Goal: Task Accomplishment & Management: Complete application form

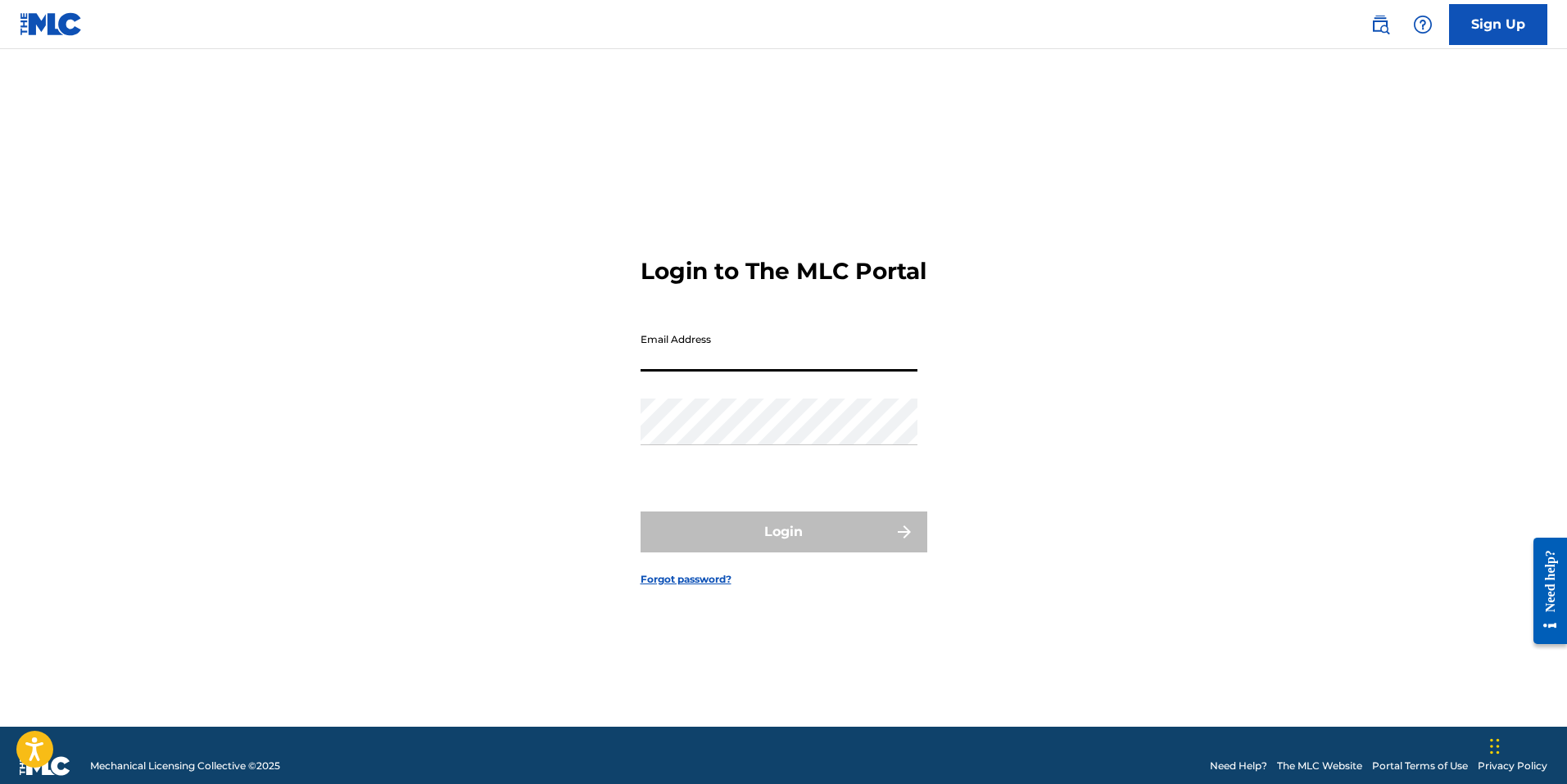
click at [669, 370] on input "Email Address" at bounding box center [779, 348] width 277 height 46
type input "[EMAIL_ADDRESS][DOMAIN_NAME]"
click at [994, 245] on div "Login to The MLC Portal Email Address [EMAIL_ADDRESS][DOMAIN_NAME] Password Log…" at bounding box center [784, 409] width 1147 height 637
click at [850, 371] on input "[EMAIL_ADDRESS][DOMAIN_NAME]" at bounding box center [779, 348] width 277 height 46
click at [1084, 149] on div "Login to The MLC Portal Email Address [EMAIL_ADDRESS][DOMAIN_NAME] Password Log…" at bounding box center [784, 409] width 1147 height 637
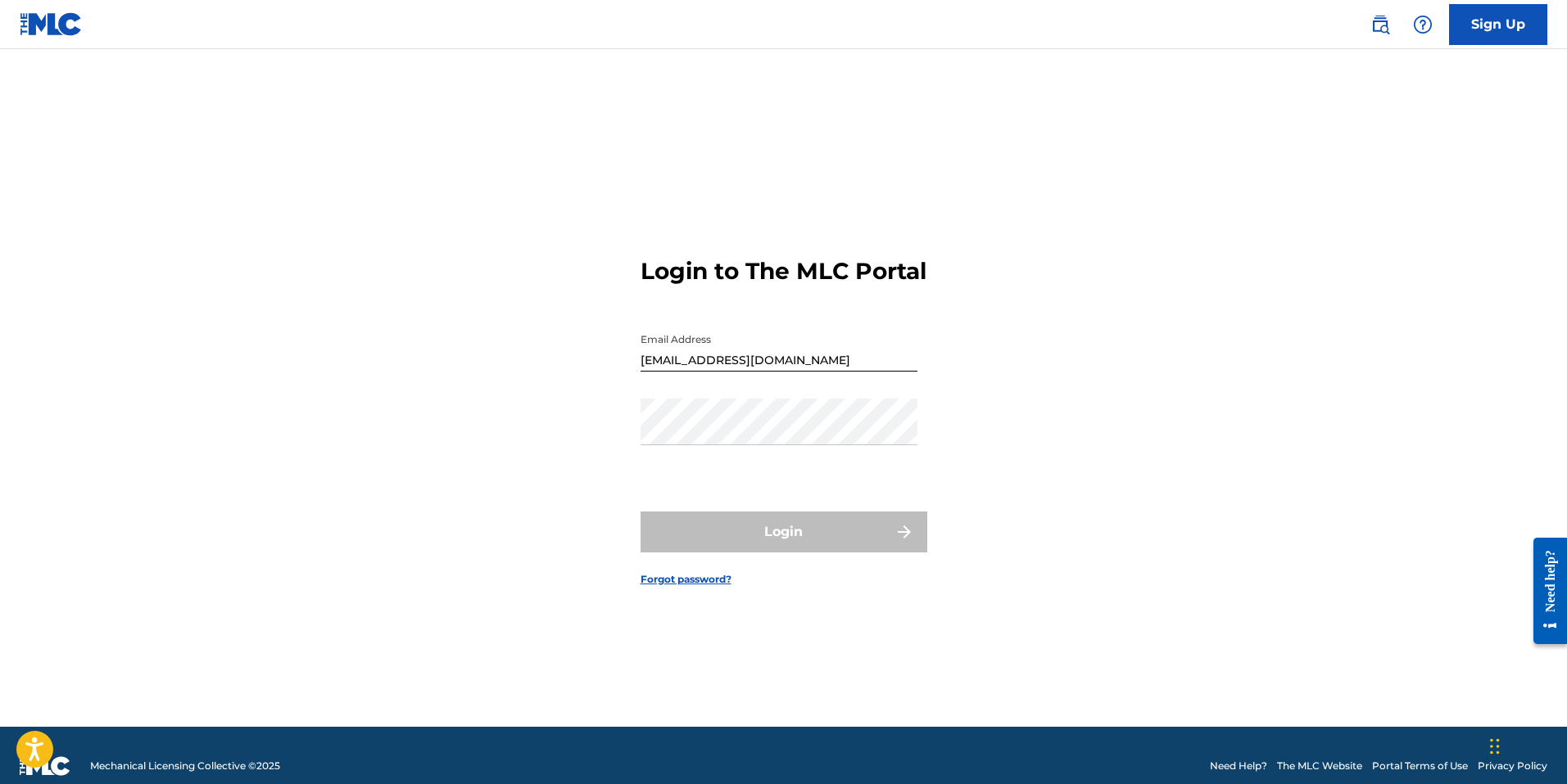
click at [593, 481] on div "Login to The MLC Portal Email Address [EMAIL_ADDRESS][DOMAIN_NAME] Password Log…" at bounding box center [784, 409] width 1147 height 637
click at [675, 587] on link "Forgot password?" at bounding box center [686, 580] width 91 height 15
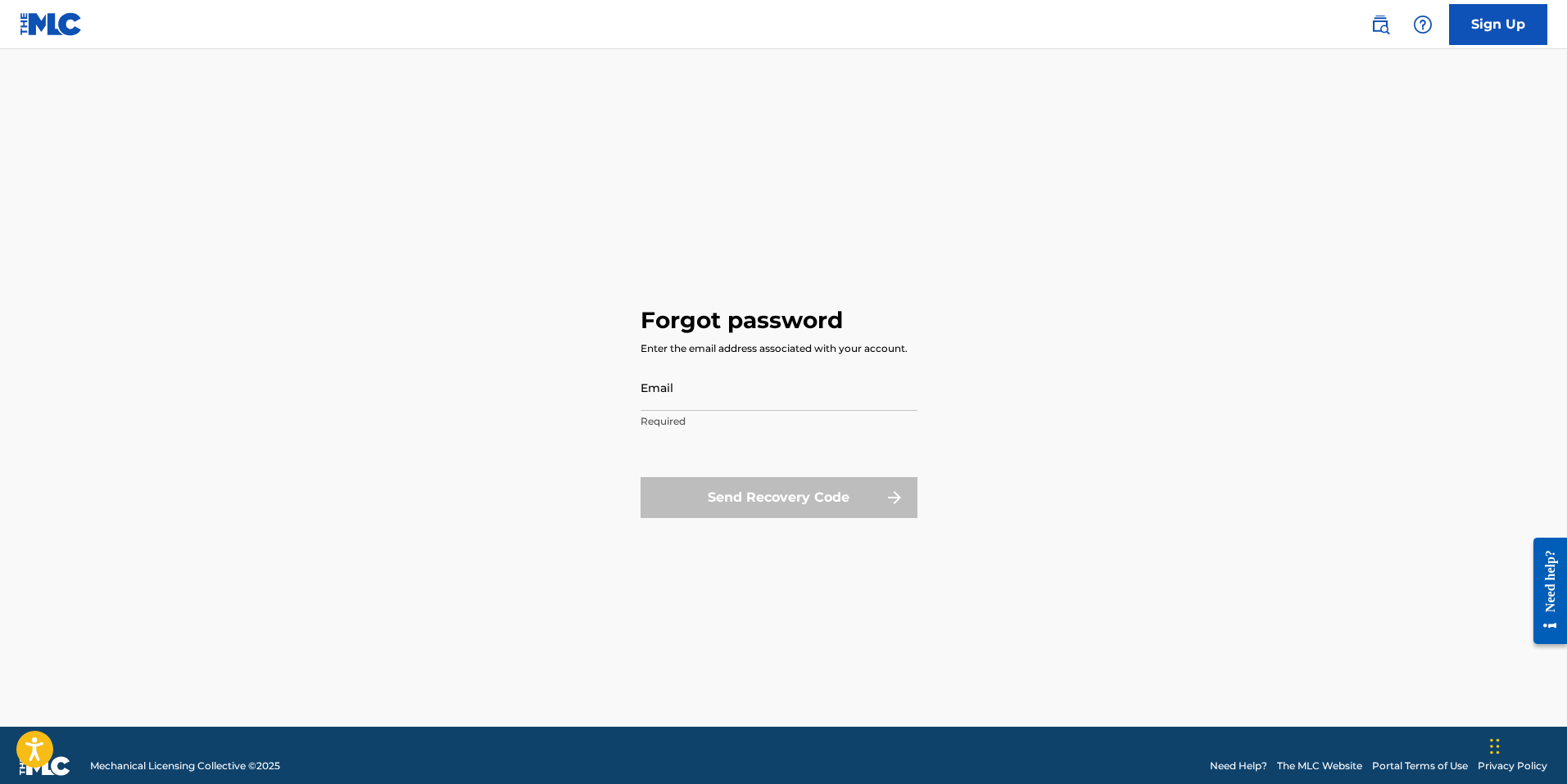
click at [673, 403] on input "Email" at bounding box center [779, 387] width 277 height 46
type input "[EMAIL_ADDRESS][DOMAIN_NAME]"
click at [772, 498] on button "Send Recovery Code" at bounding box center [779, 497] width 277 height 41
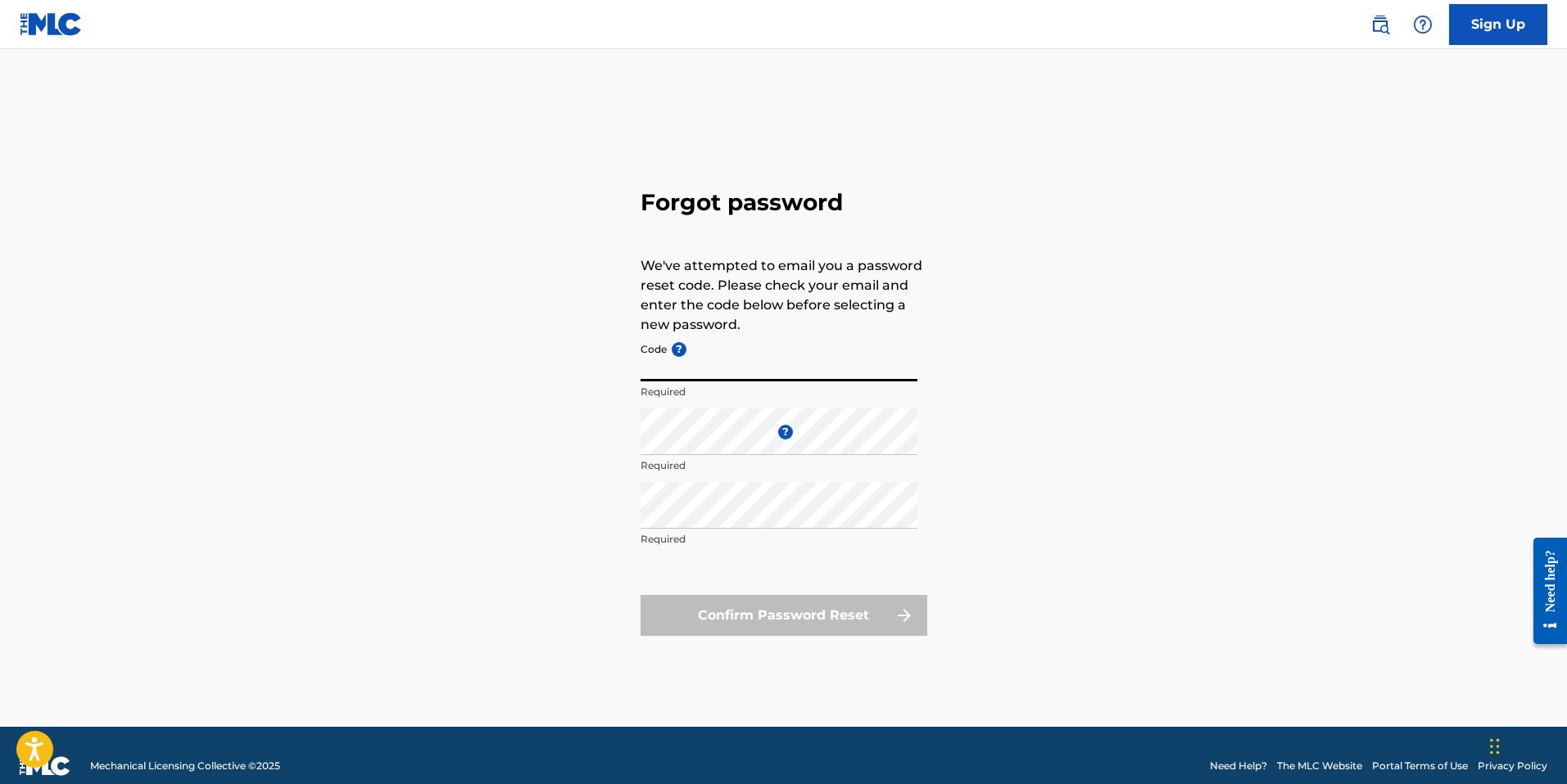
click at [675, 370] on input "Code ?" at bounding box center [779, 357] width 277 height 46
type input "FP_dd28a6e5d09da044e37d3b4cd88d"
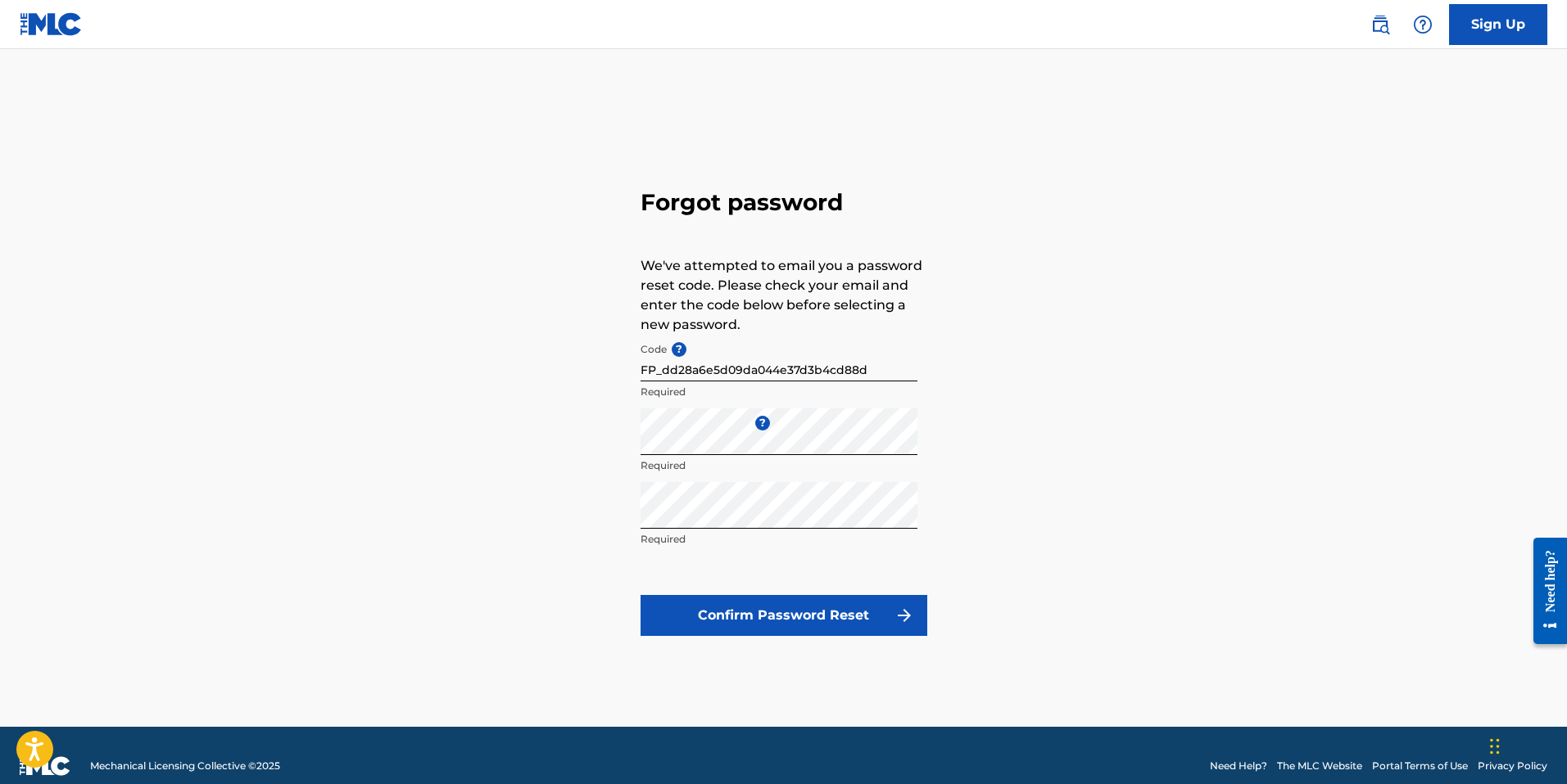
click at [796, 610] on button "Confirm Password Reset" at bounding box center [784, 615] width 286 height 41
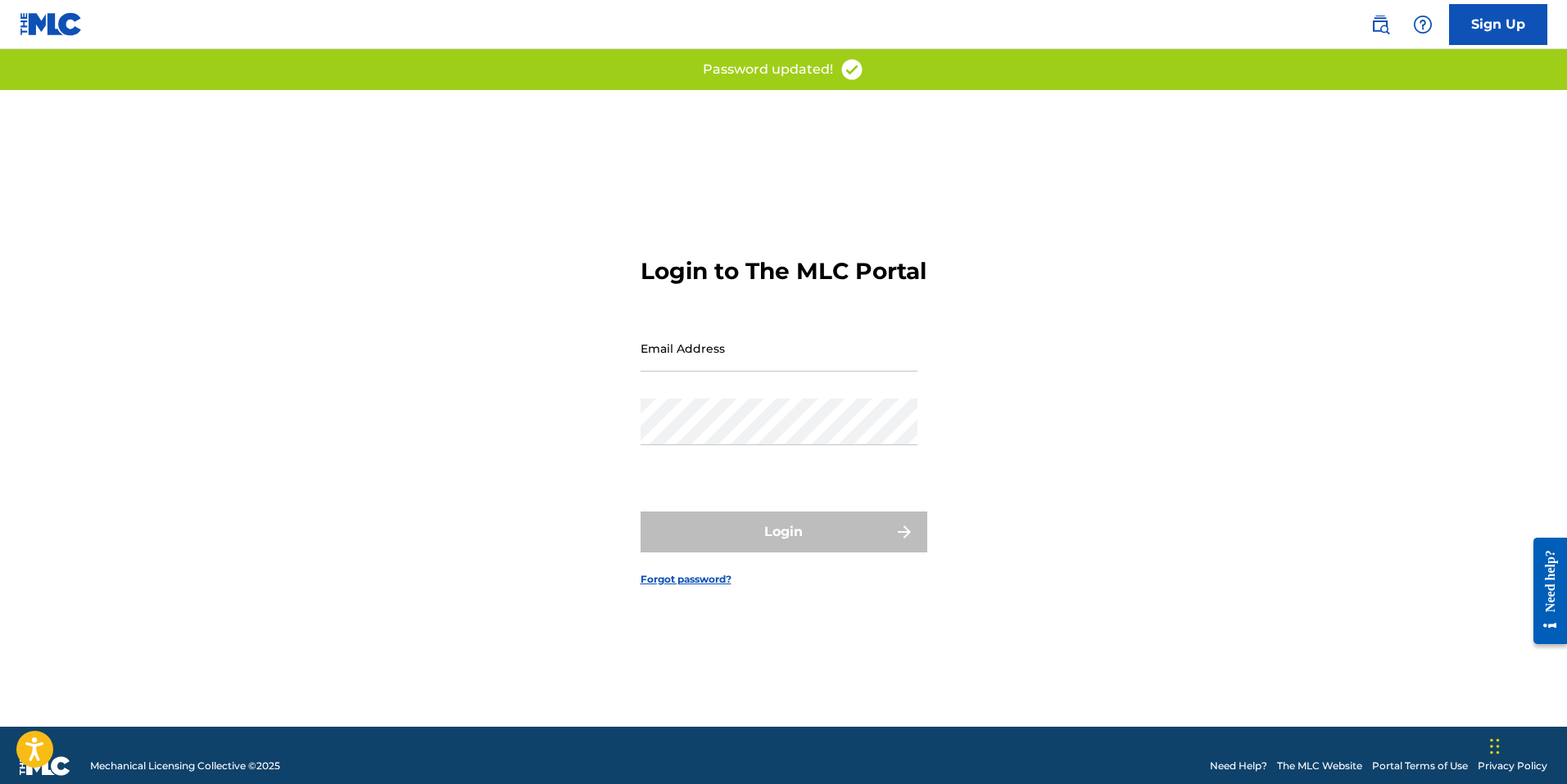
type input "[EMAIL_ADDRESS][DOMAIN_NAME]"
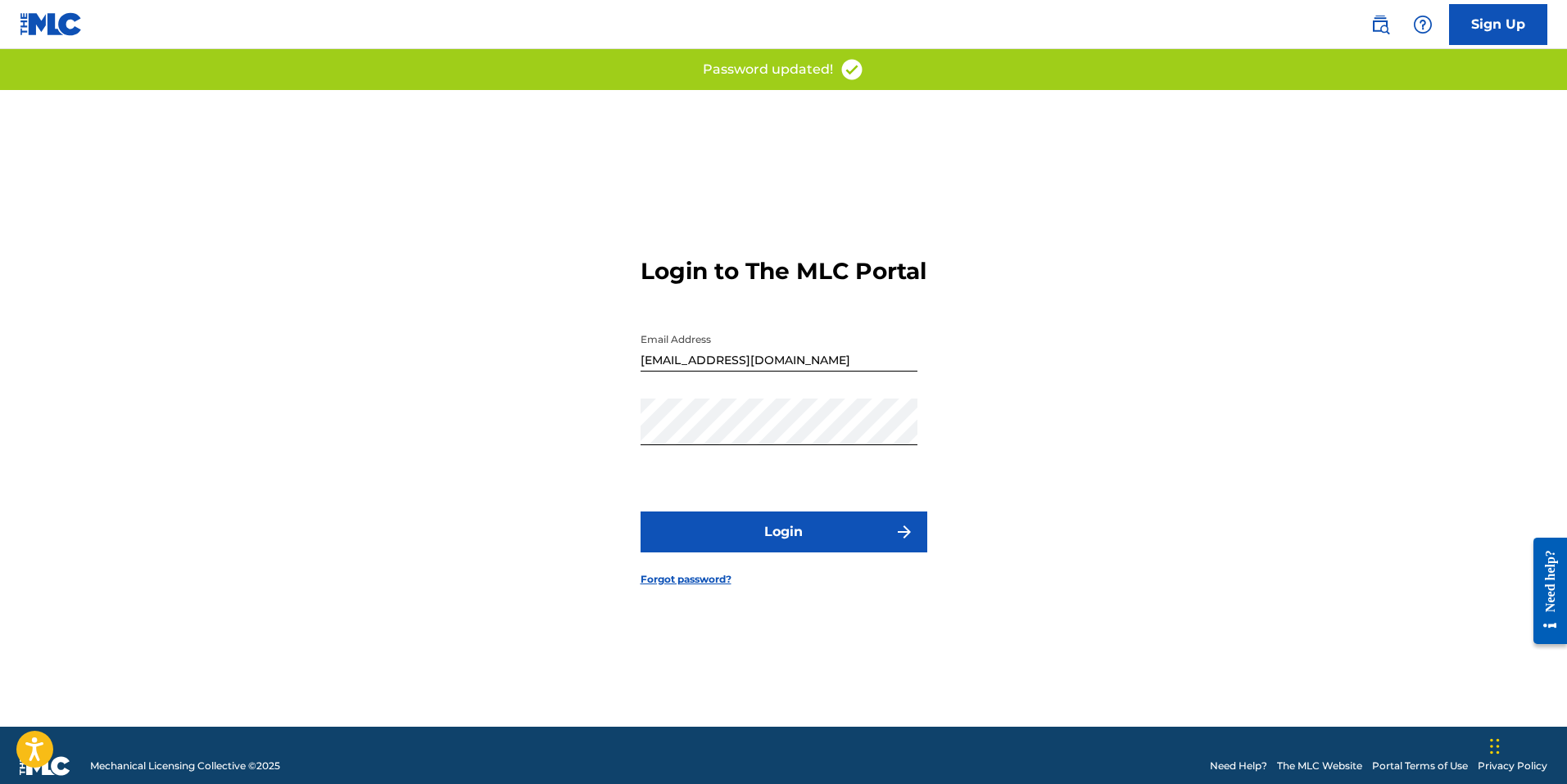
click at [819, 543] on button "Login" at bounding box center [784, 532] width 286 height 41
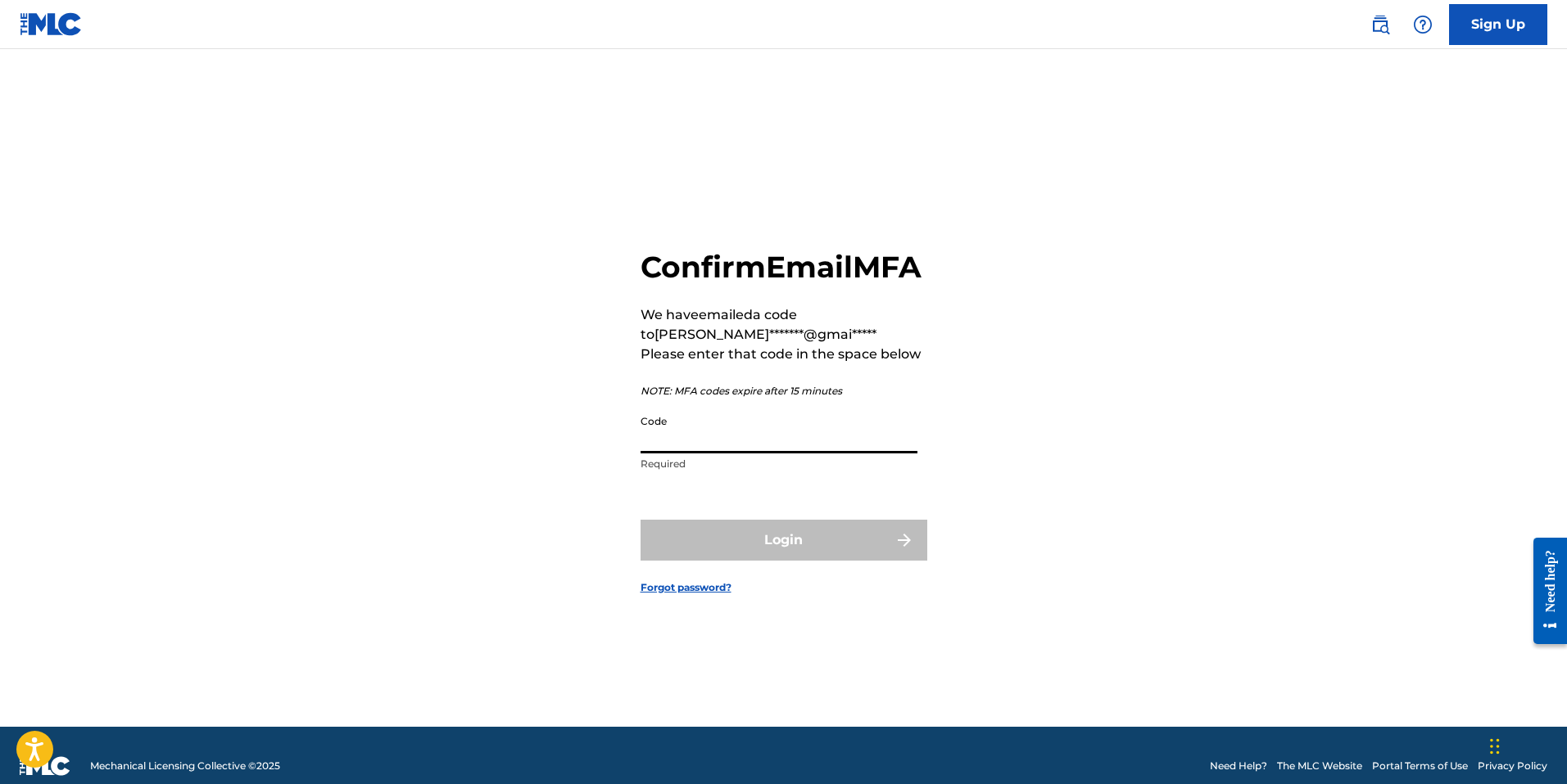
click at [700, 453] on input "Code" at bounding box center [779, 429] width 277 height 46
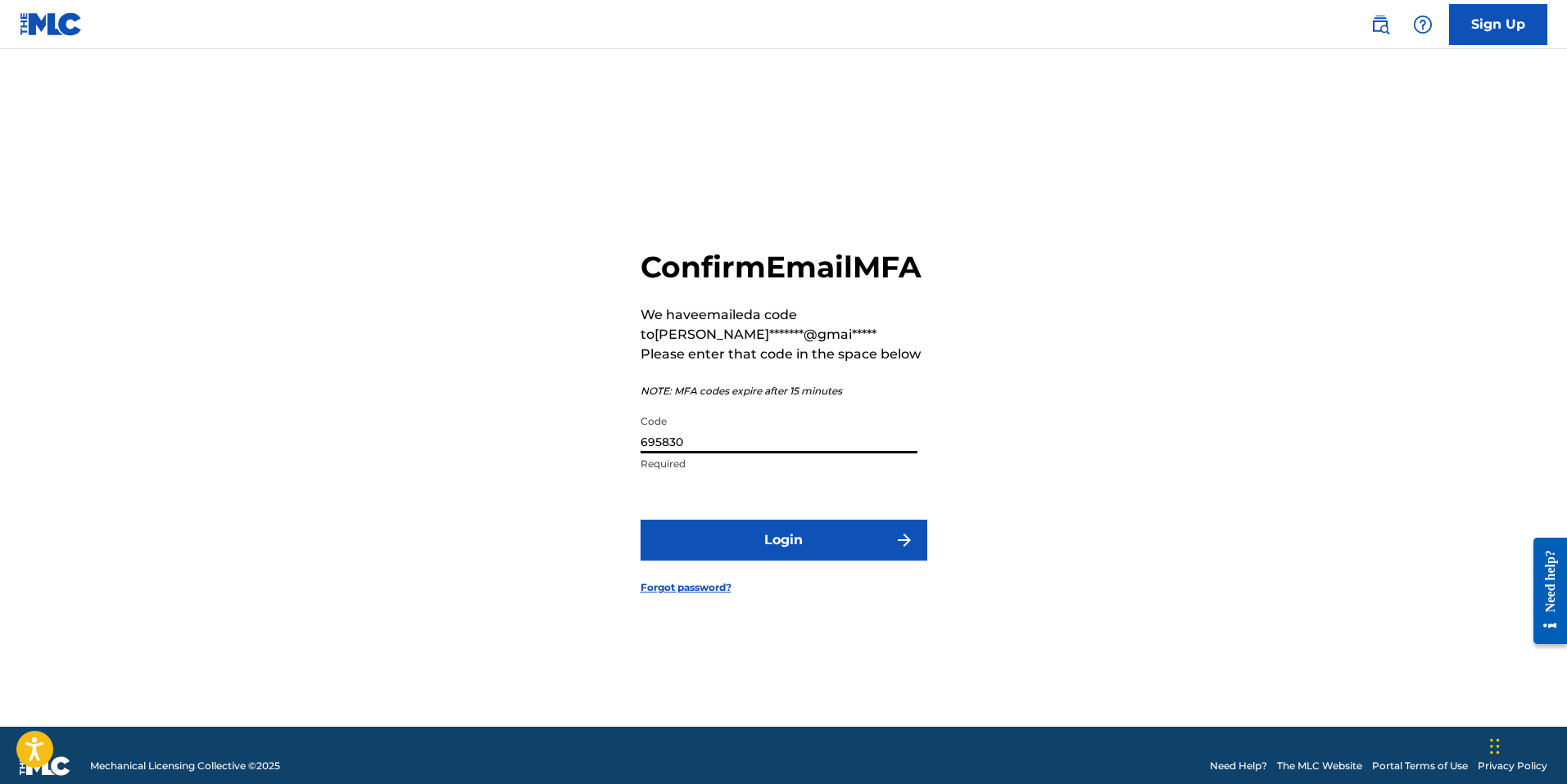
type input "695830"
click at [769, 558] on button "Login" at bounding box center [784, 539] width 286 height 41
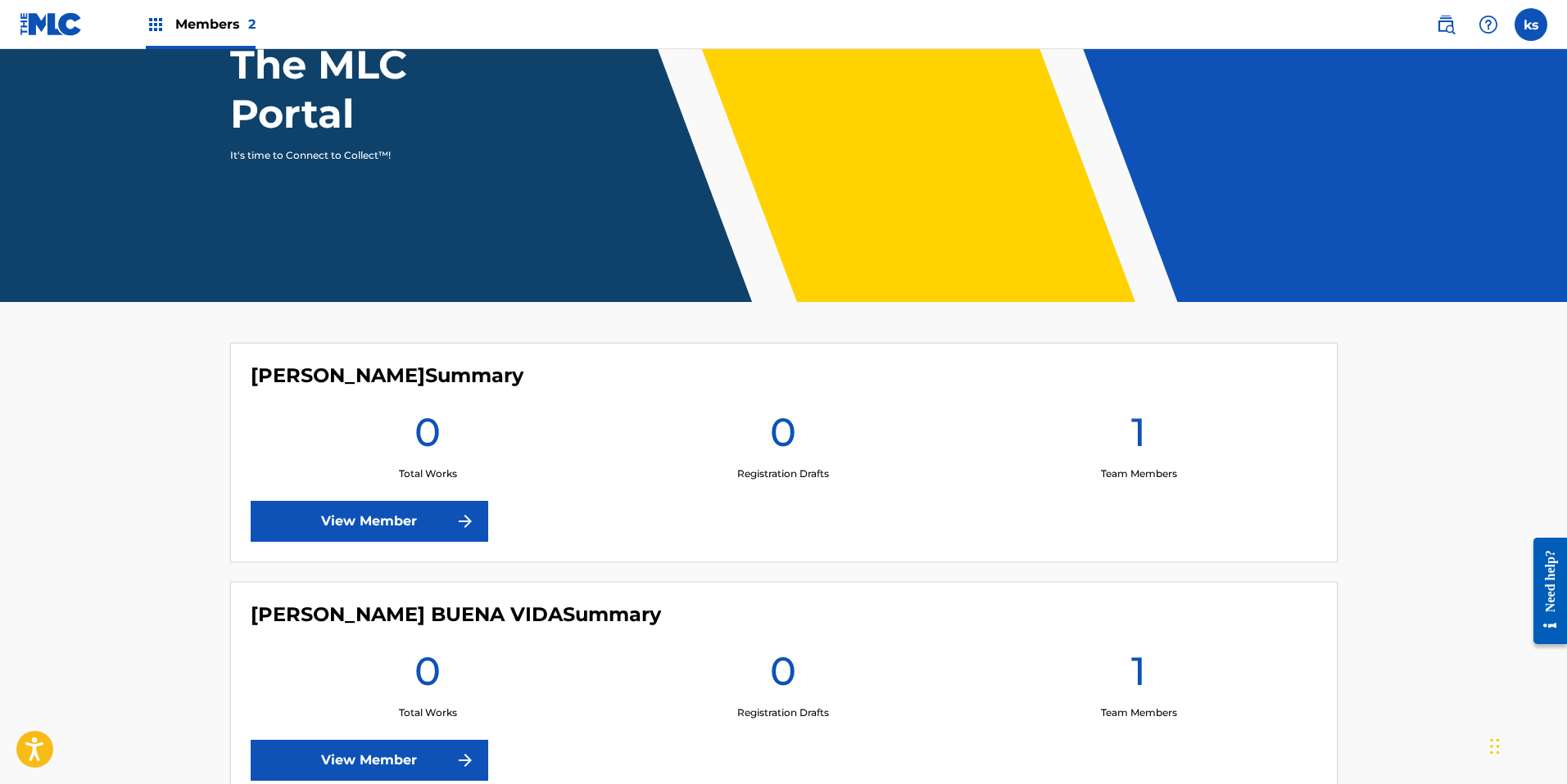
scroll to position [293, 0]
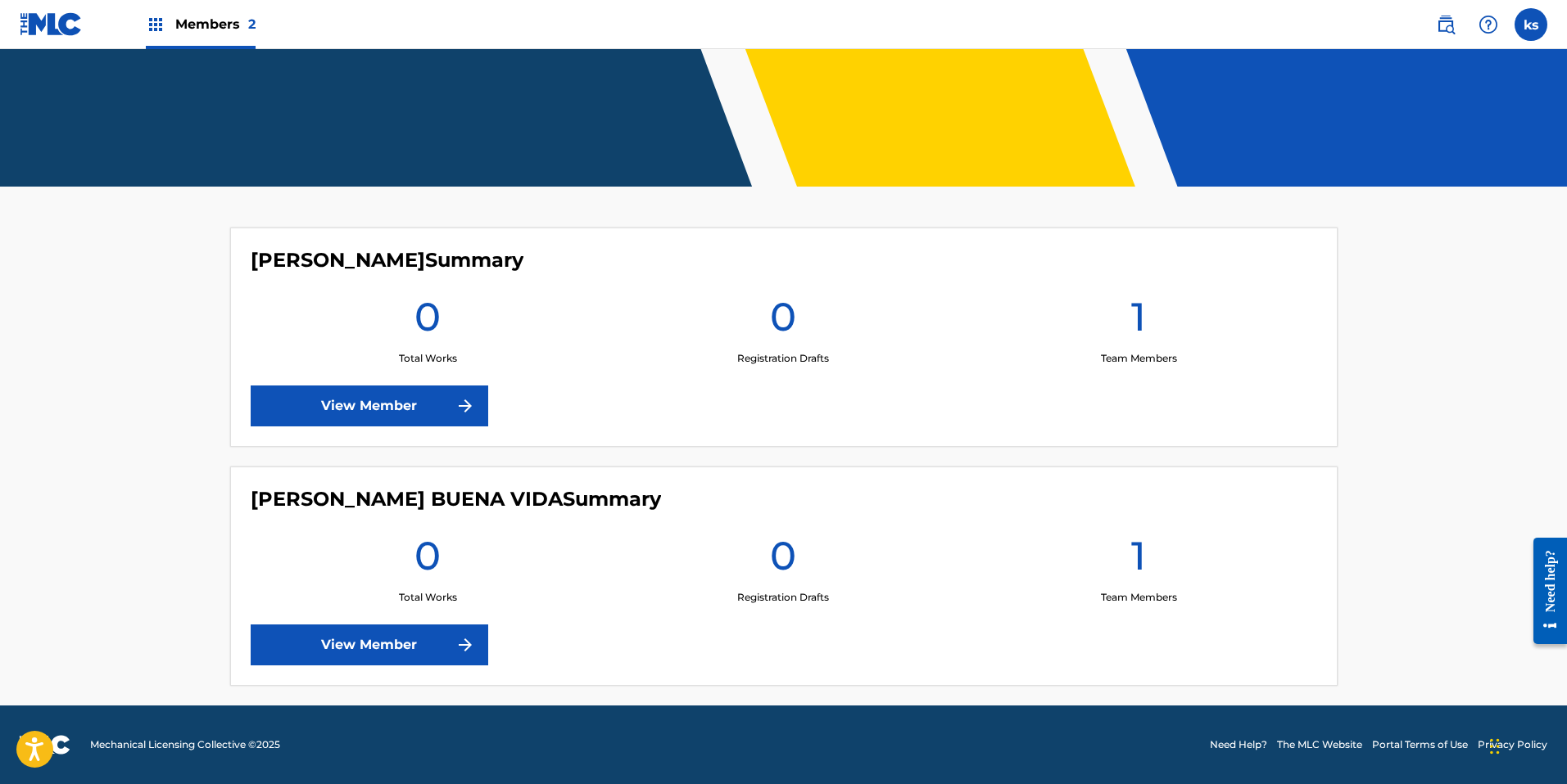
click at [397, 412] on link "View Member" at bounding box center [369, 406] width 237 height 41
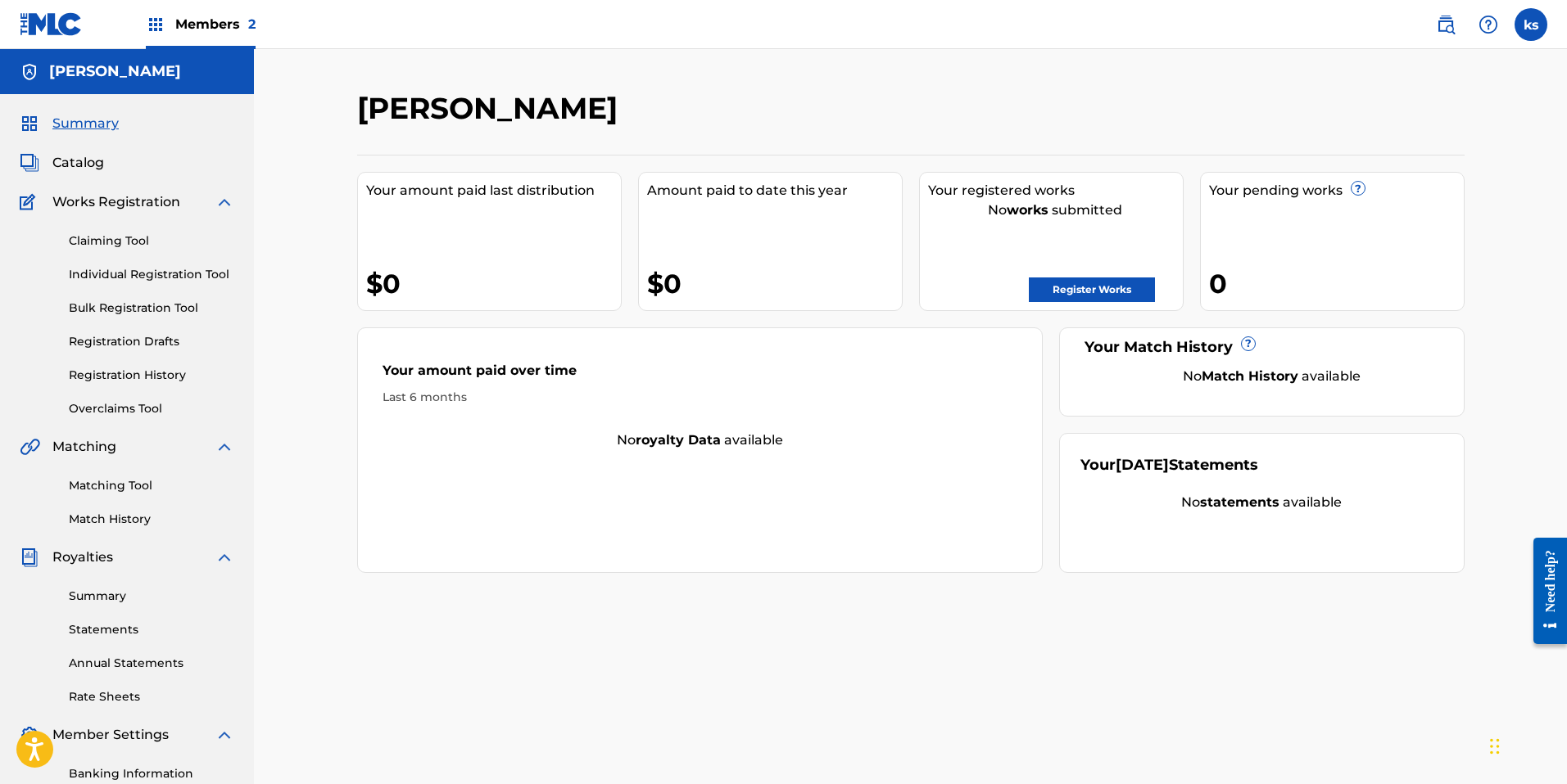
click at [1072, 288] on link "Register Works" at bounding box center [1092, 290] width 126 height 25
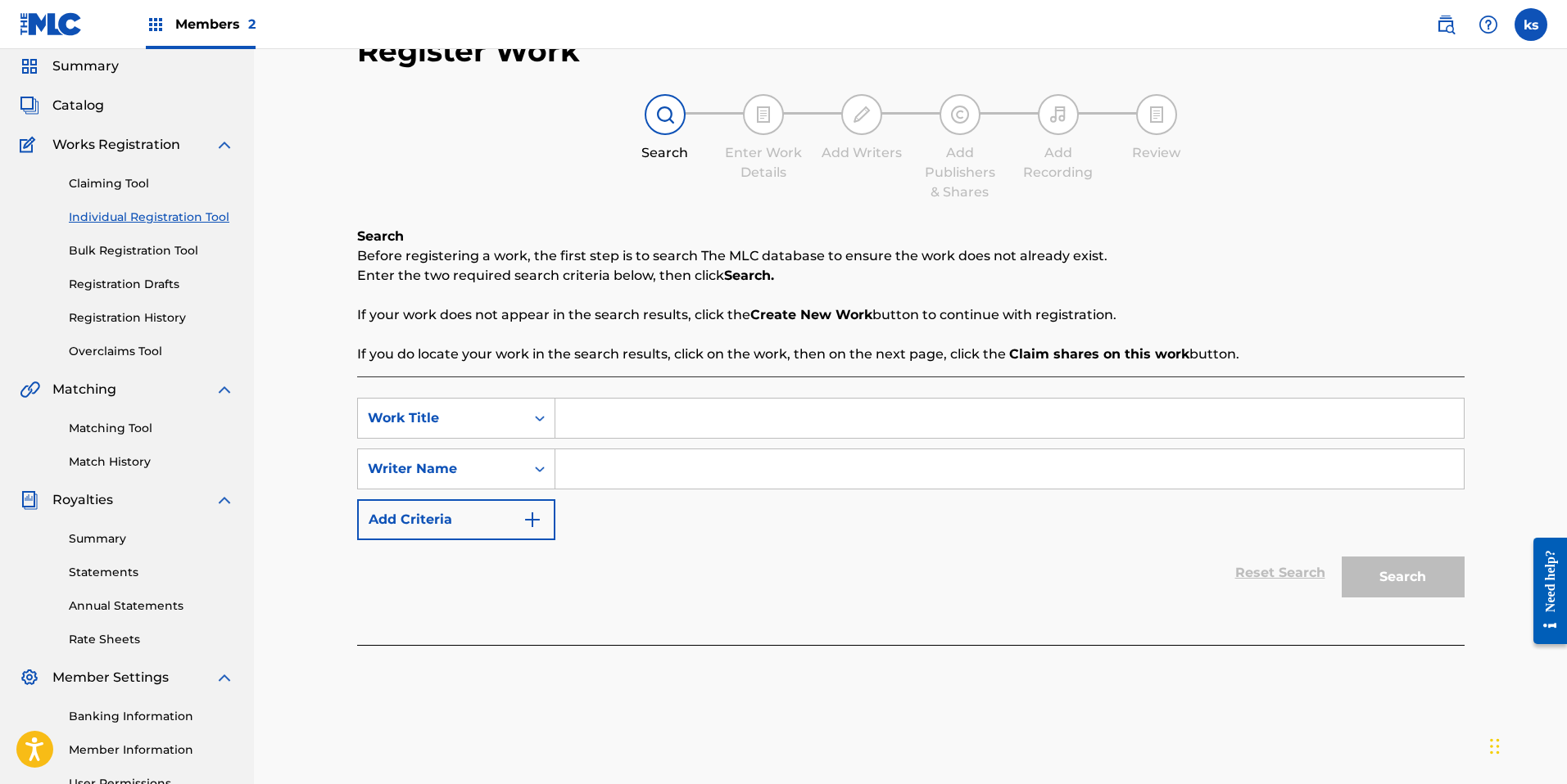
scroll to position [54, 0]
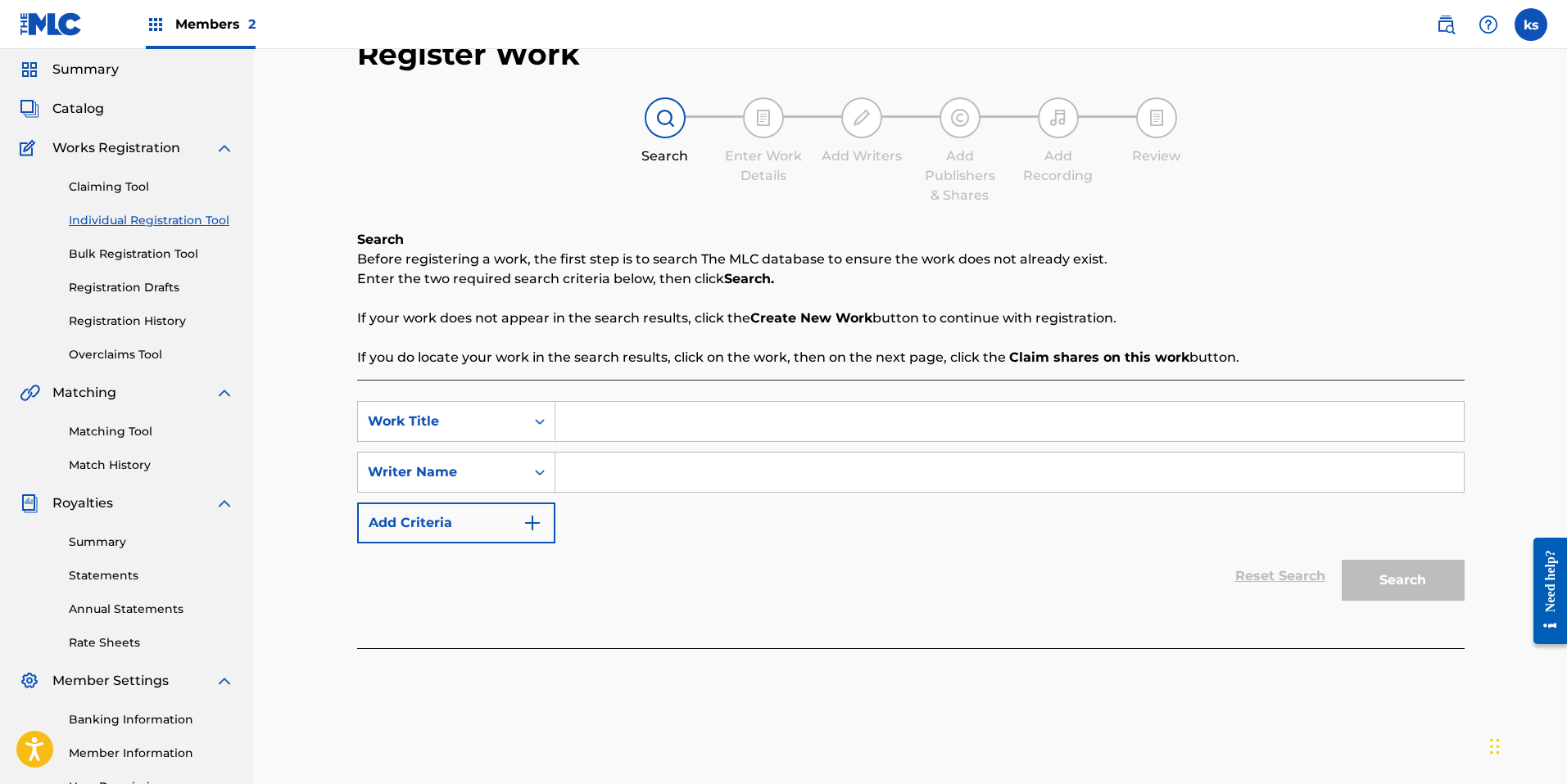
click at [584, 425] on input "Search Form" at bounding box center [1010, 421] width 909 height 39
type input "N4"
click at [578, 471] on input "Search Form" at bounding box center [1010, 472] width 909 height 39
click at [540, 477] on icon "Search Form" at bounding box center [539, 472] width 16 height 16
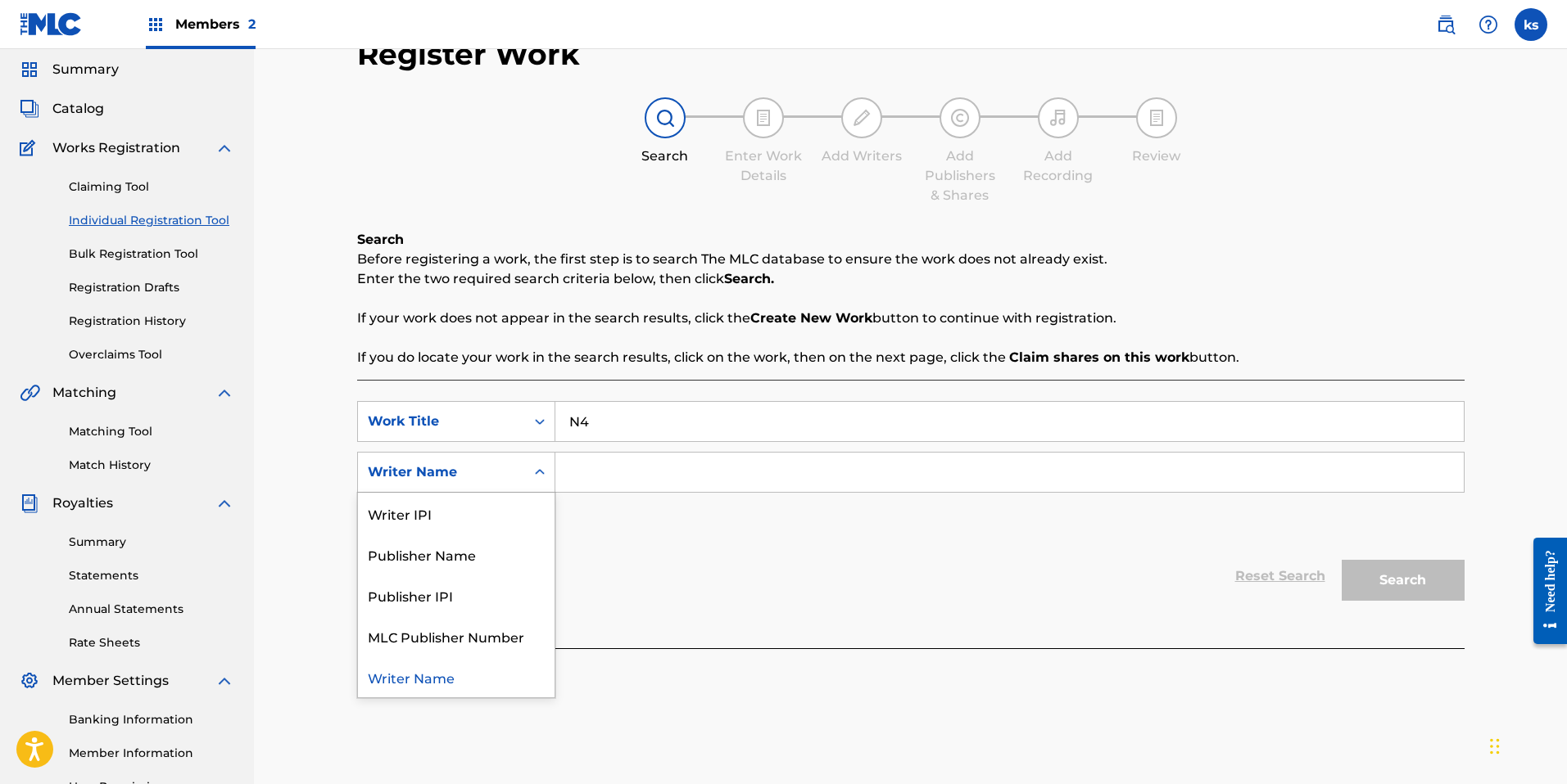
click at [436, 683] on div "Writer Name" at bounding box center [455, 677] width 196 height 41
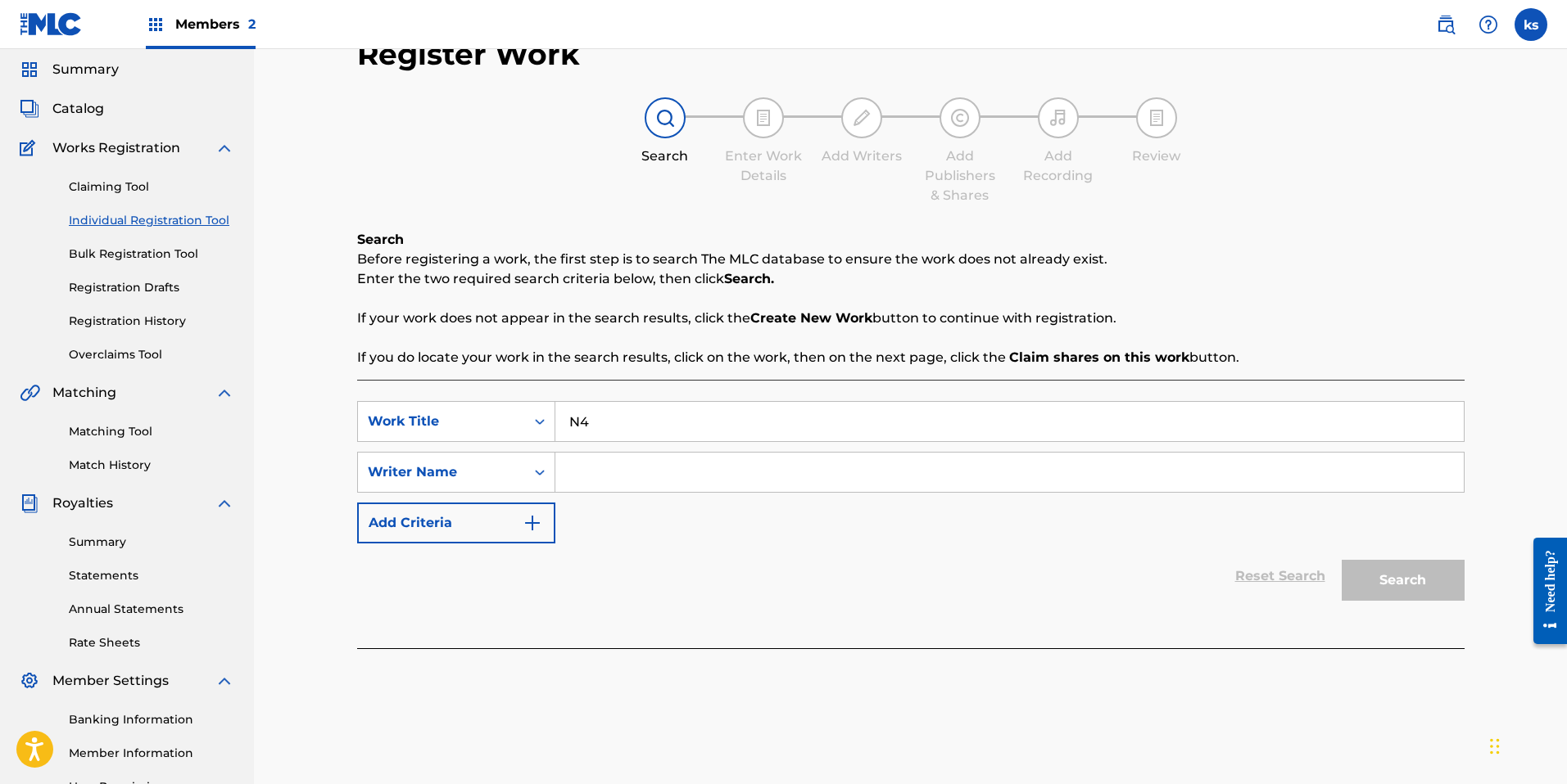
click at [587, 474] on input "Search Form" at bounding box center [1010, 472] width 909 height 39
type input "[PERSON_NAME]"
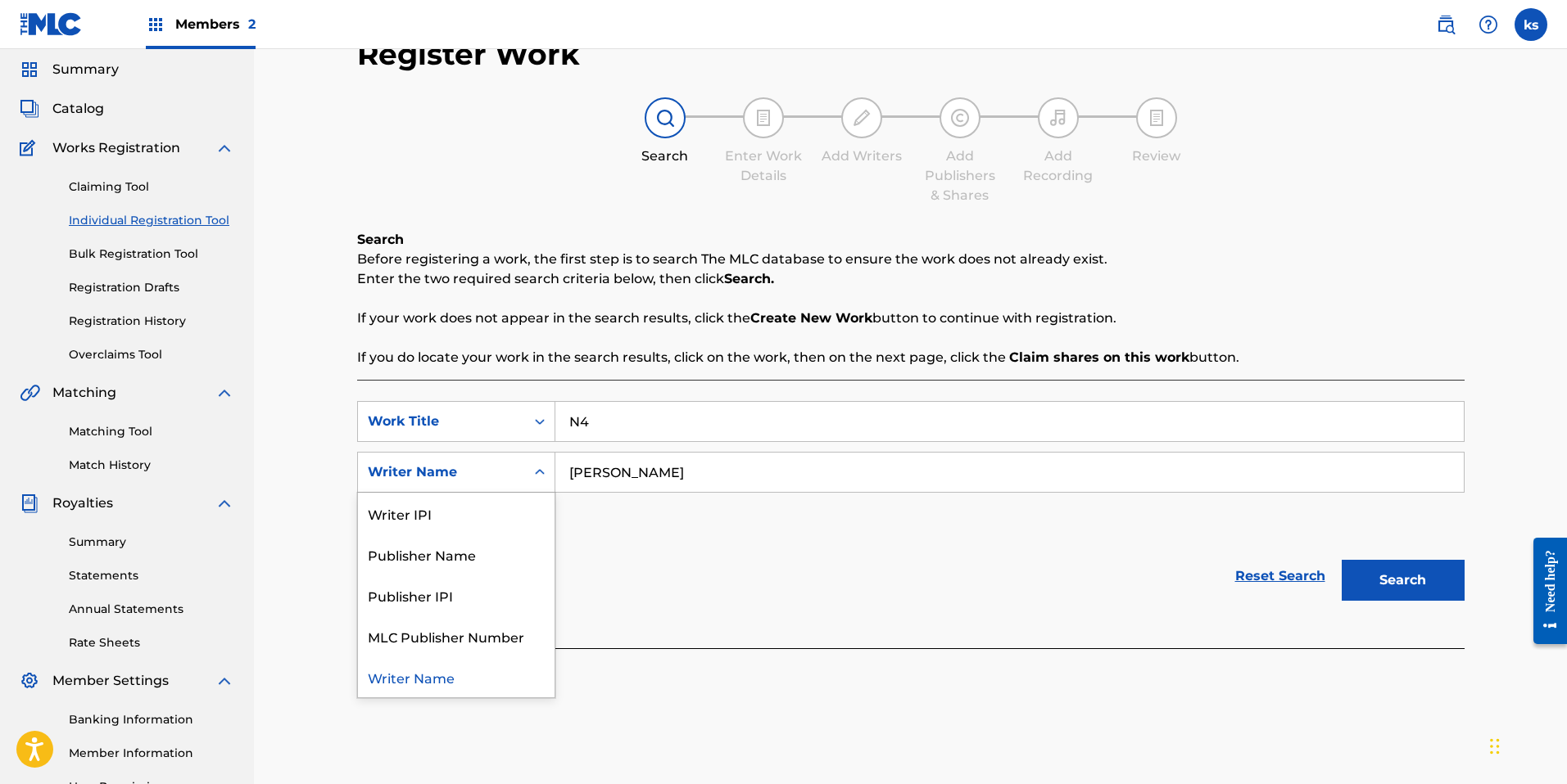
click at [542, 472] on icon "Search Form" at bounding box center [540, 472] width 9 height 6
click at [495, 508] on div "Writer IPI" at bounding box center [455, 513] width 196 height 41
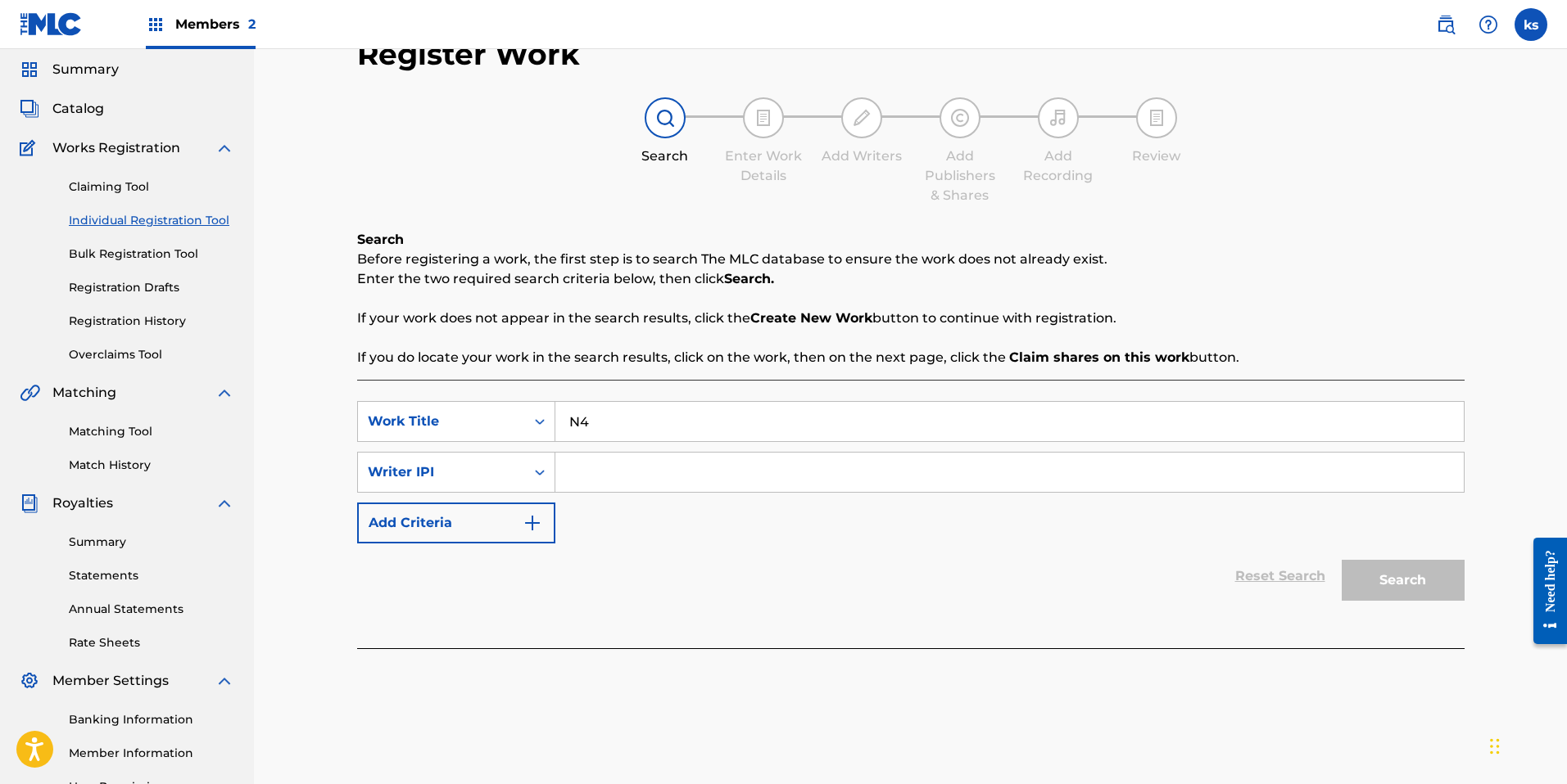
click at [586, 468] on input "Search Form" at bounding box center [1010, 472] width 909 height 39
paste input "#644877013"
type input "#644877013"
click at [1427, 585] on button "Search" at bounding box center [1404, 580] width 123 height 41
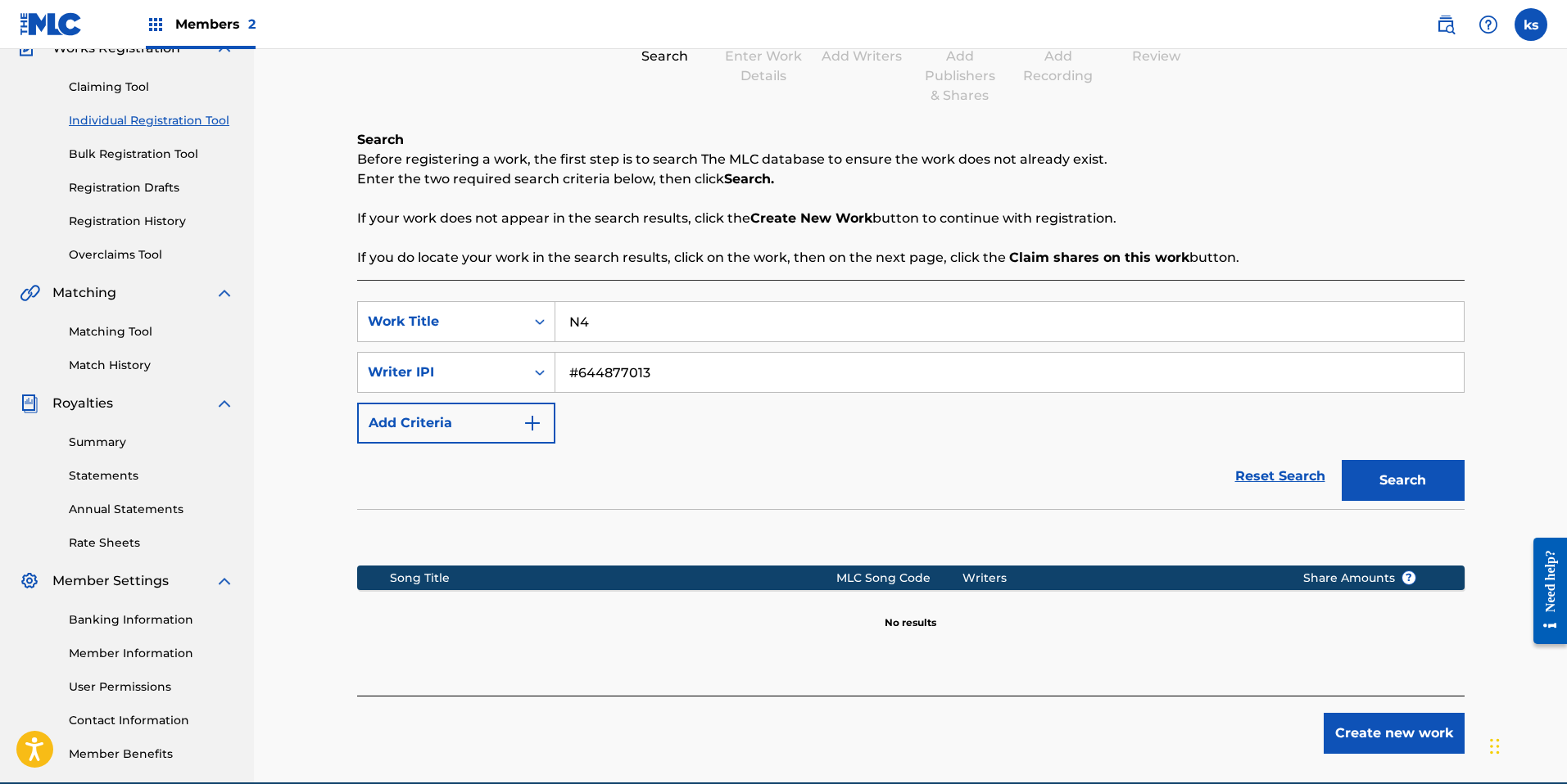
scroll to position [159, 0]
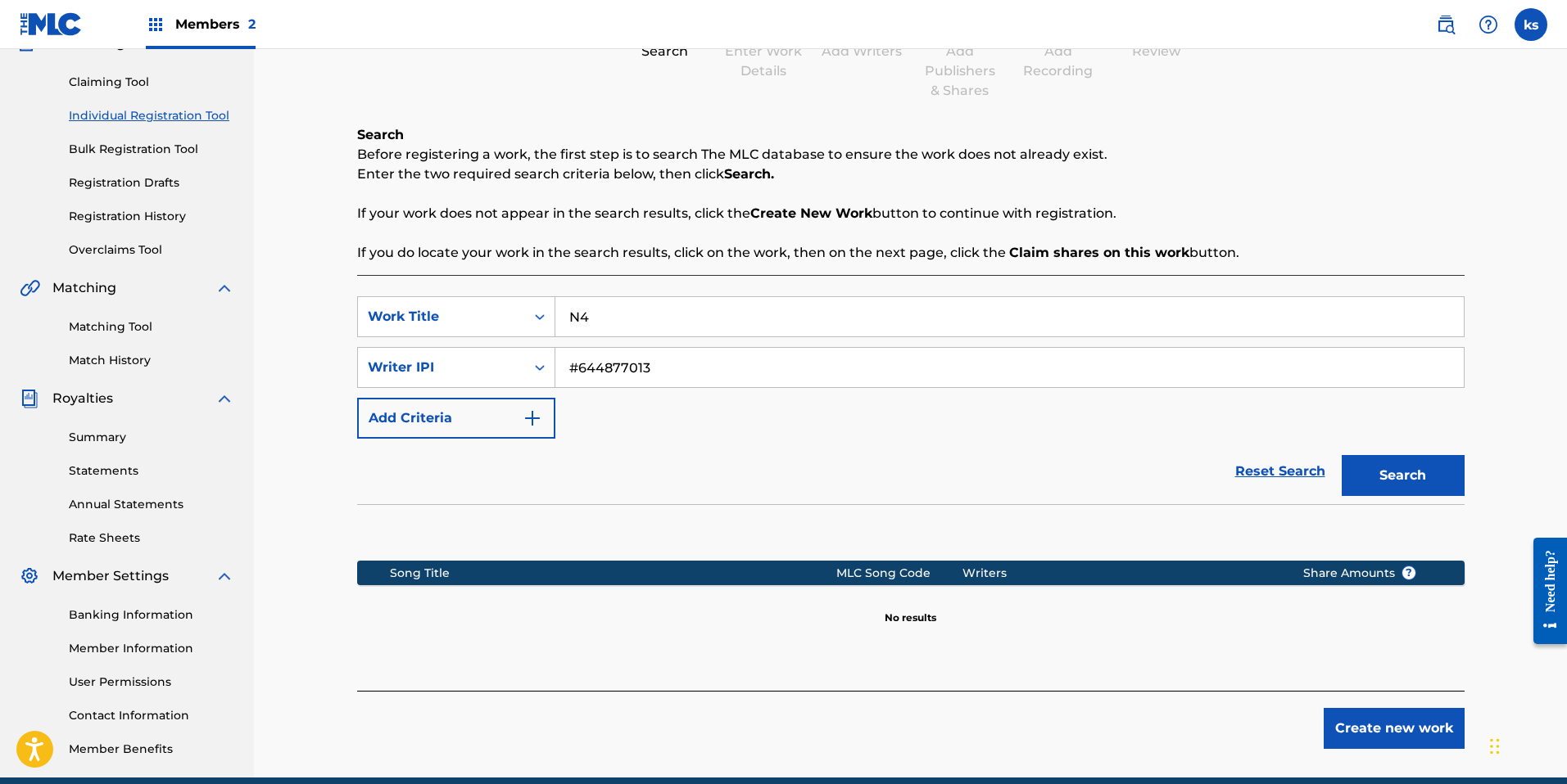
click at [542, 422] on button "Add Criteria" at bounding box center [456, 418] width 198 height 41
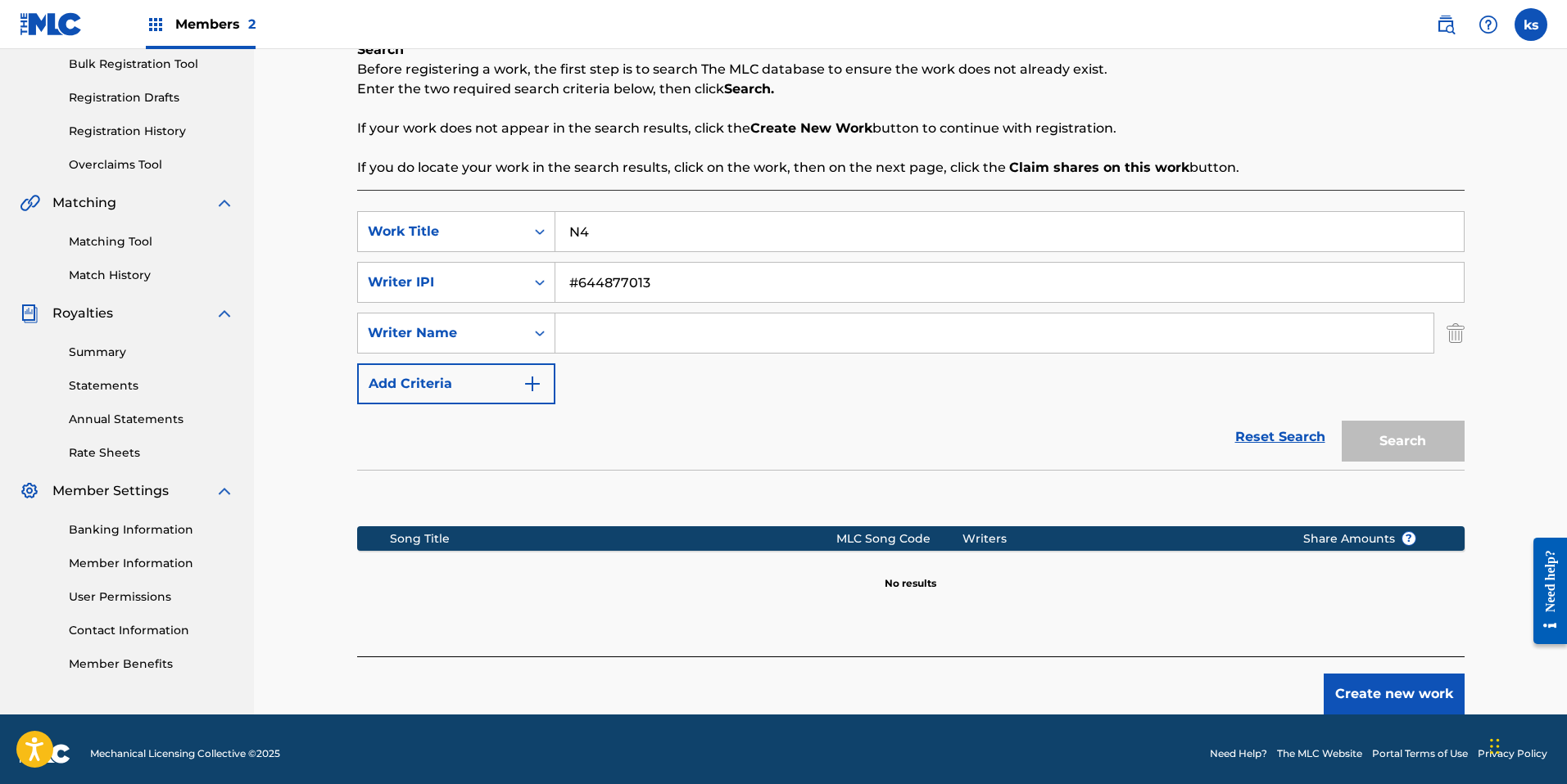
scroll to position [253, 0]
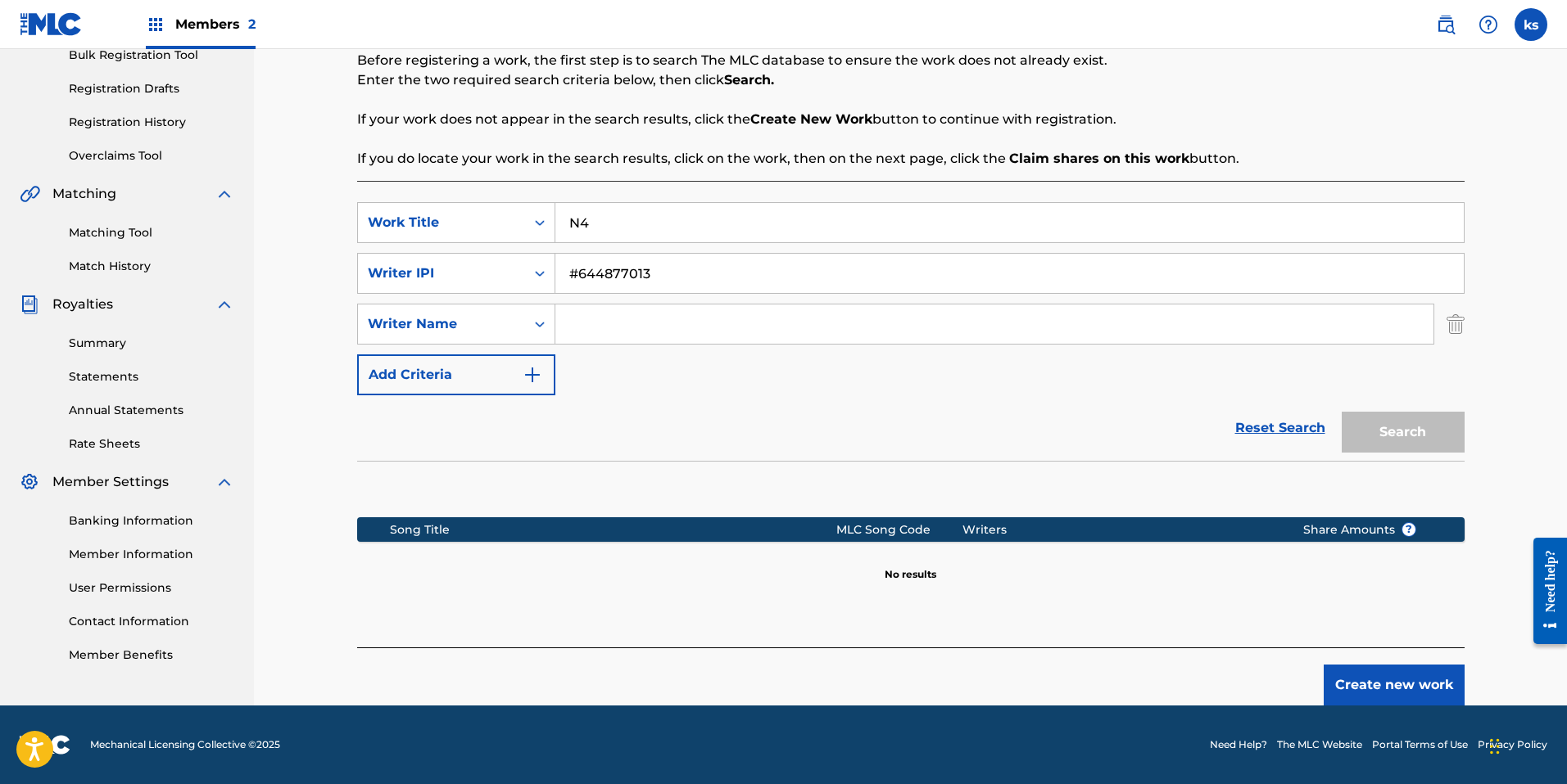
click at [1368, 674] on button "Create new work" at bounding box center [1394, 684] width 141 height 41
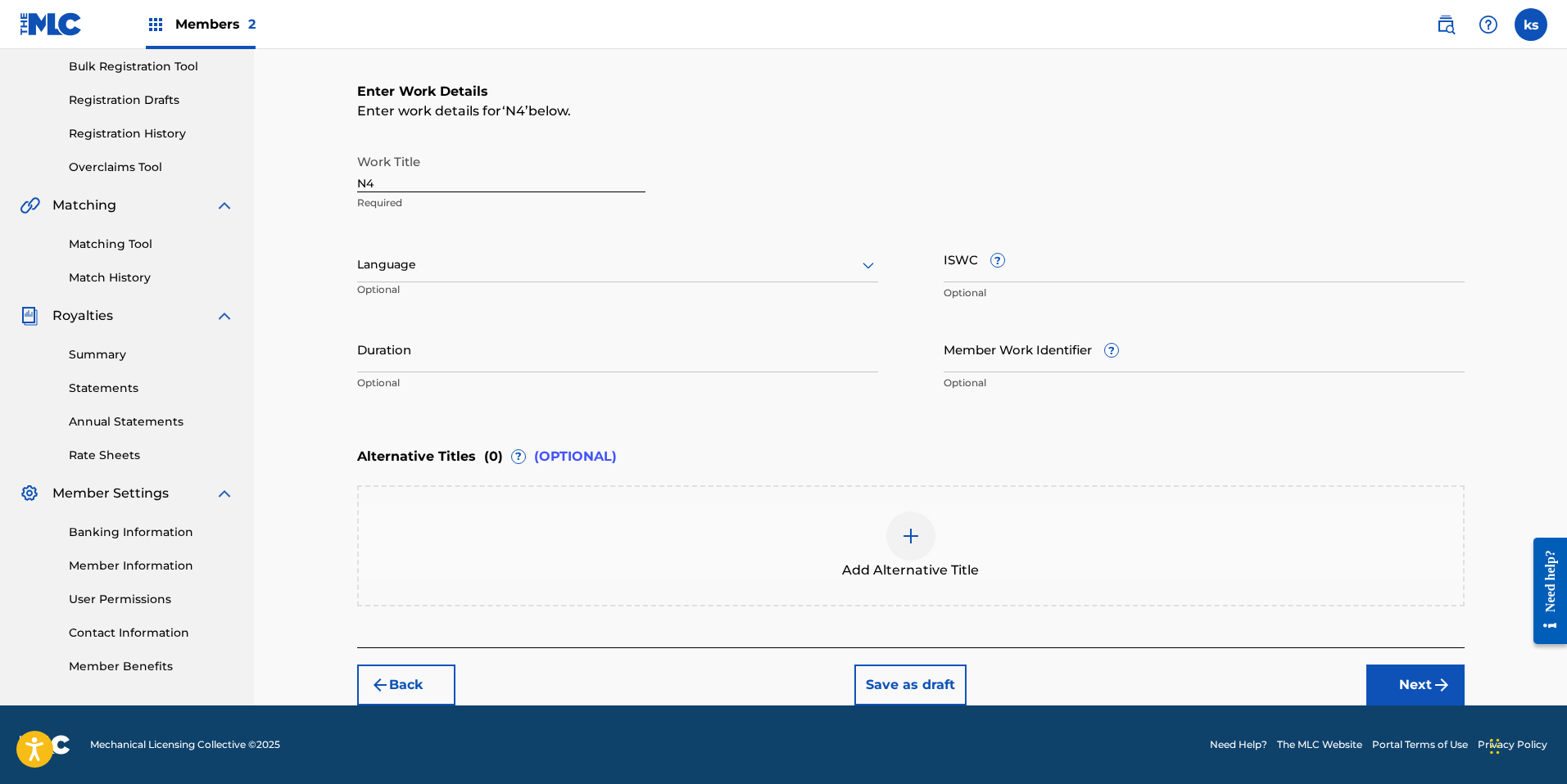
scroll to position [242, 0]
click at [419, 275] on div "Language" at bounding box center [618, 265] width 521 height 34
click at [423, 337] on div "Spanish" at bounding box center [618, 337] width 520 height 37
click at [1010, 138] on div "Enter Work Details Enter work details for ‘ N4 ’ below. Work Title N4 Required …" at bounding box center [912, 241] width 1108 height 396
click at [509, 357] on input "Duration" at bounding box center [618, 349] width 521 height 46
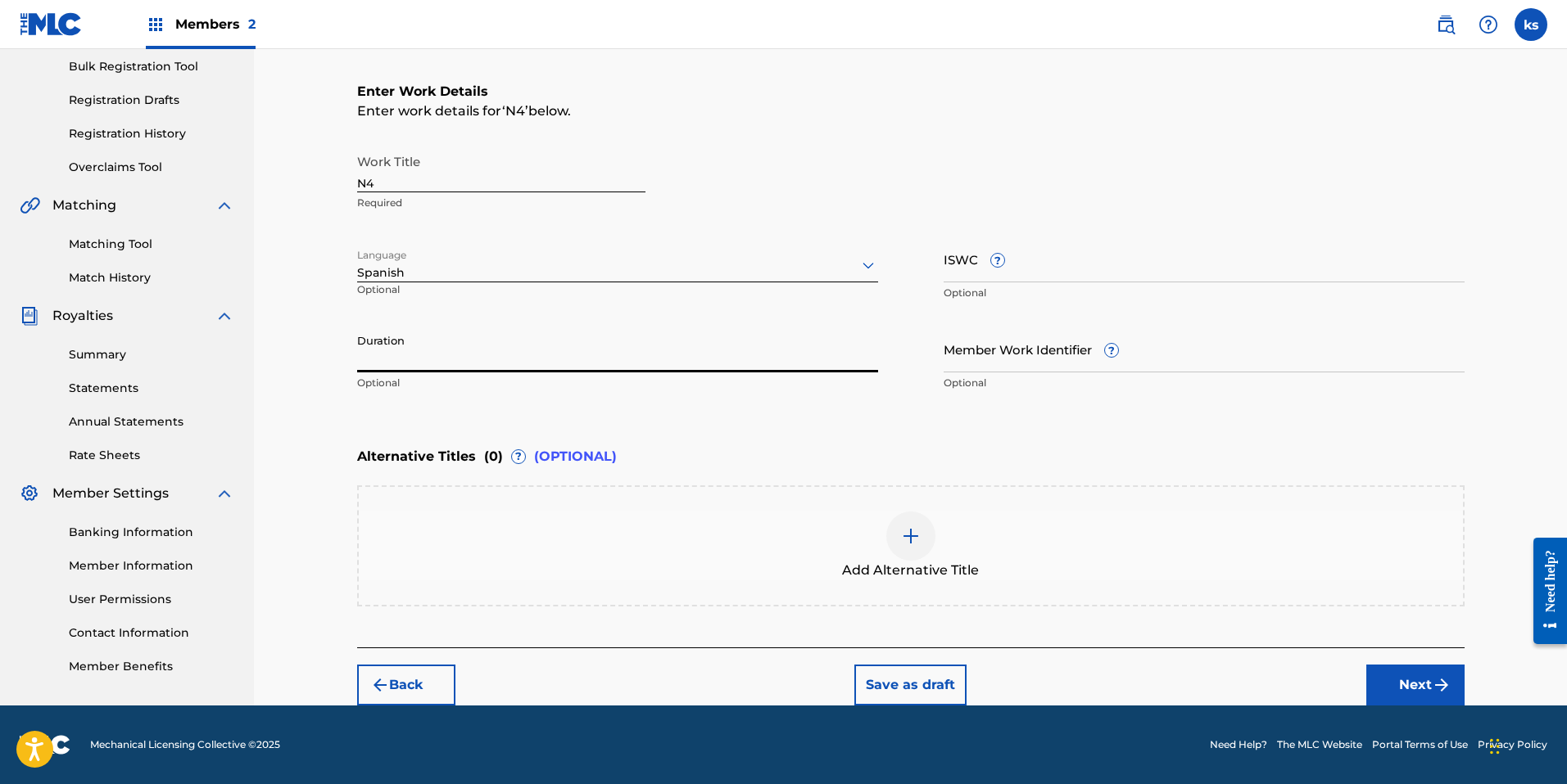
click at [1038, 364] on input "Member Work Identifier ?" at bounding box center [1204, 349] width 521 height 46
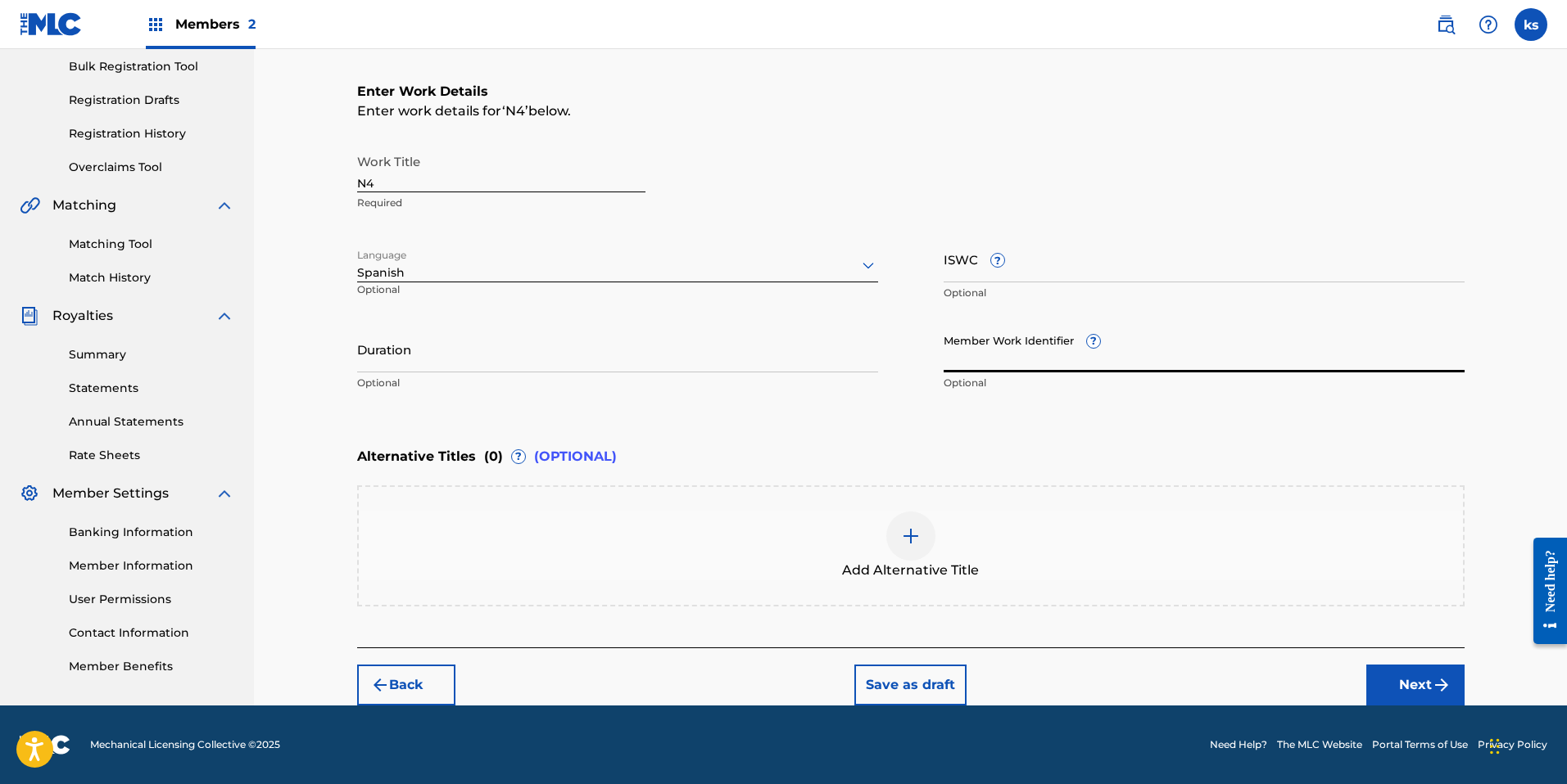
click at [1409, 682] on button "Next" at bounding box center [1416, 684] width 99 height 41
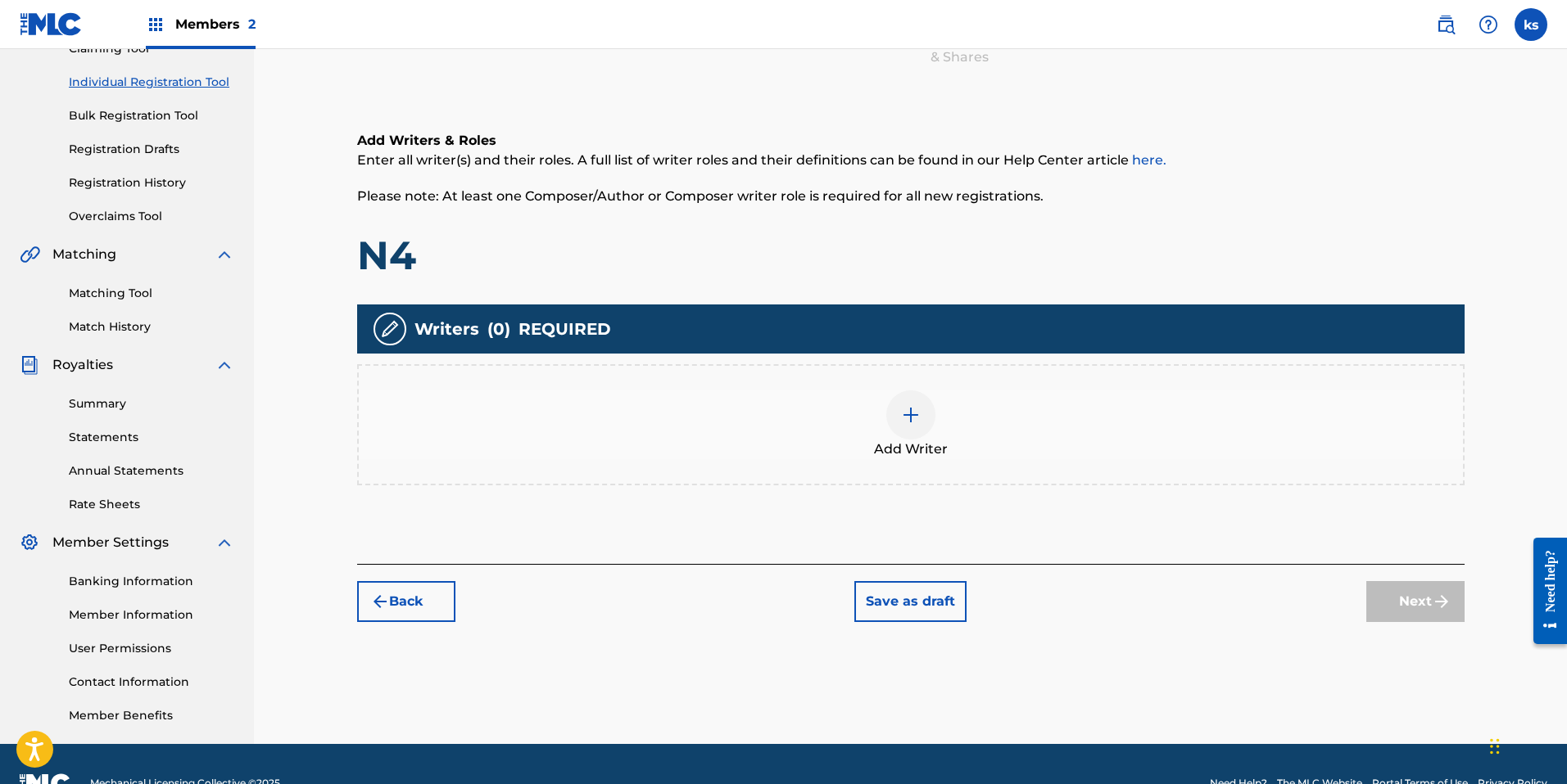
scroll to position [217, 0]
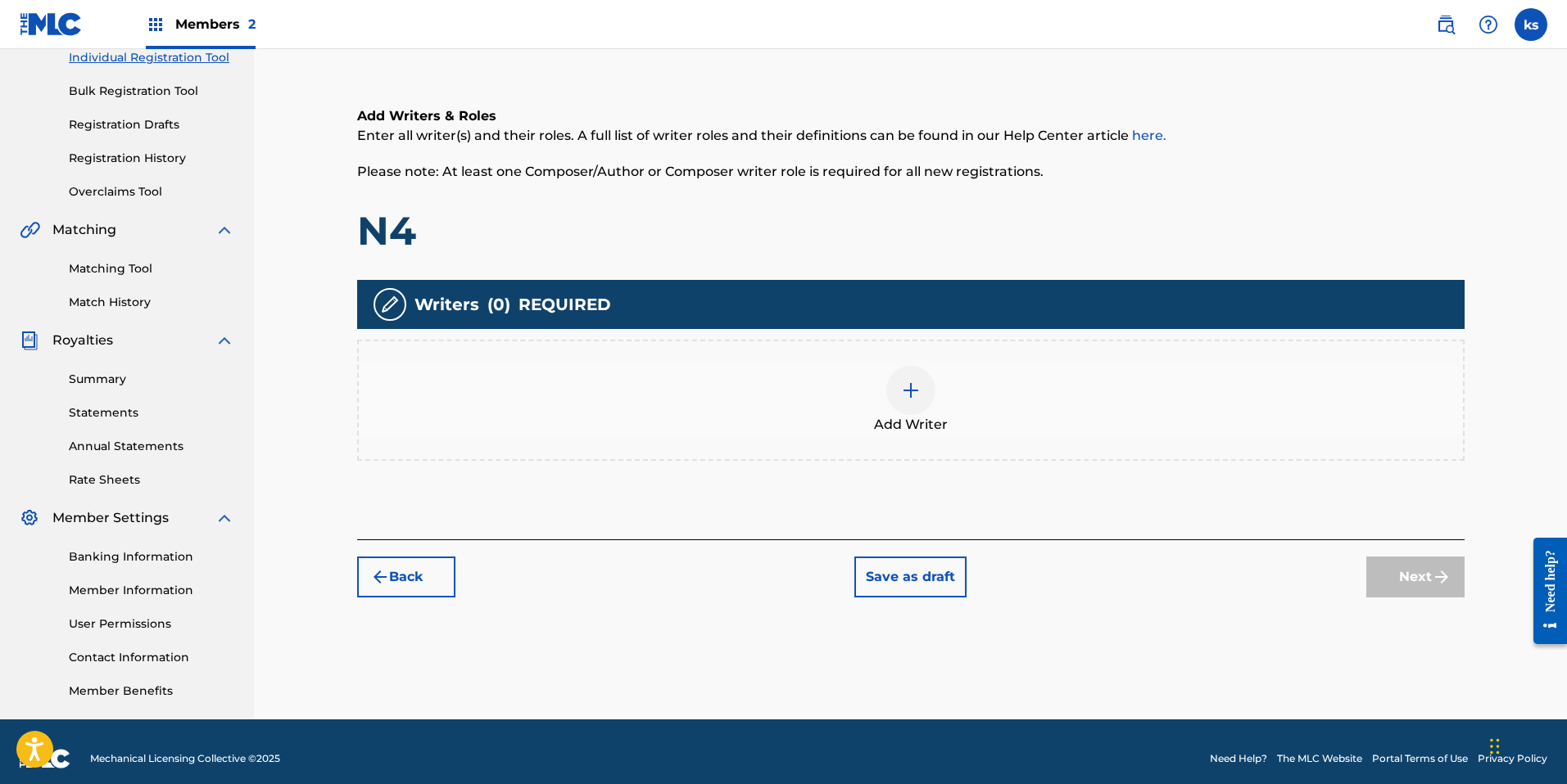
click at [905, 404] on div at bounding box center [911, 391] width 49 height 49
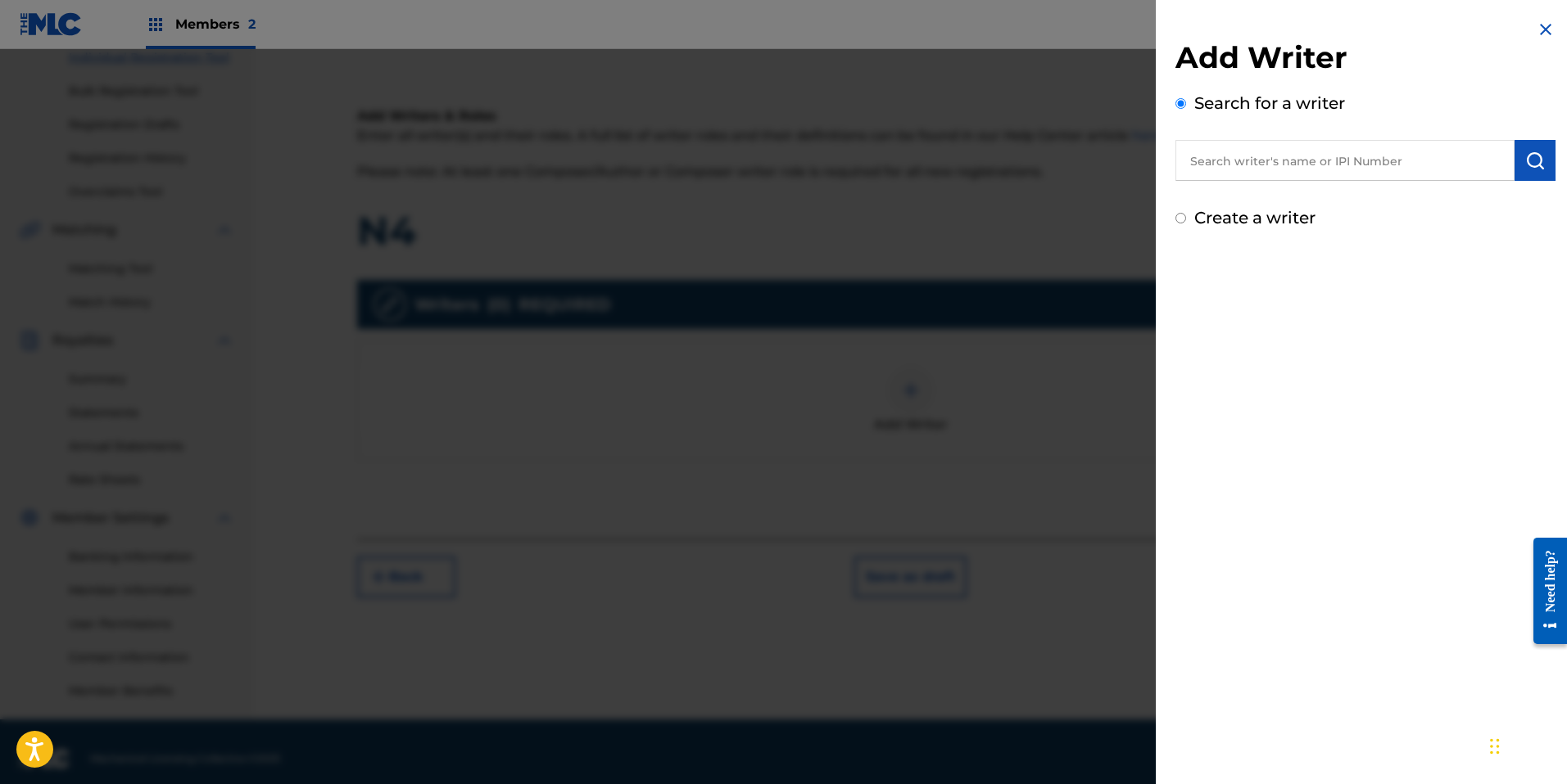
click at [1250, 165] on input "text" at bounding box center [1345, 160] width 340 height 41
paste input "#644877013"
click at [1199, 160] on input "#644877013" at bounding box center [1345, 160] width 340 height 41
type input "644877013"
click at [1528, 161] on img "submit" at bounding box center [1535, 160] width 20 height 20
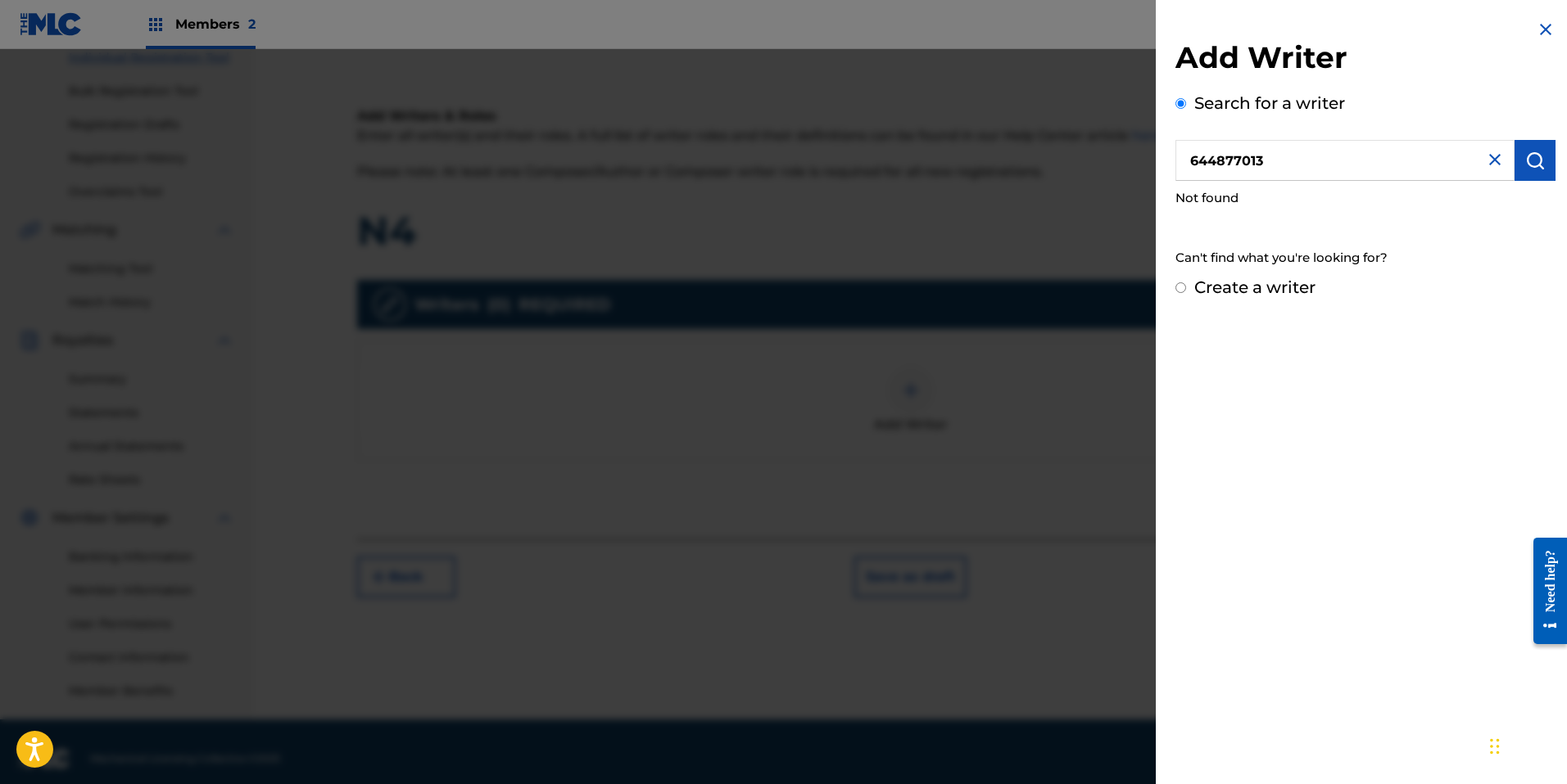
click at [1495, 159] on img at bounding box center [1495, 159] width 20 height 20
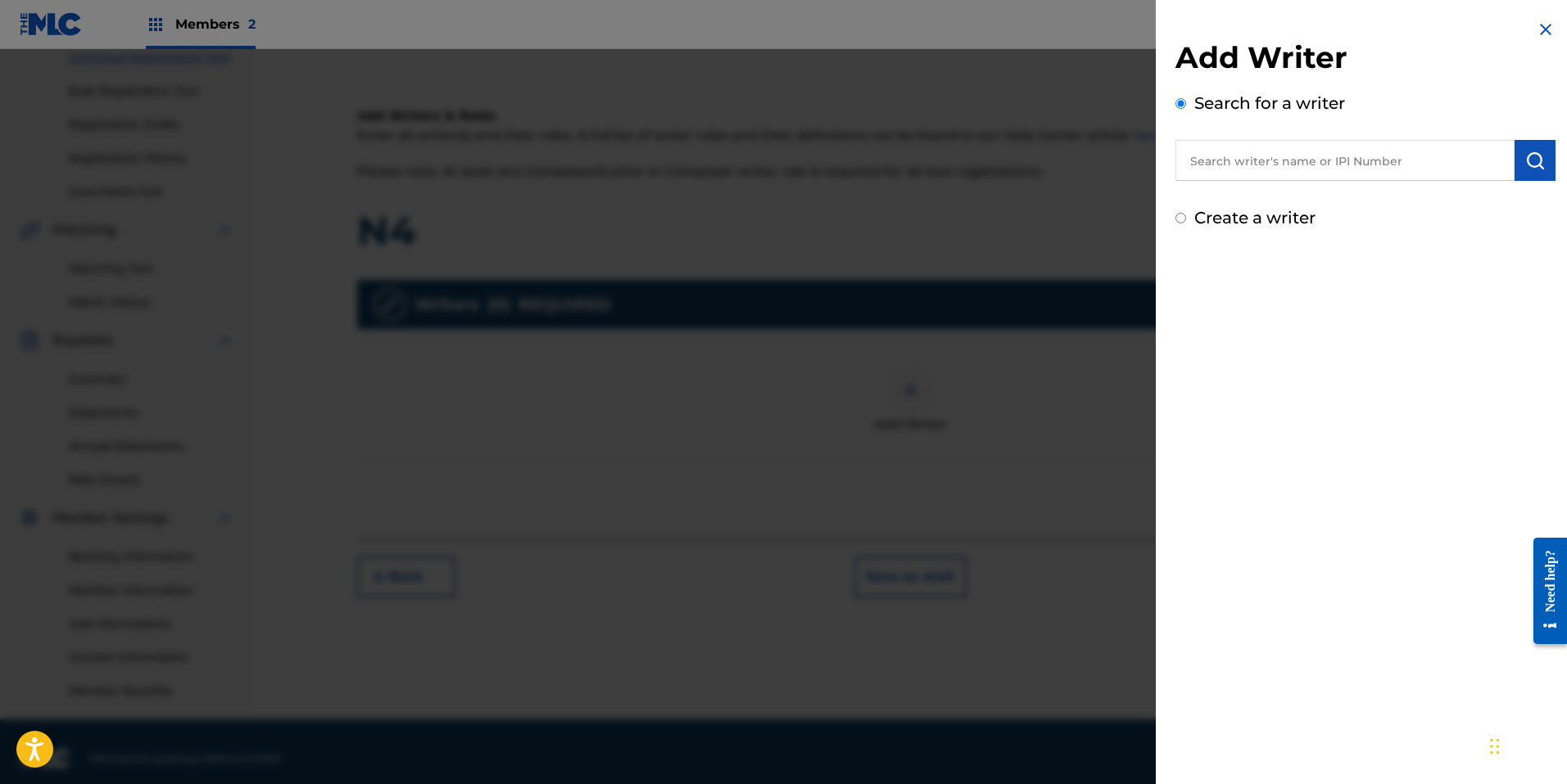
click at [1270, 166] on input "text" at bounding box center [1345, 160] width 340 height 41
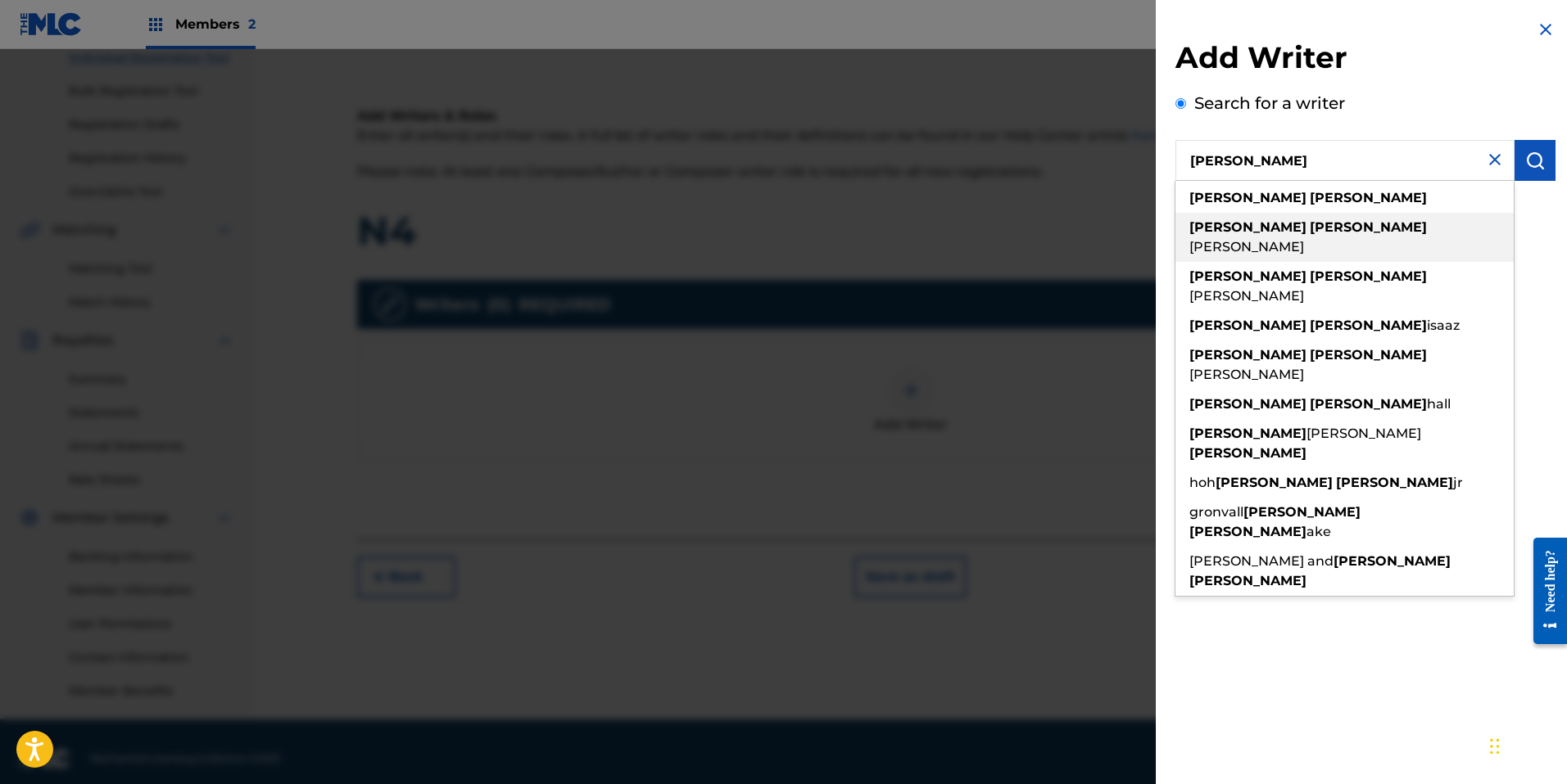
click at [1283, 239] on span "[PERSON_NAME]" at bounding box center [1246, 246] width 115 height 15
type input "[PERSON_NAME]"
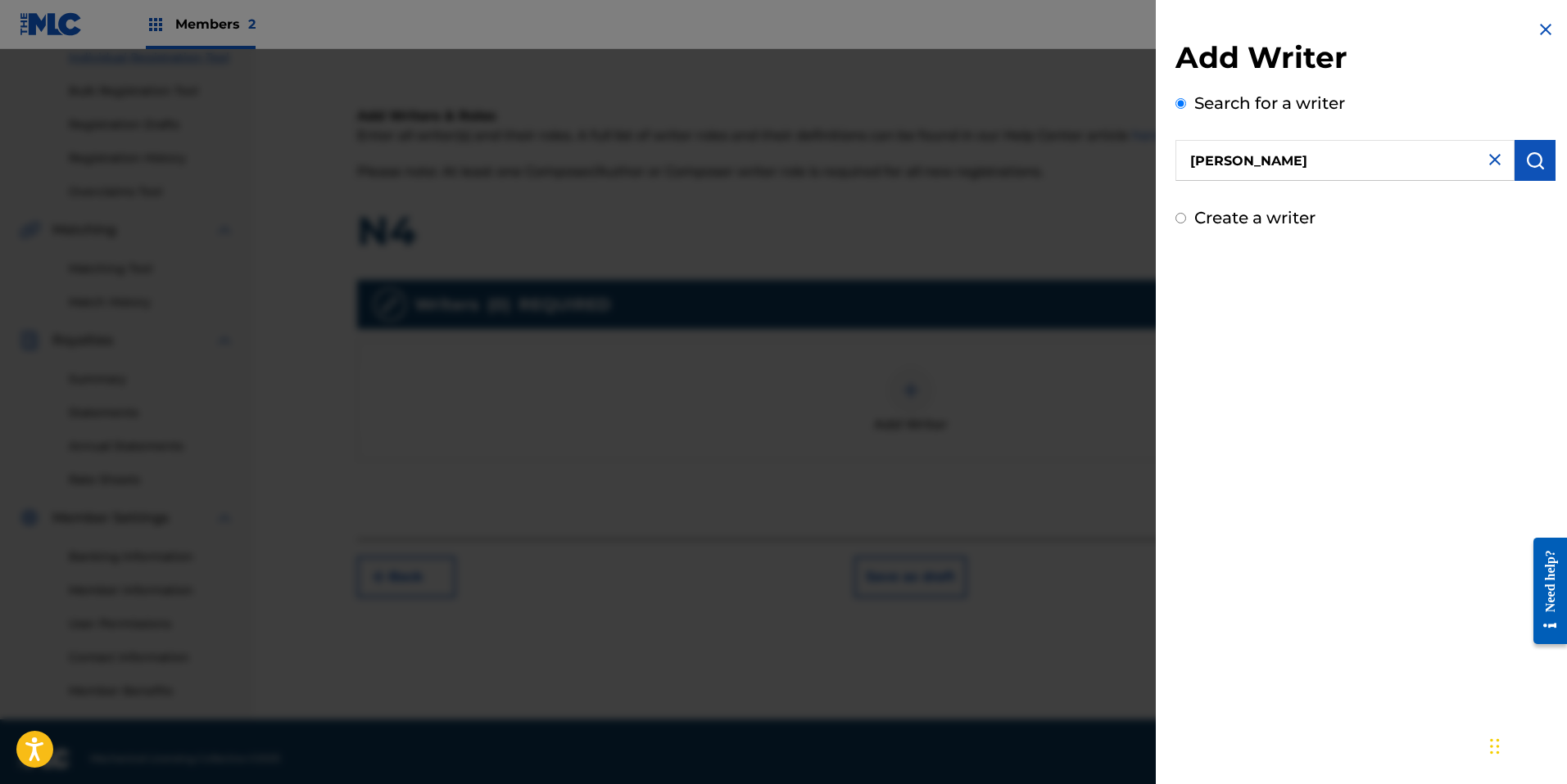
click at [1401, 171] on input "[PERSON_NAME]" at bounding box center [1345, 160] width 340 height 41
click at [1420, 185] on div "Add Writer Search for a writer [PERSON_NAME] Create a writer" at bounding box center [1365, 134] width 380 height 191
click at [1535, 165] on img "submit" at bounding box center [1535, 160] width 20 height 20
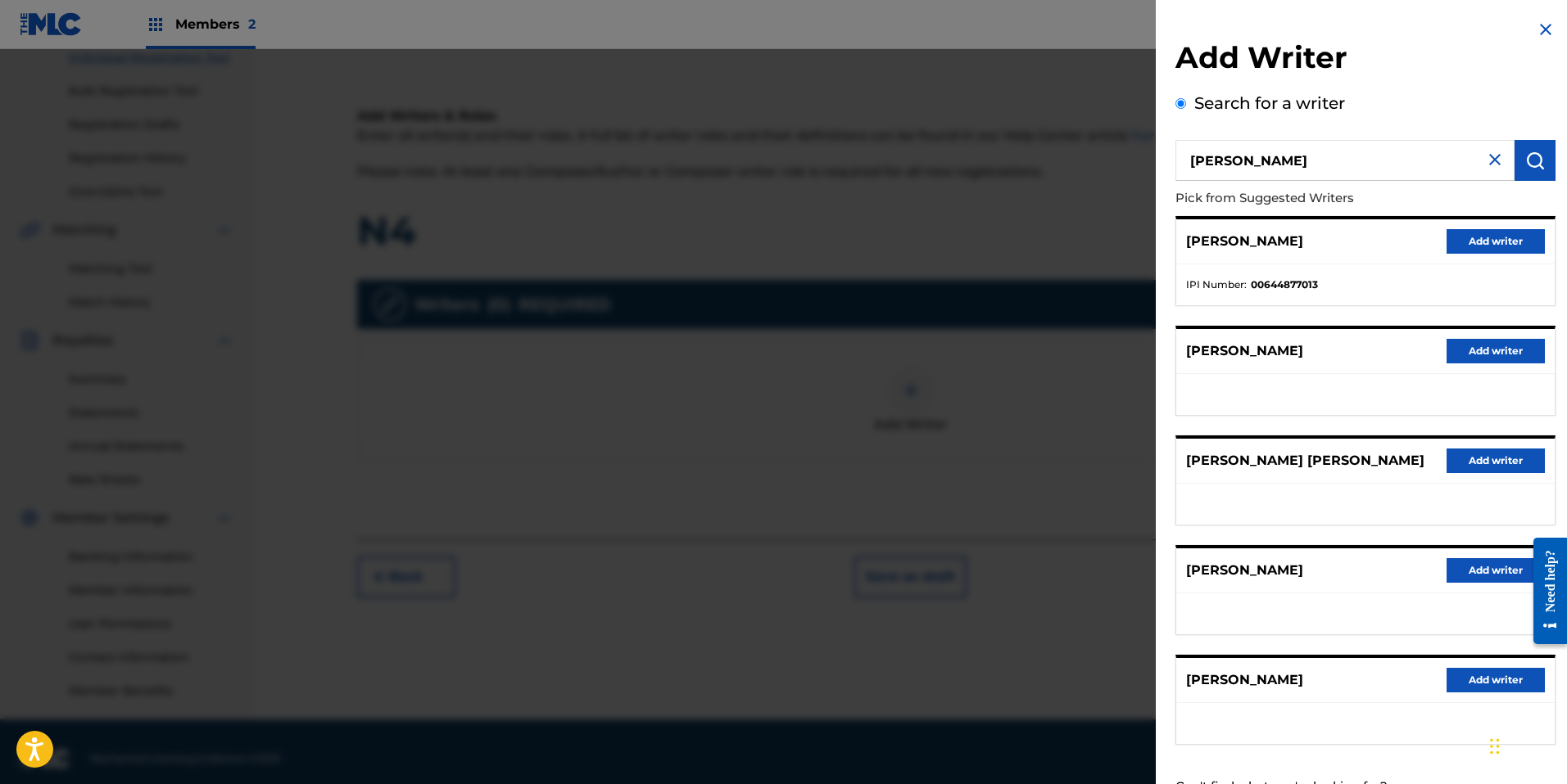
click at [1502, 243] on button "Add writer" at bounding box center [1496, 242] width 99 height 25
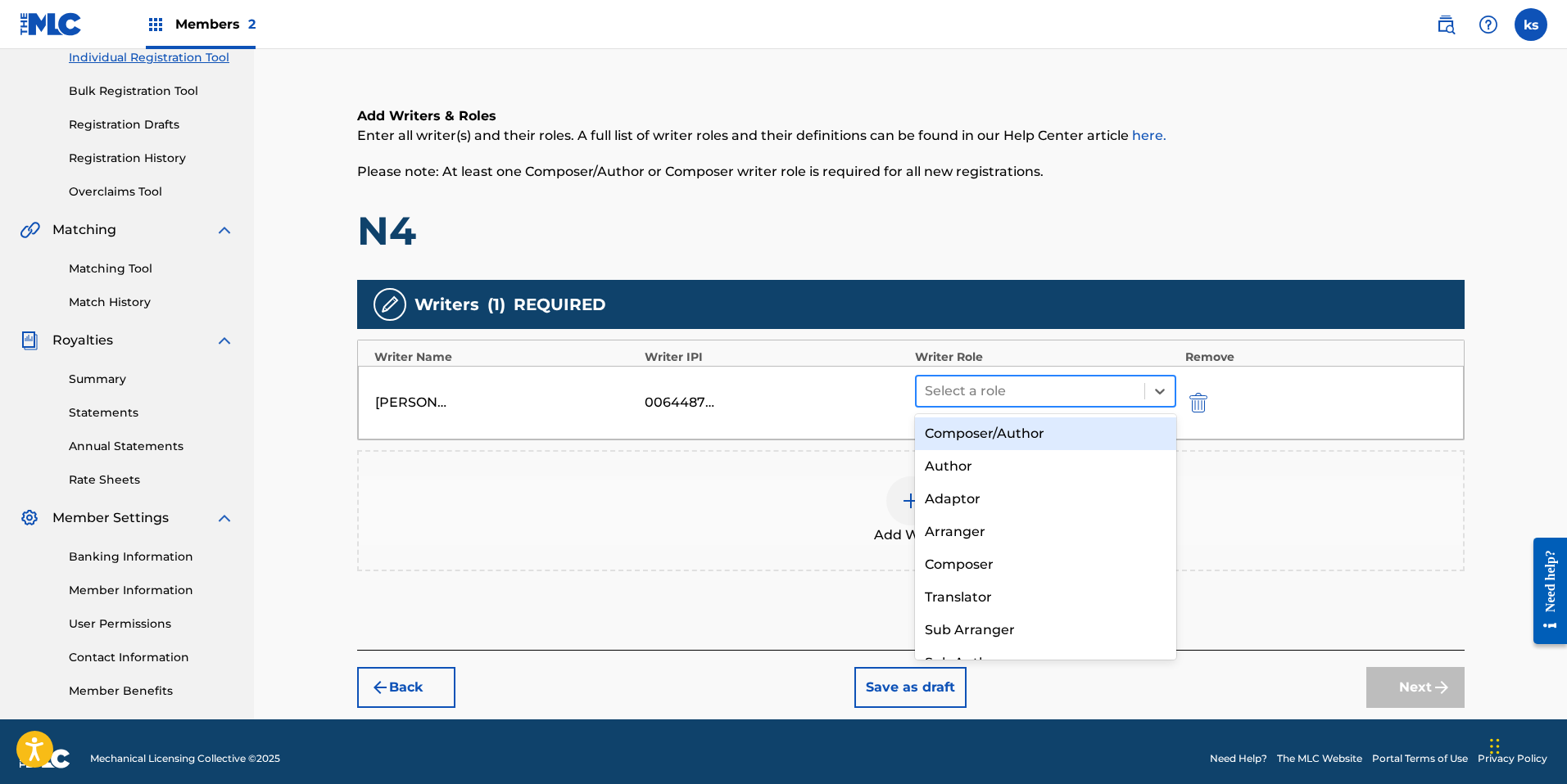
click at [1078, 383] on div at bounding box center [1031, 392] width 212 height 23
click at [1019, 437] on div "Composer/Author" at bounding box center [1046, 433] width 262 height 33
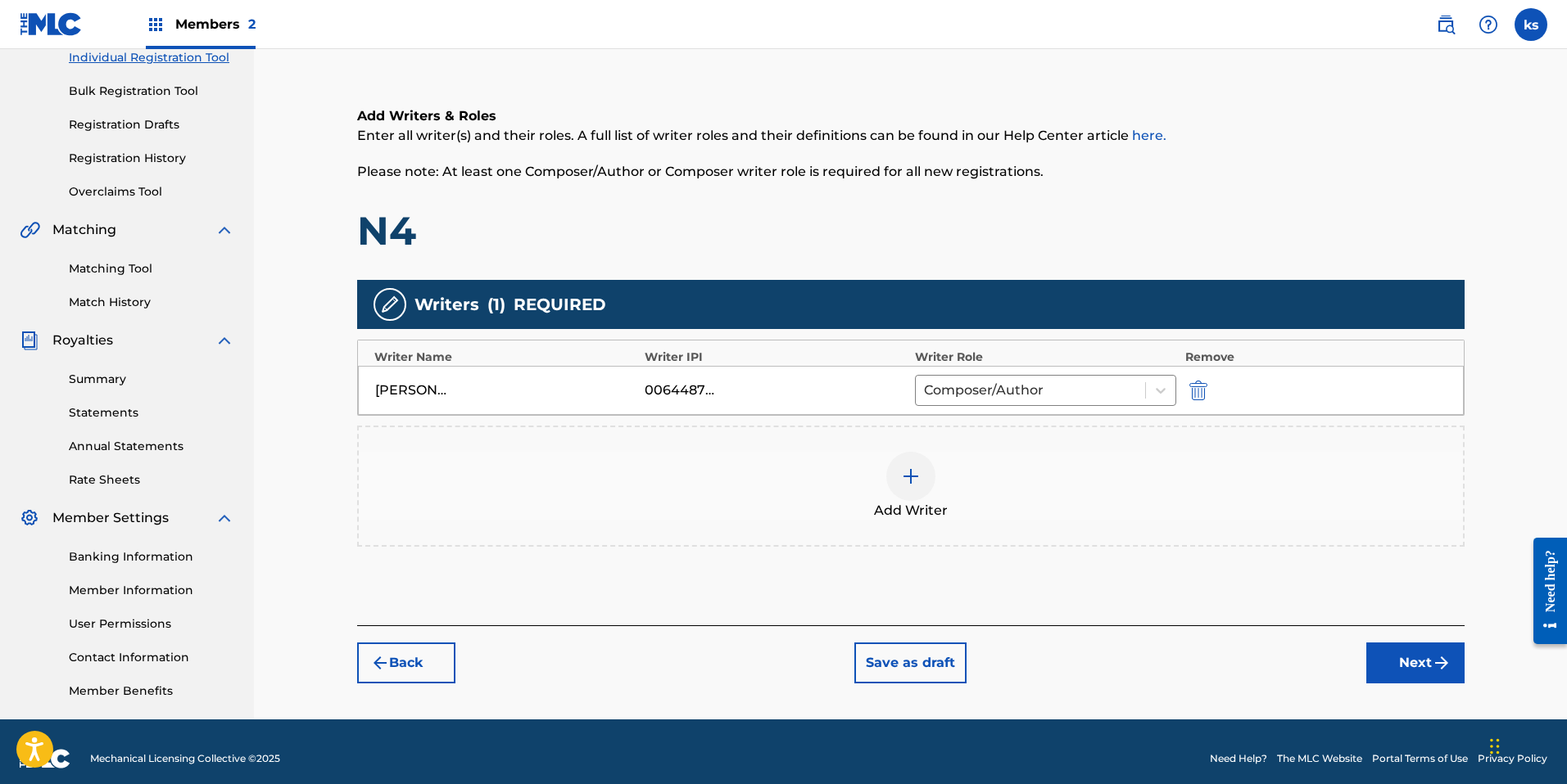
scroll to position [231, 0]
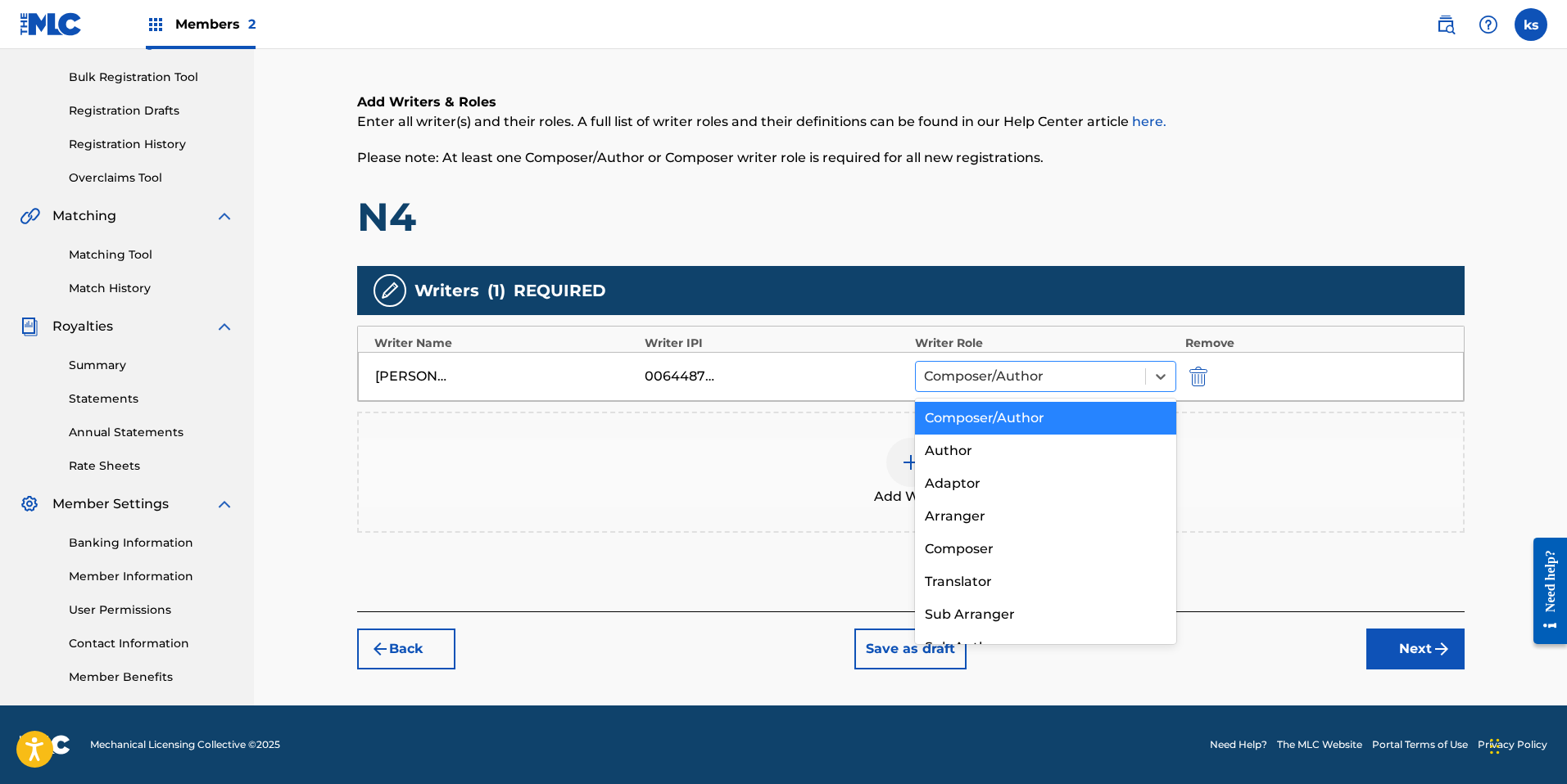
click at [1103, 382] on div at bounding box center [1030, 376] width 213 height 23
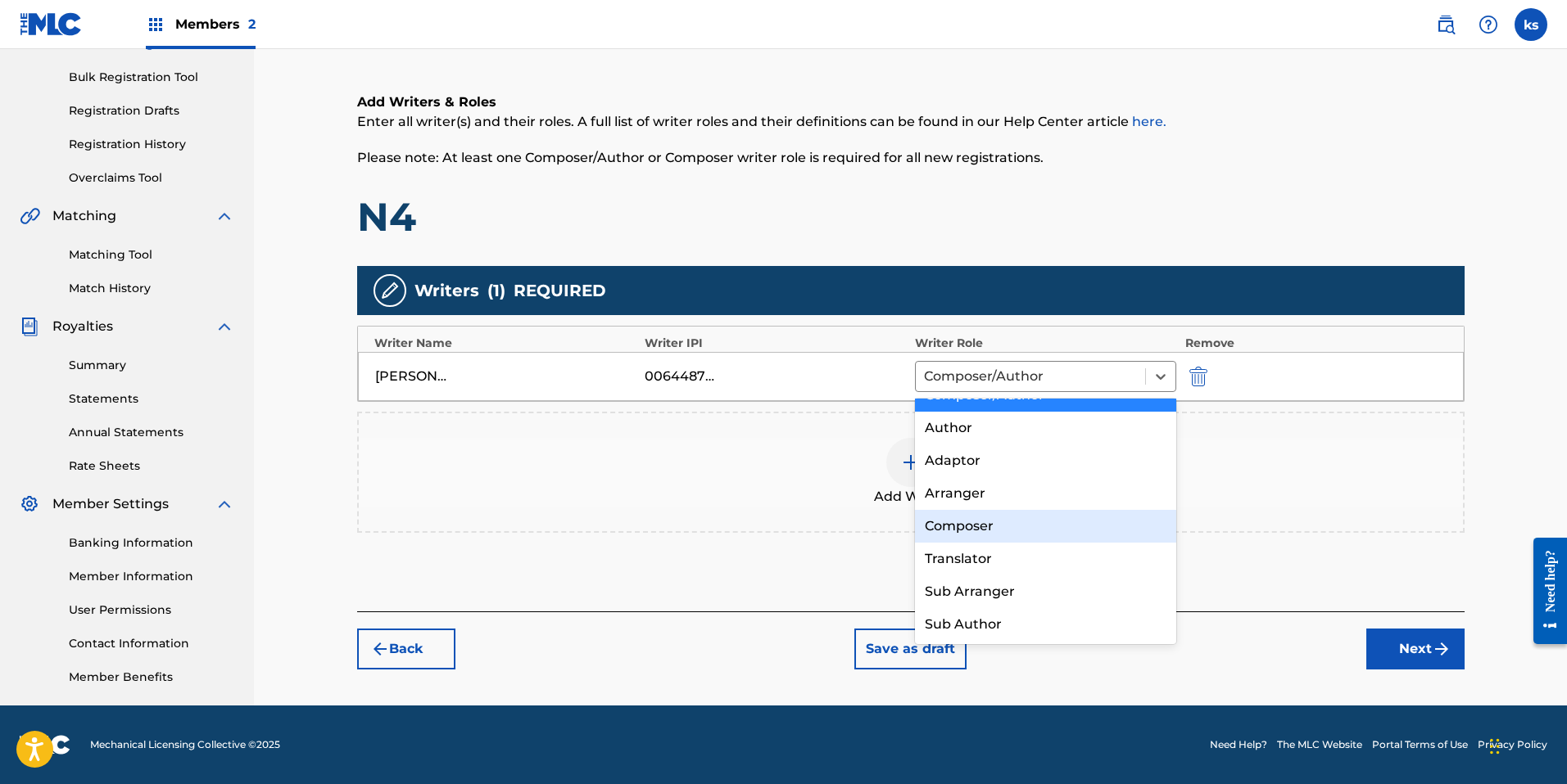
scroll to position [0, 0]
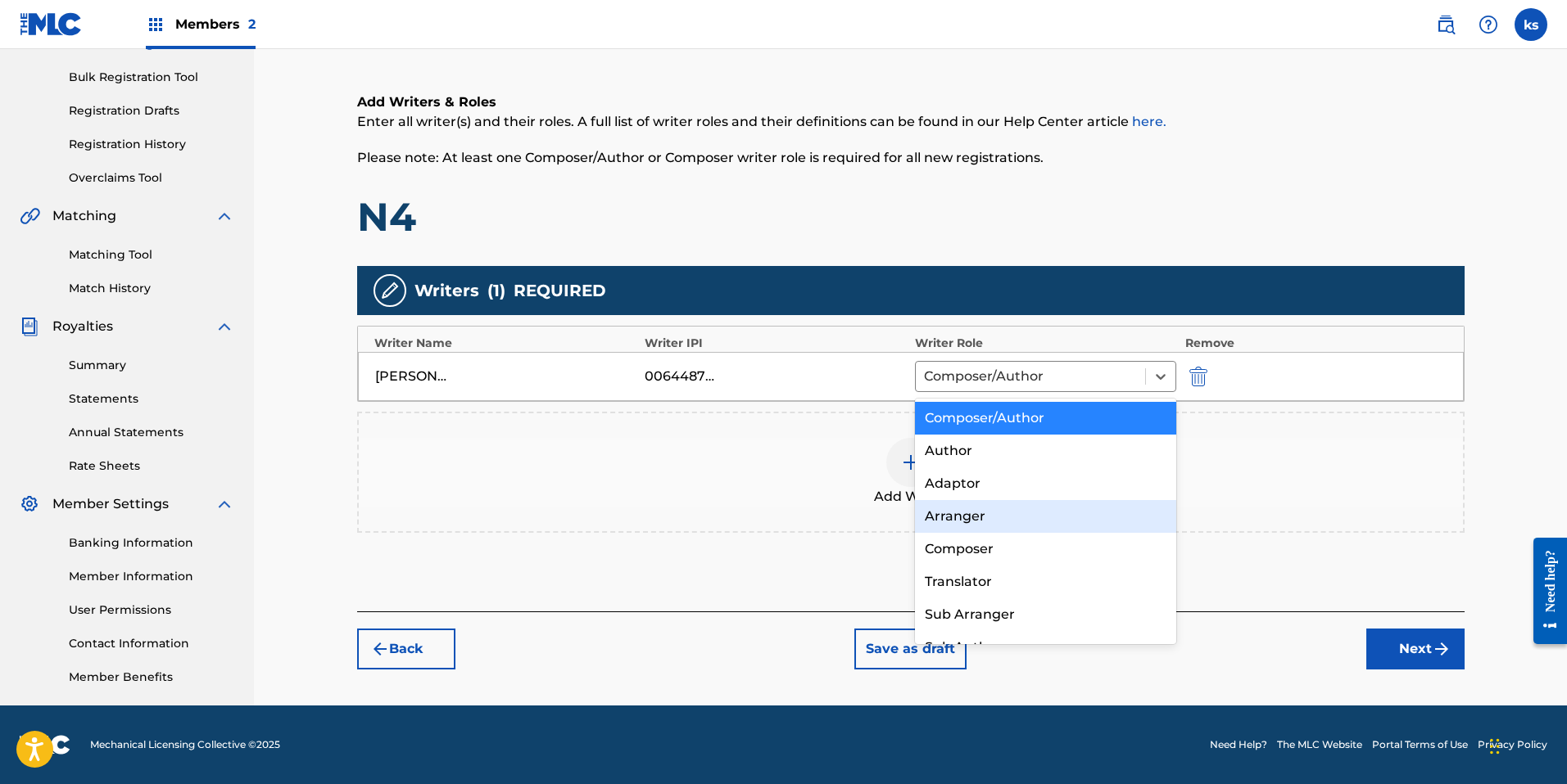
click at [1343, 504] on div "Add Writer" at bounding box center [911, 472] width 1104 height 69
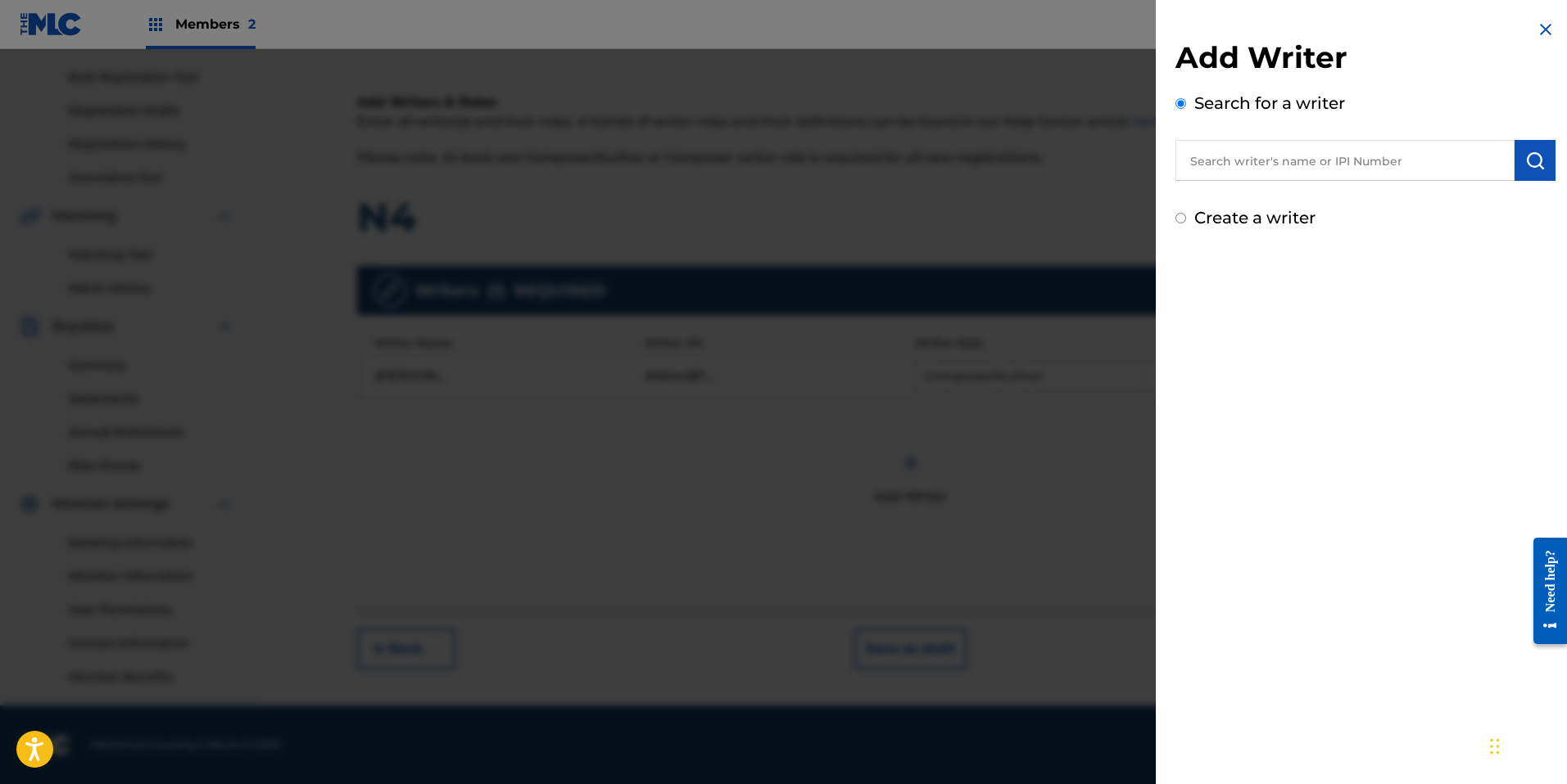
click at [1243, 153] on input "text" at bounding box center [1345, 160] width 340 height 41
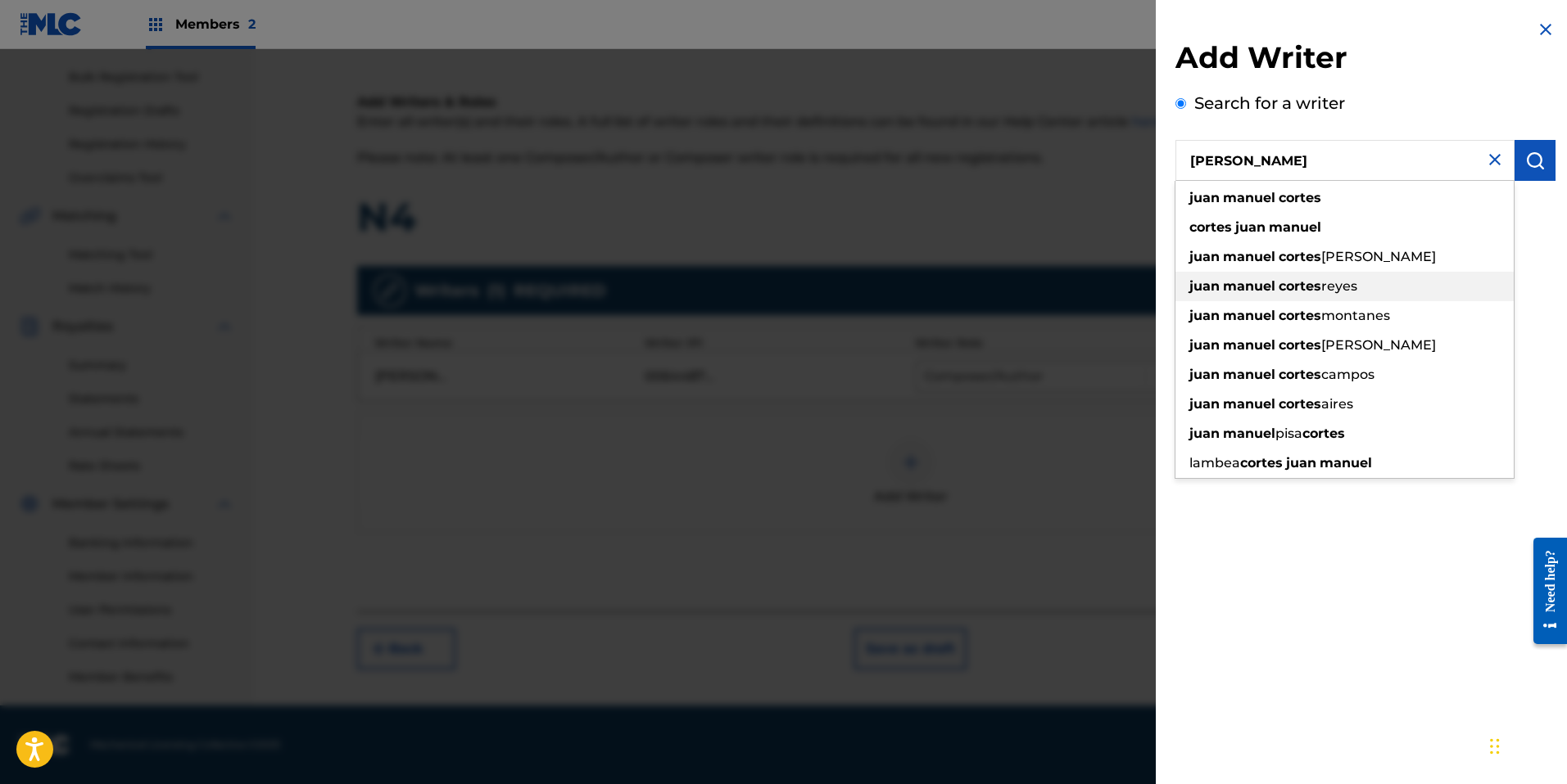
click at [1297, 284] on strong "cortes" at bounding box center [1300, 286] width 43 height 15
type input "[PERSON_NAME] [PERSON_NAME]"
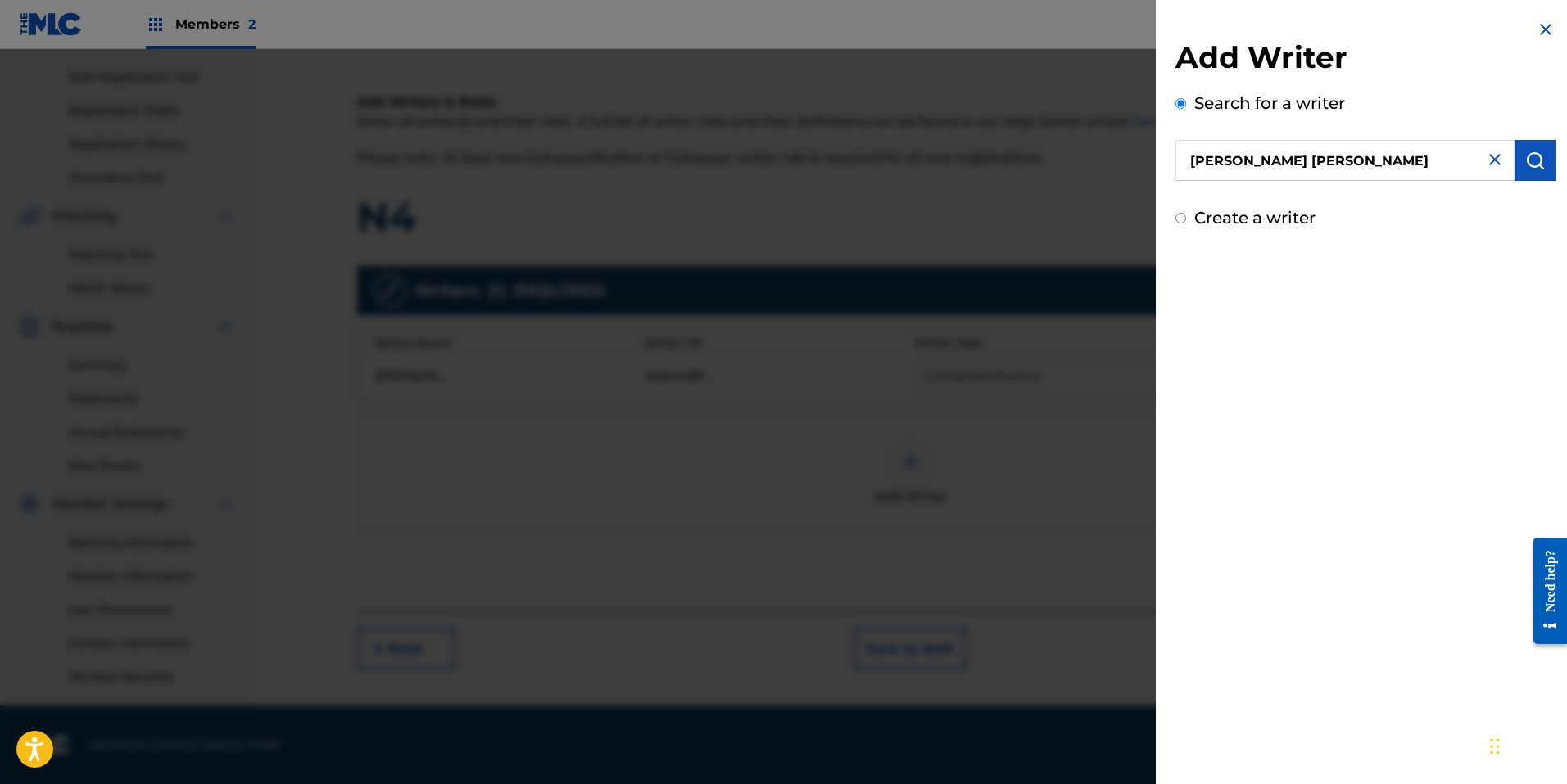
click at [1183, 220] on input "Create a writer" at bounding box center [1180, 218] width 10 height 10
radio input "false"
radio input "true"
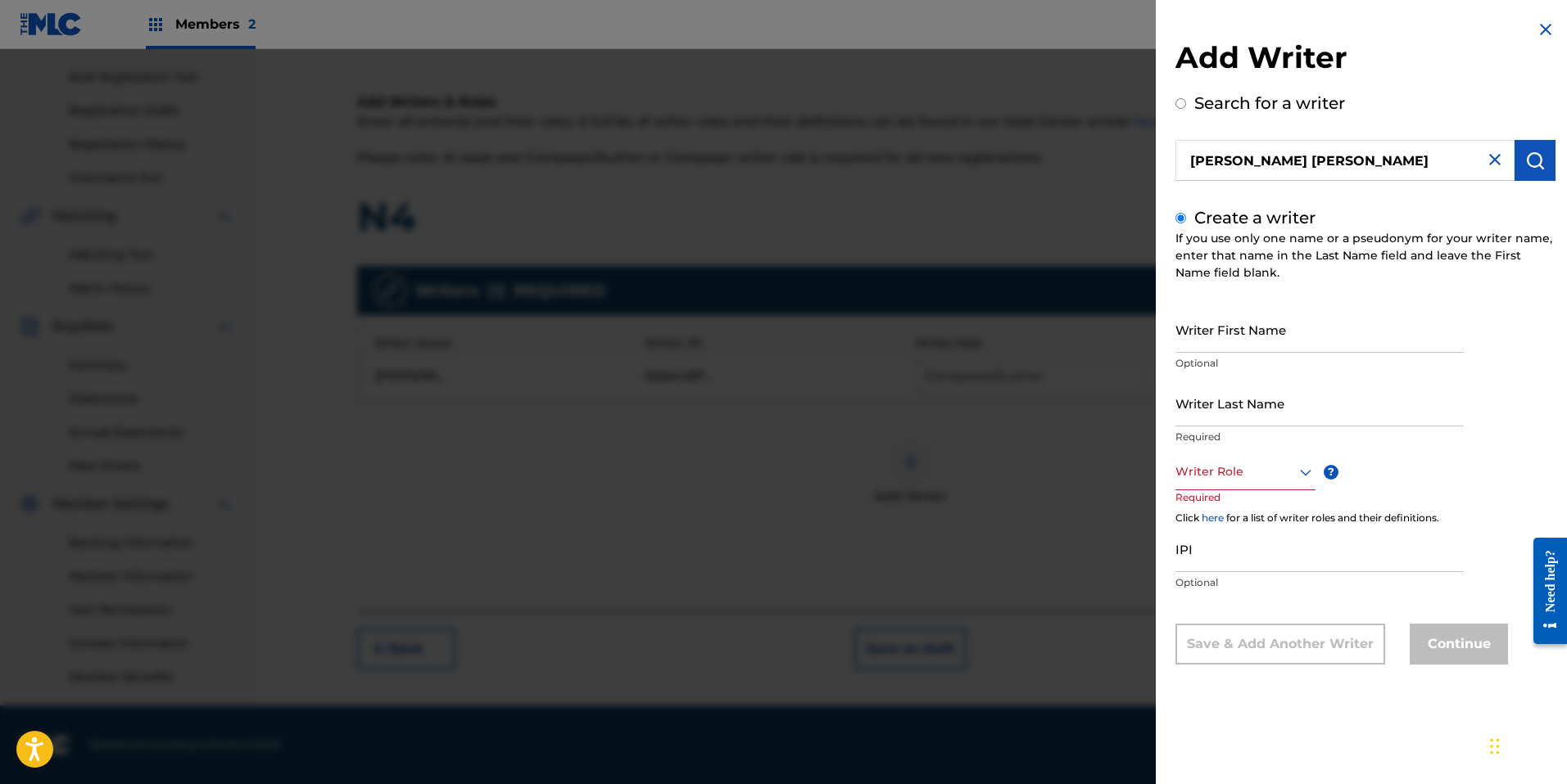
click at [1415, 164] on input "[PERSON_NAME] [PERSON_NAME]" at bounding box center [1345, 160] width 340 height 41
radio input "true"
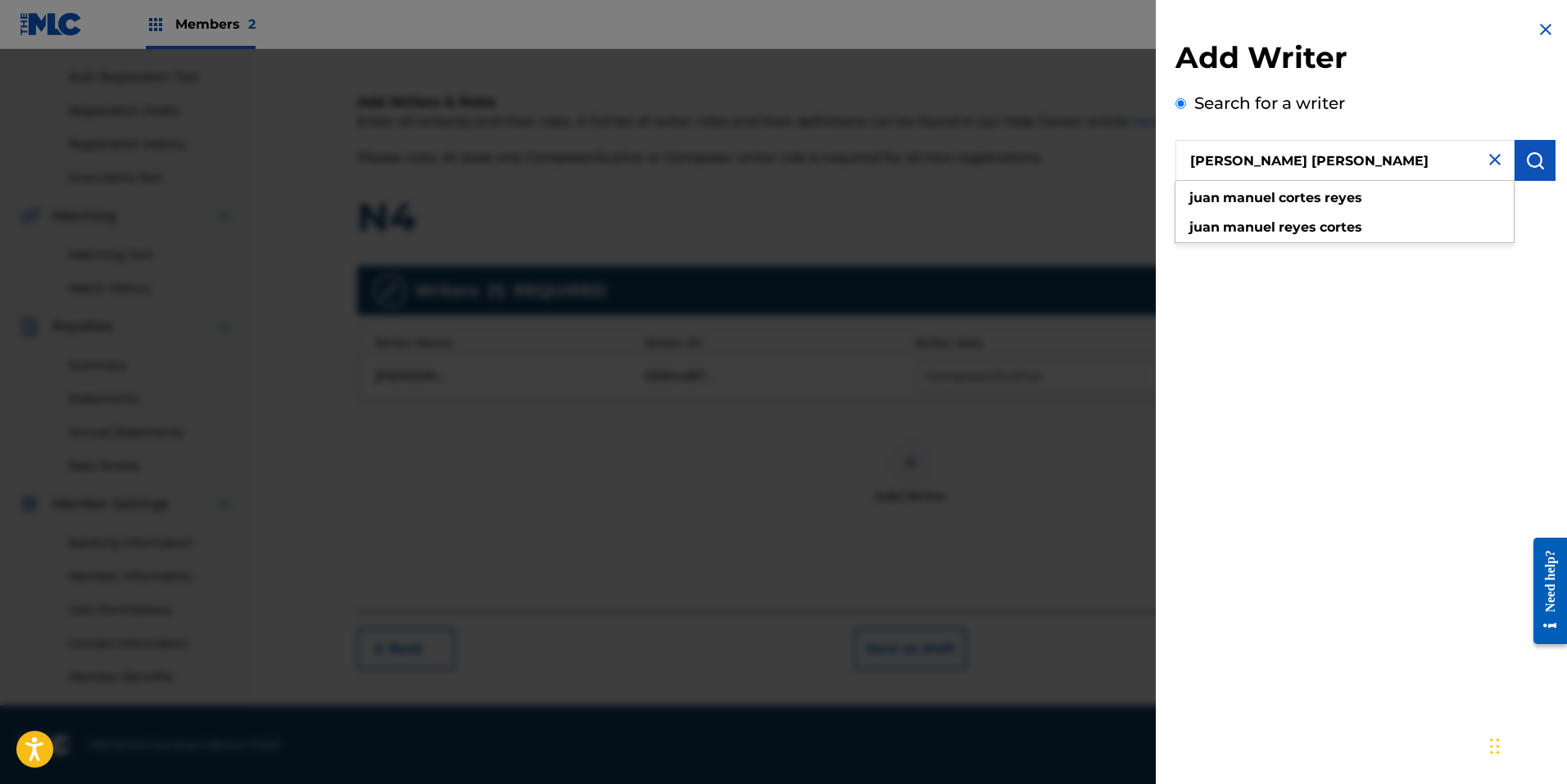
click at [1540, 159] on button "submit" at bounding box center [1535, 160] width 41 height 41
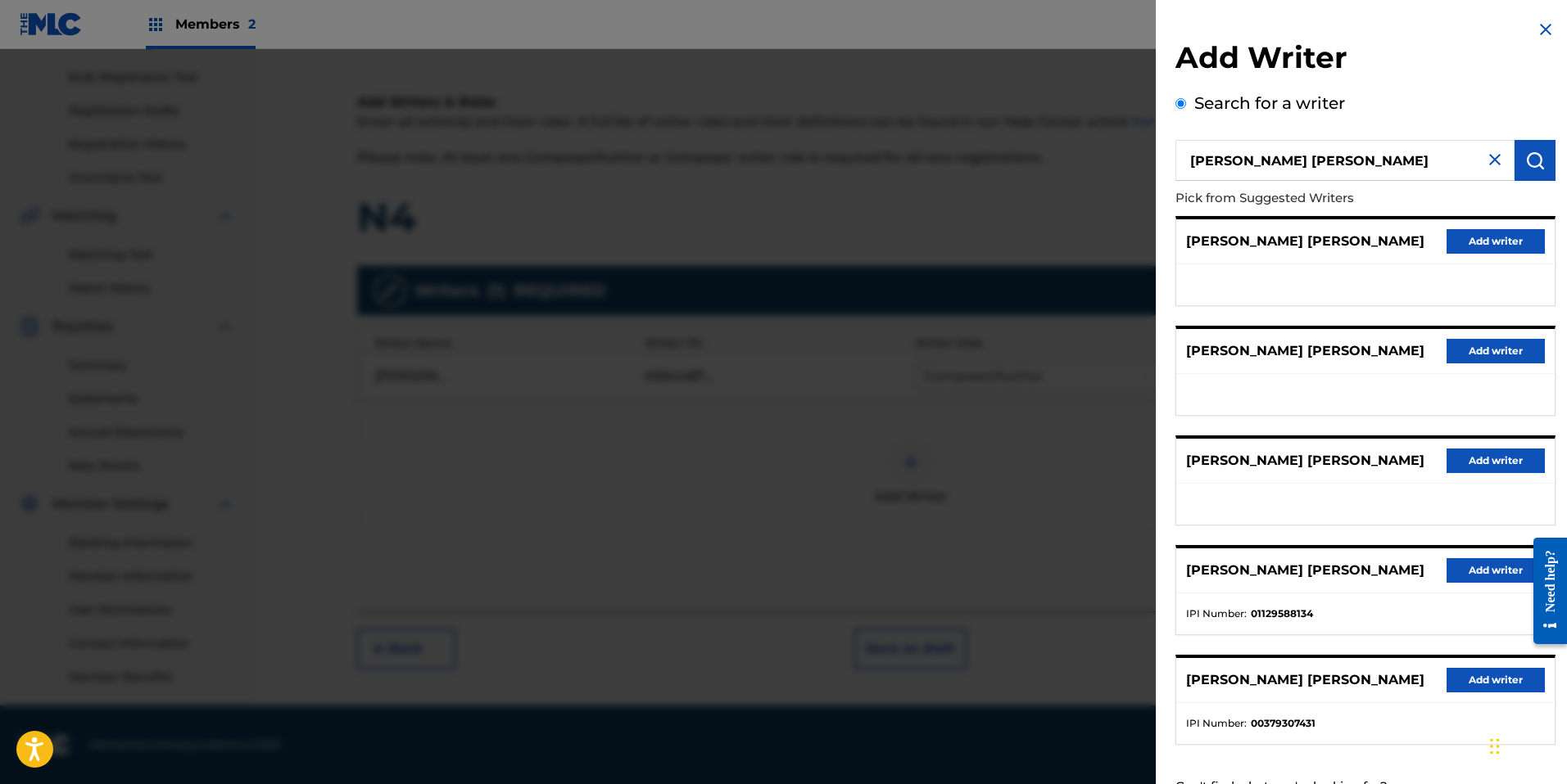
click at [1479, 238] on button "Add writer" at bounding box center [1496, 242] width 99 height 25
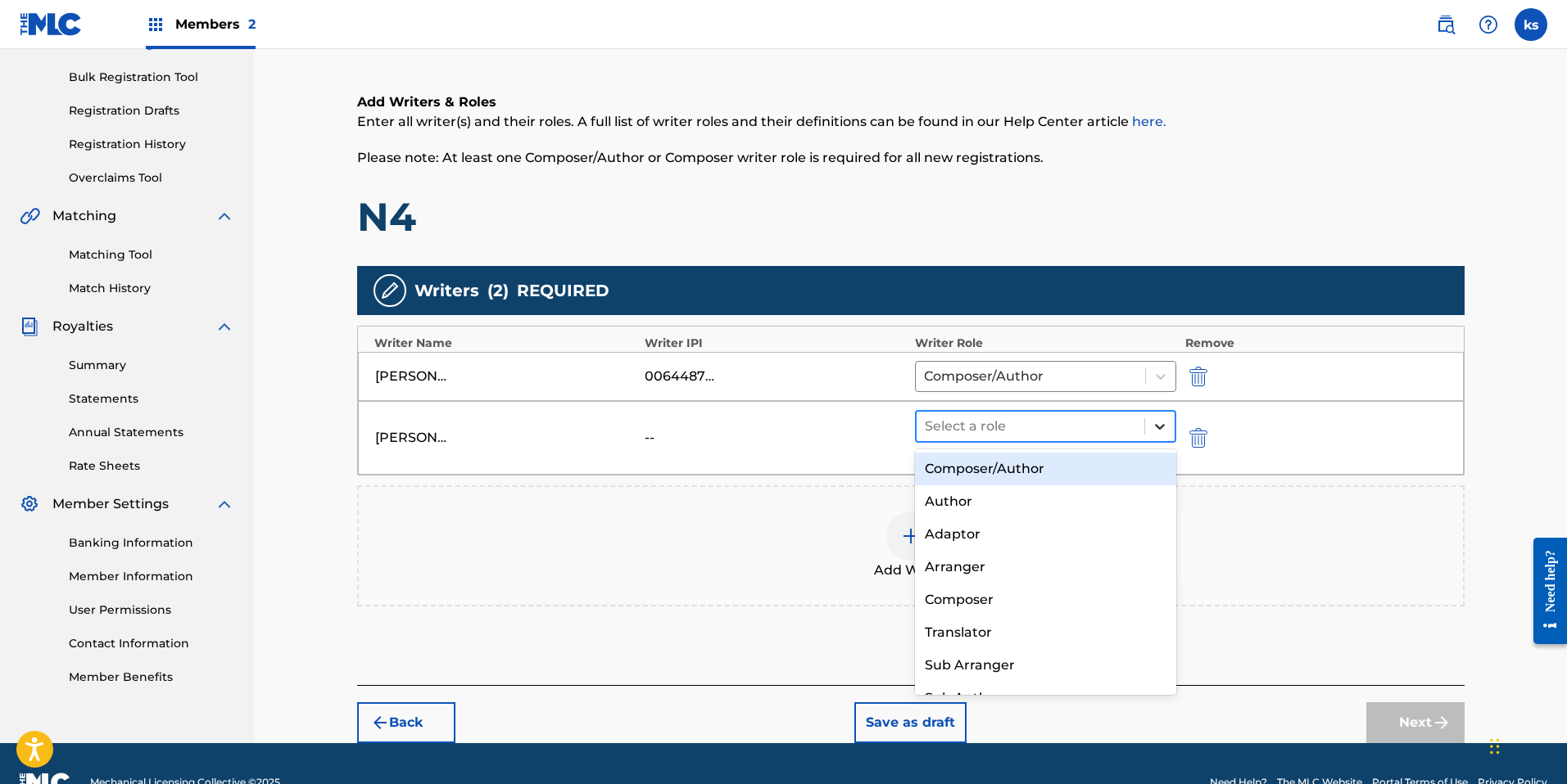
click at [1158, 429] on icon at bounding box center [1159, 426] width 16 height 16
click at [1087, 460] on div "Composer/Author" at bounding box center [1046, 469] width 262 height 33
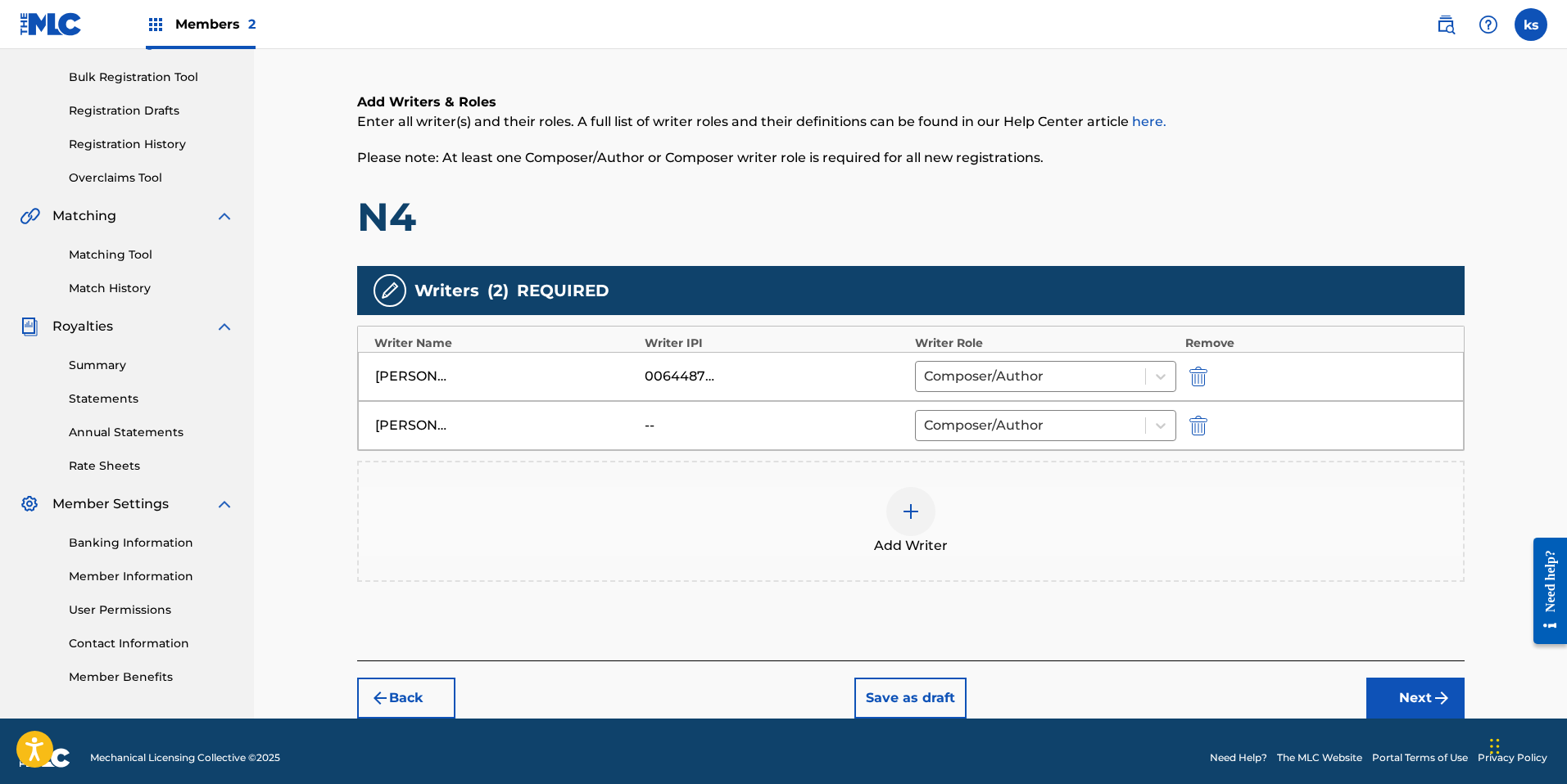
click at [909, 505] on img at bounding box center [911, 511] width 20 height 20
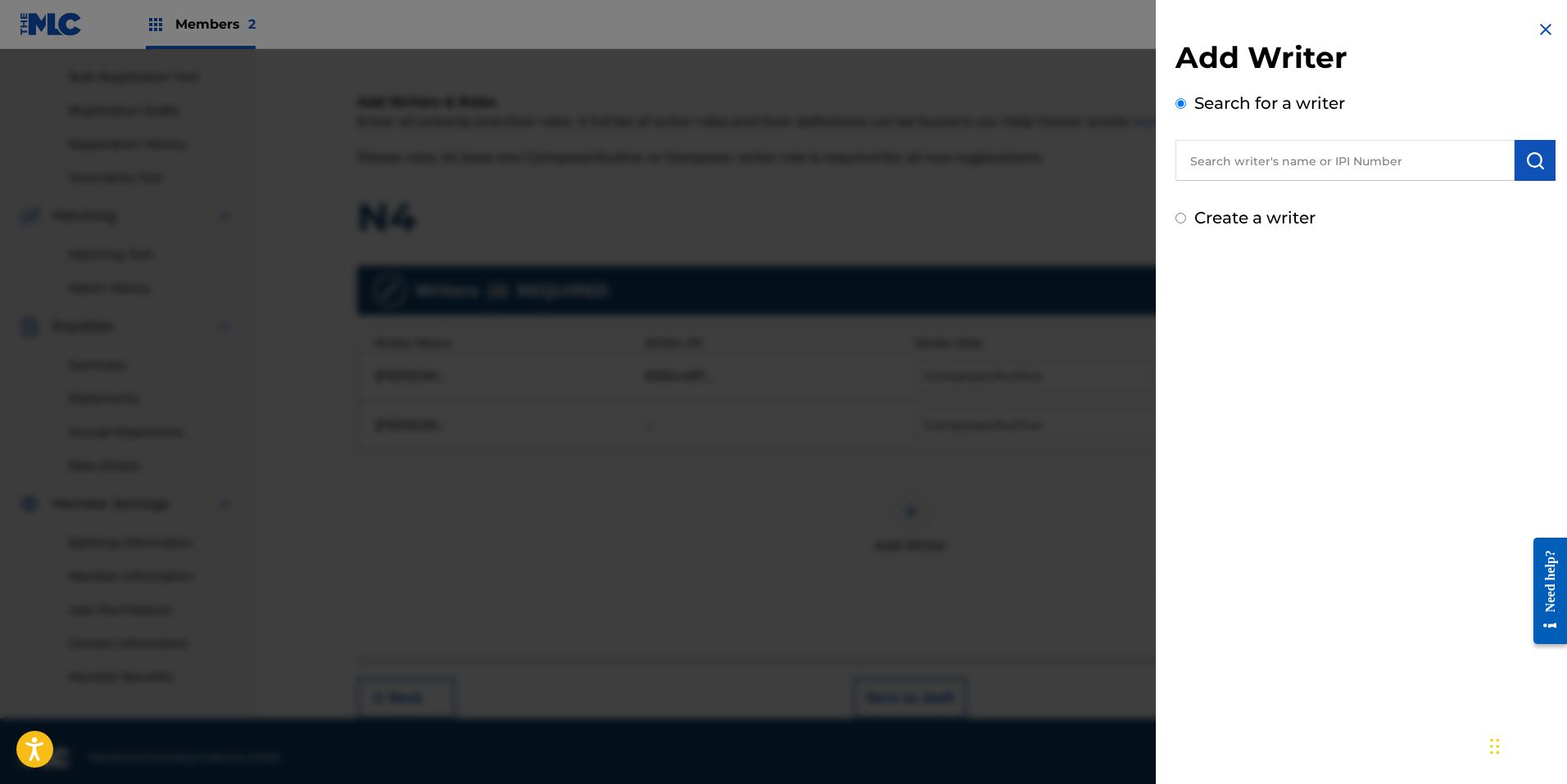
click at [1244, 171] on input "text" at bounding box center [1345, 160] width 340 height 41
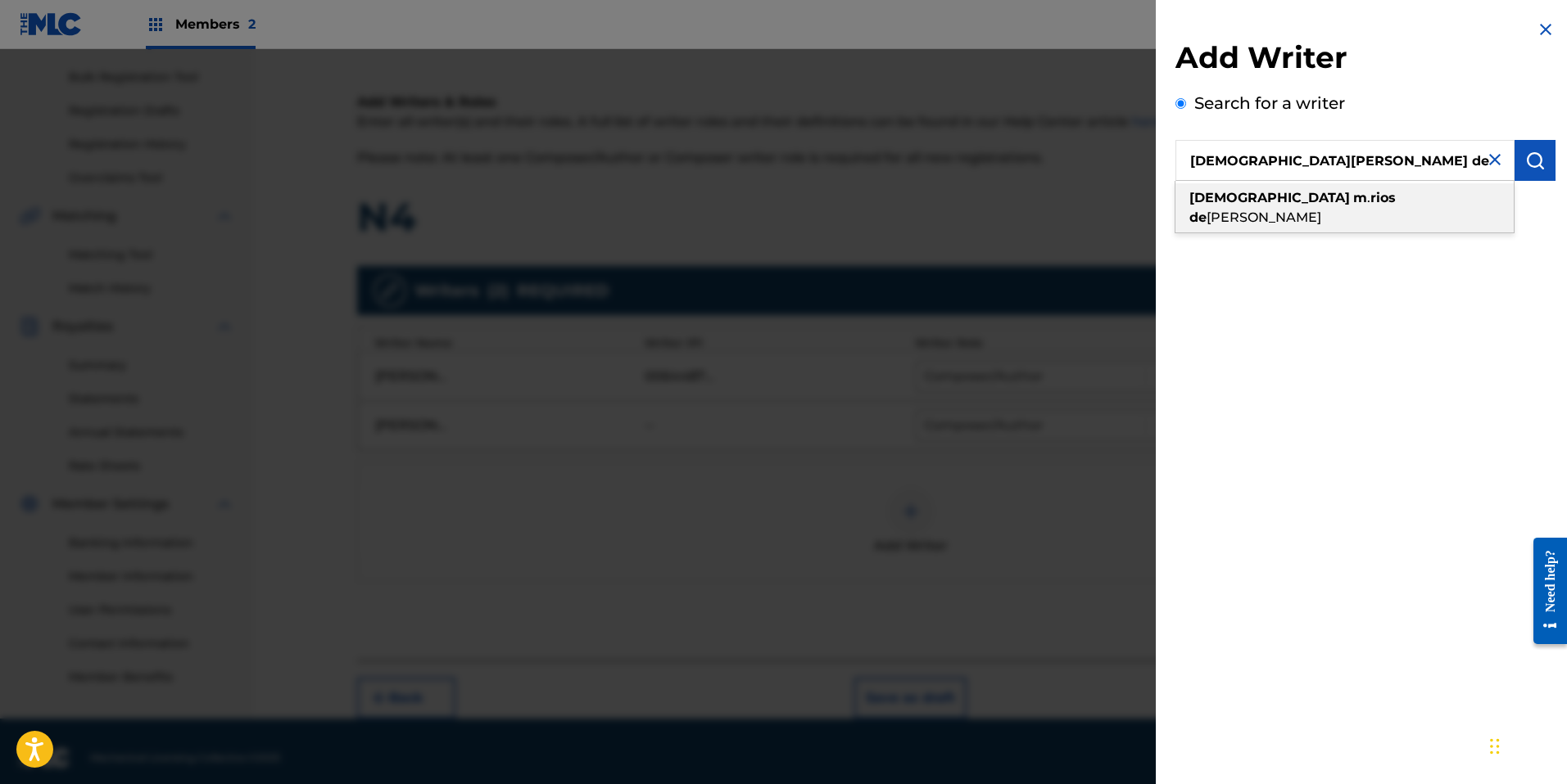
click at [1371, 199] on strong "rios" at bounding box center [1383, 197] width 26 height 15
type input "[PERSON_NAME] de [PERSON_NAME]"
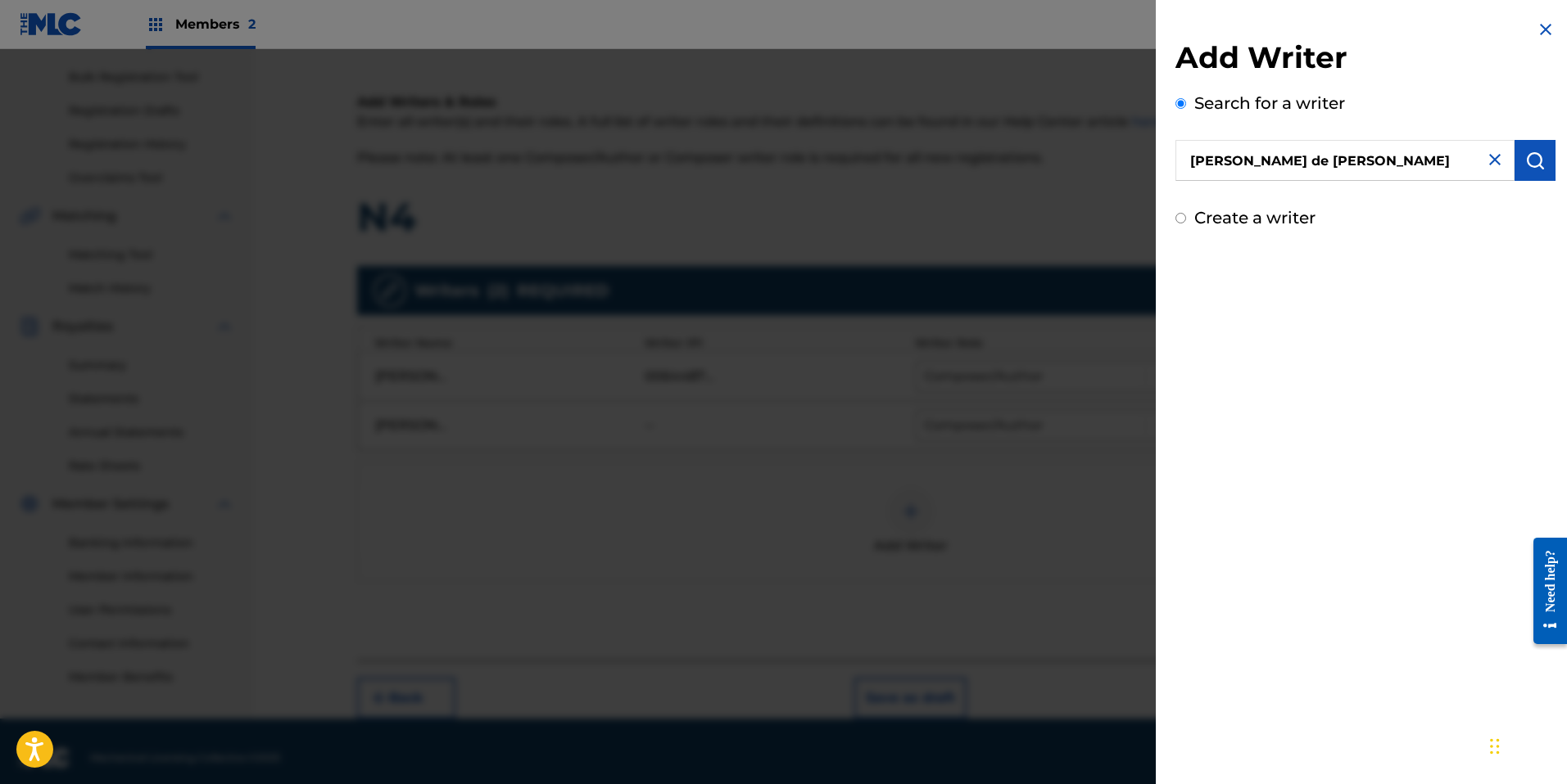
click at [1537, 159] on img "submit" at bounding box center [1535, 160] width 20 height 20
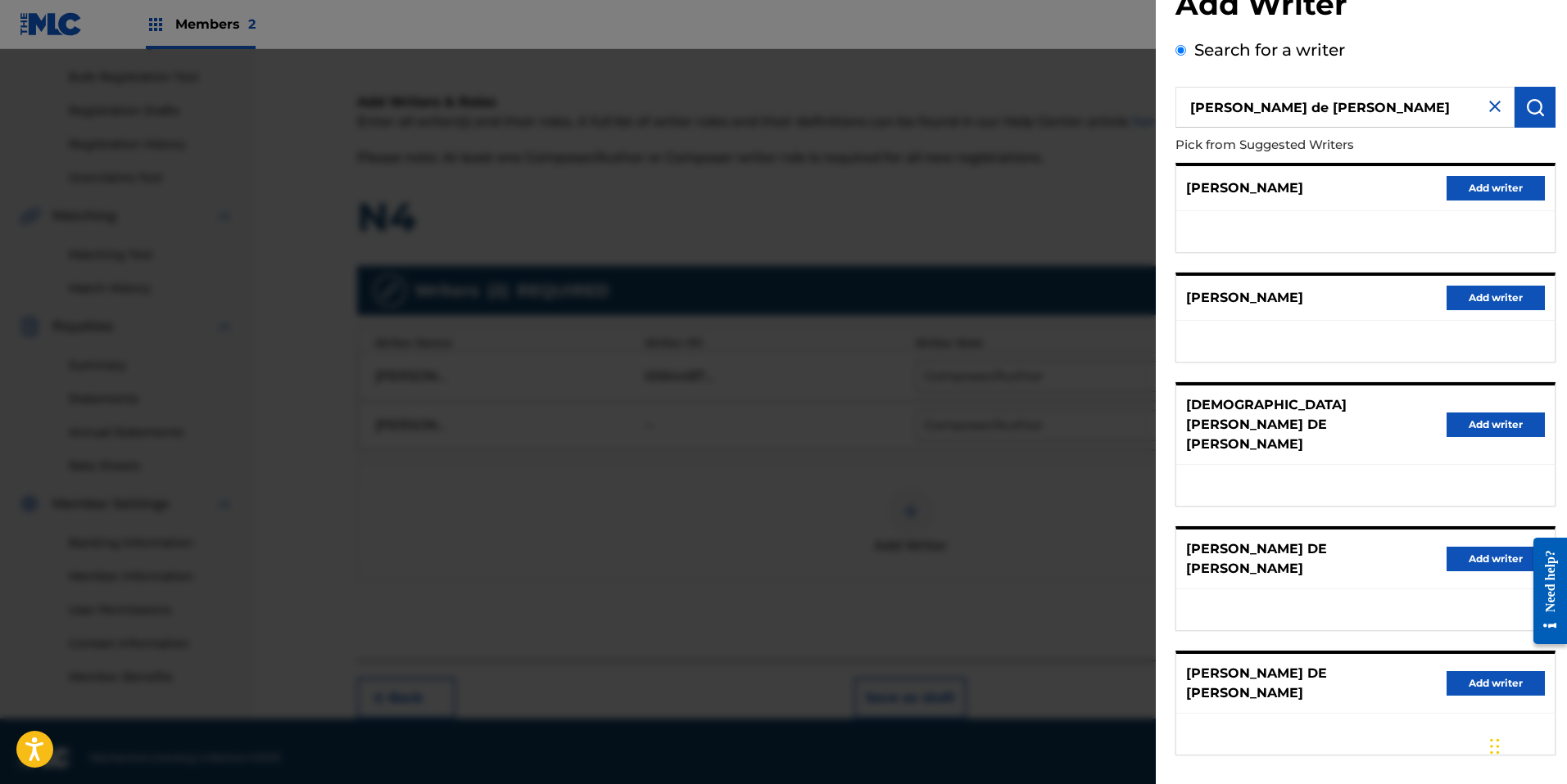
scroll to position [64, 0]
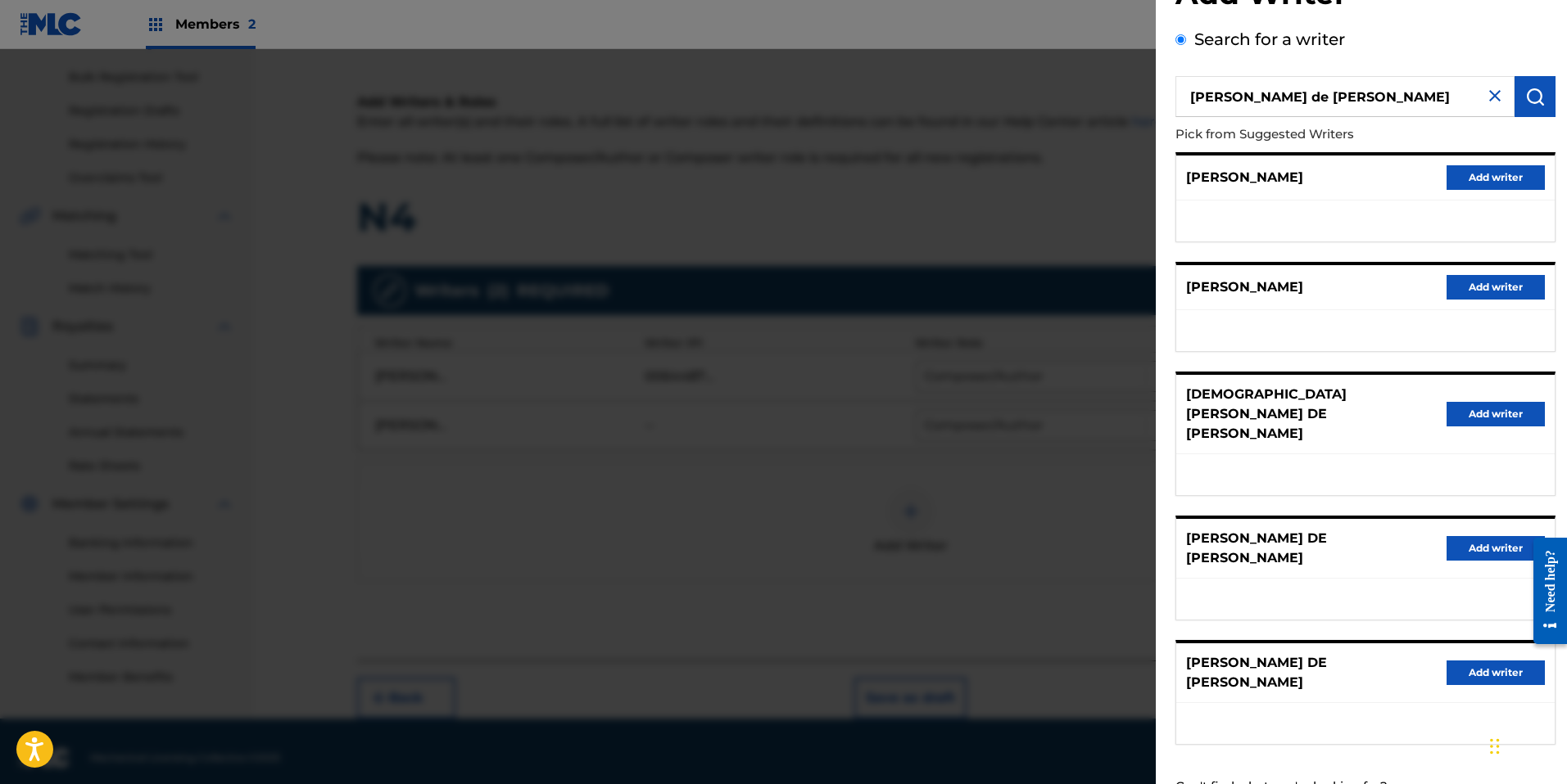
click at [1479, 537] on button "Add writer" at bounding box center [1496, 549] width 99 height 25
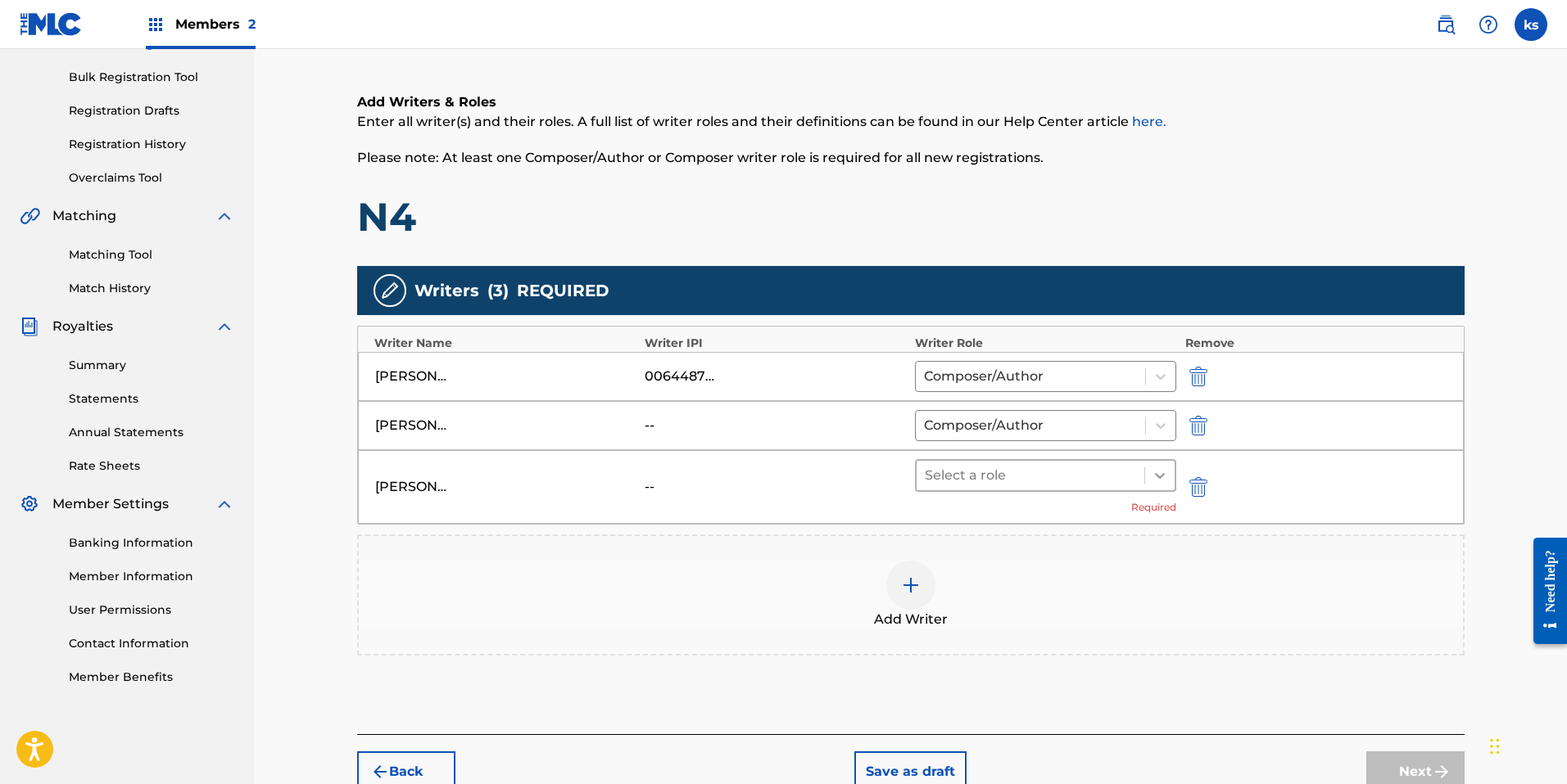
click at [1161, 477] on icon at bounding box center [1160, 476] width 9 height 6
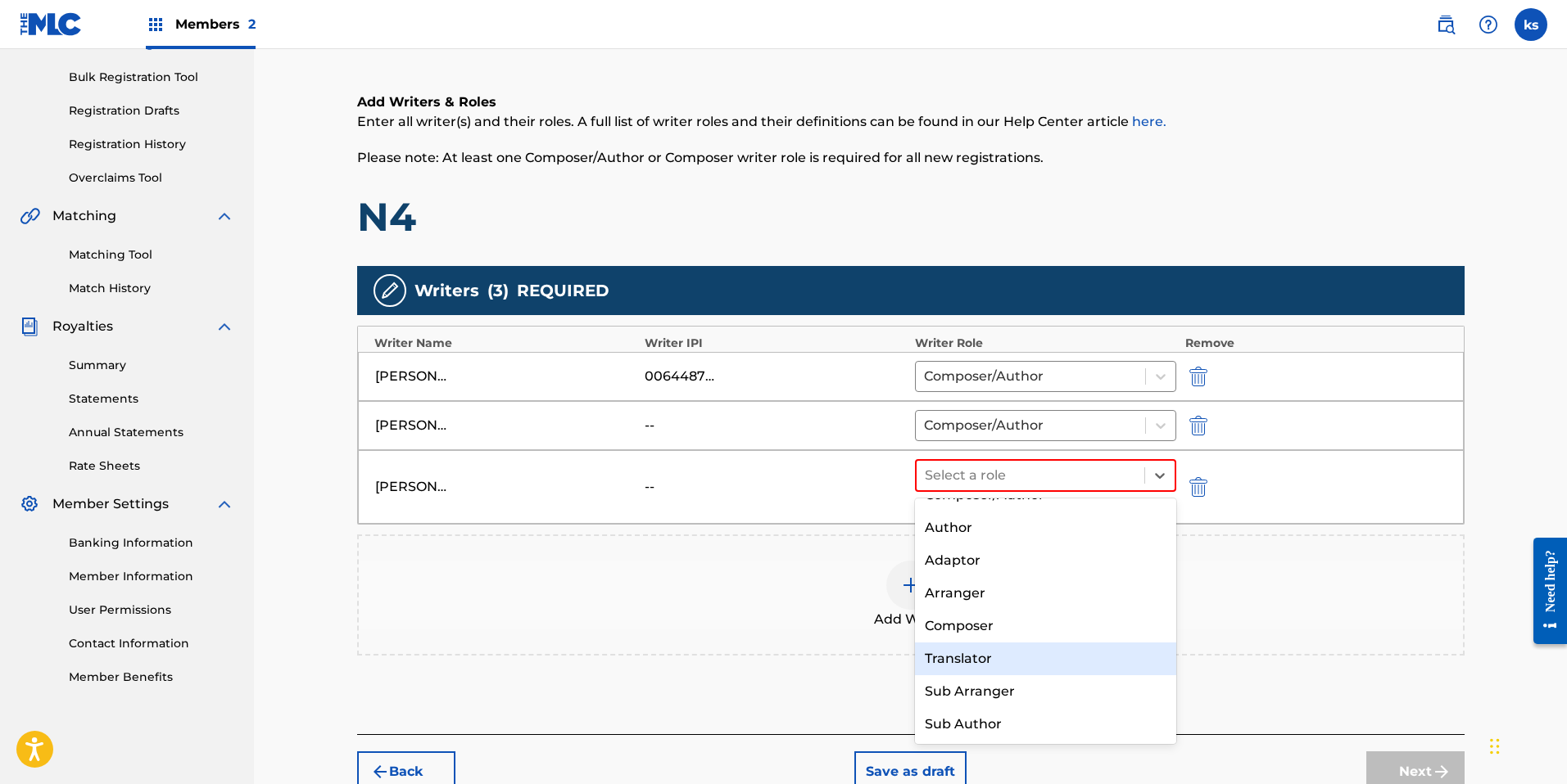
scroll to position [0, 0]
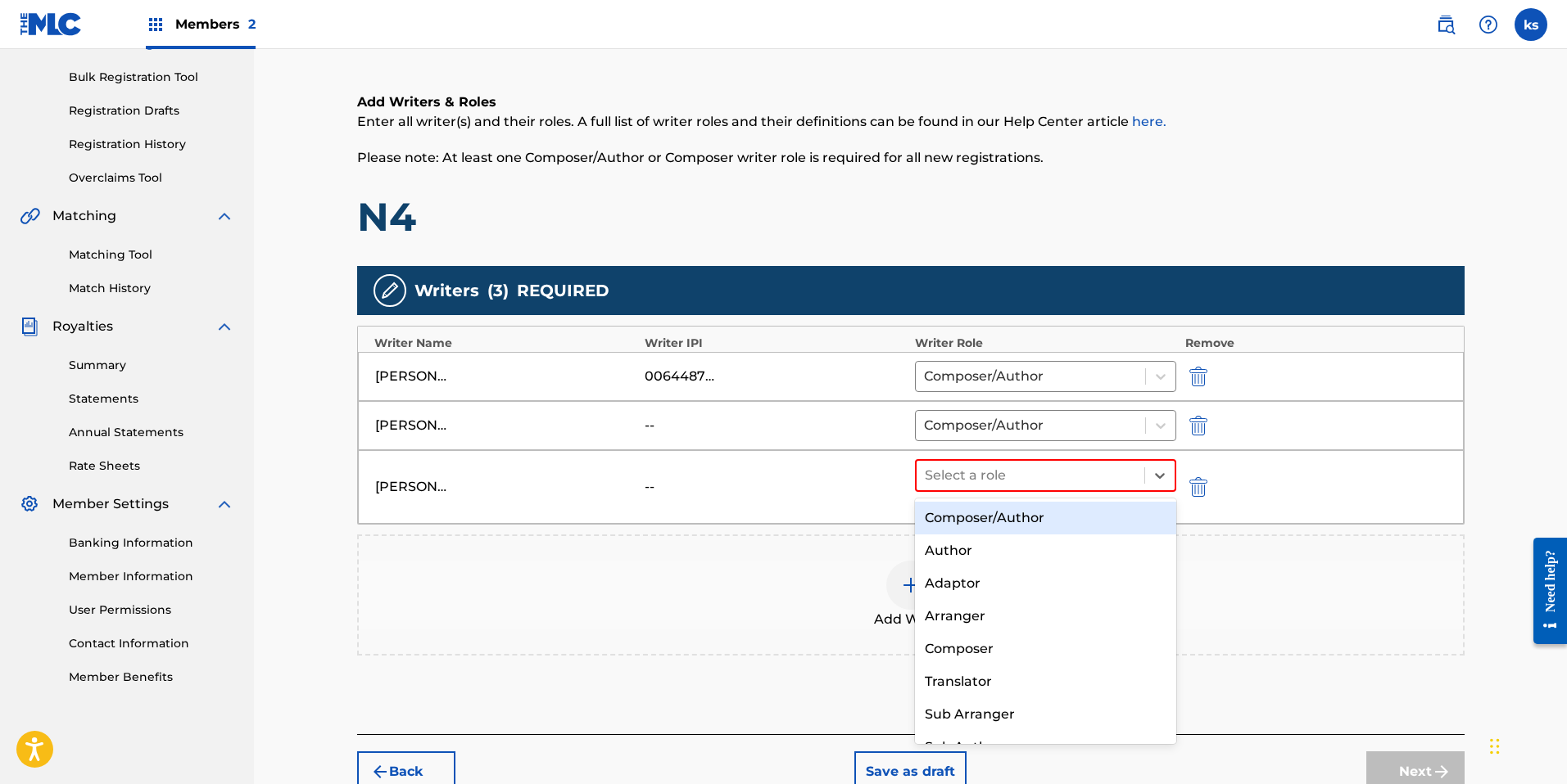
click at [1009, 516] on div "Composer/Author" at bounding box center [1046, 518] width 262 height 33
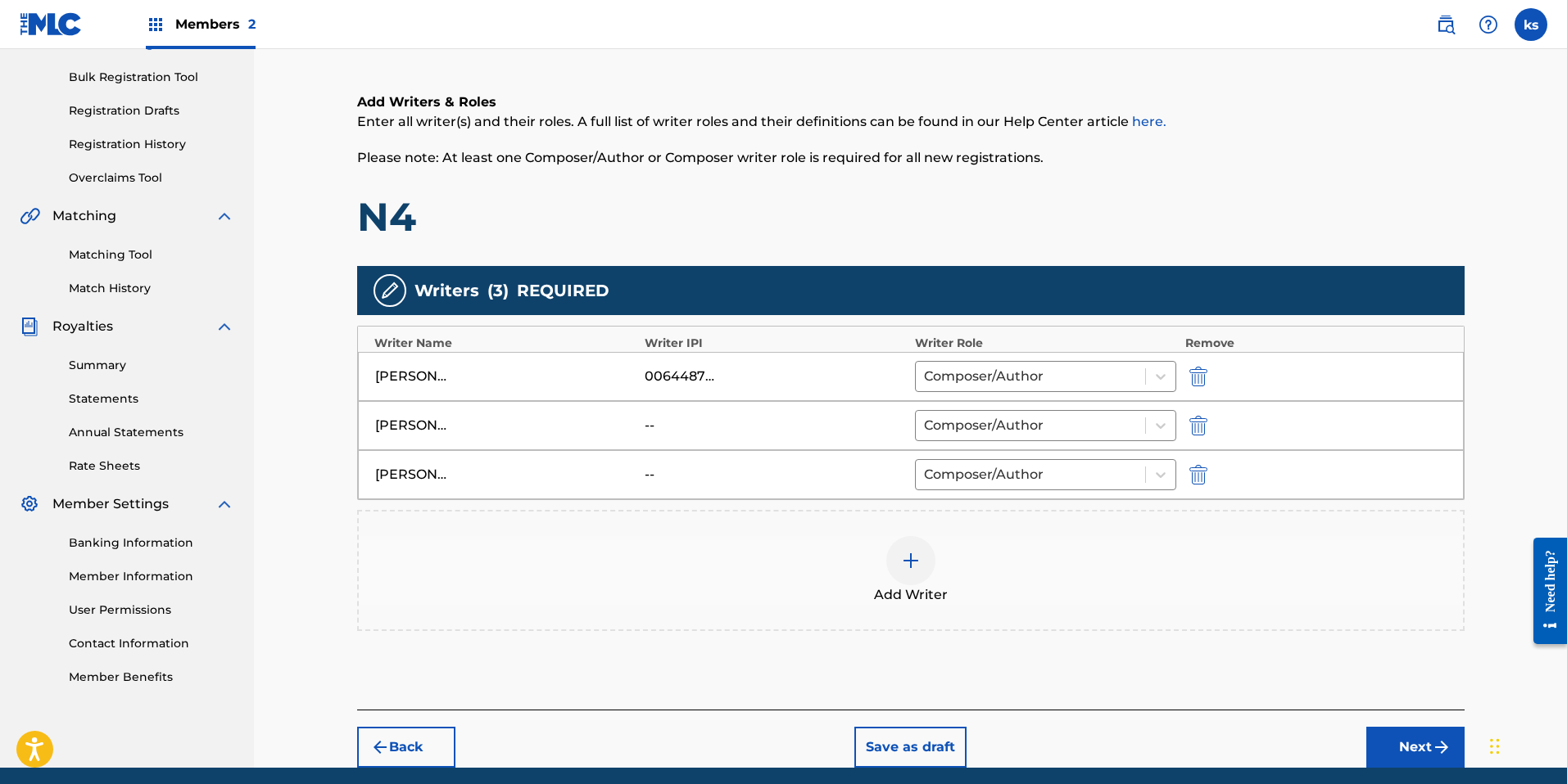
click at [904, 577] on div at bounding box center [911, 561] width 49 height 49
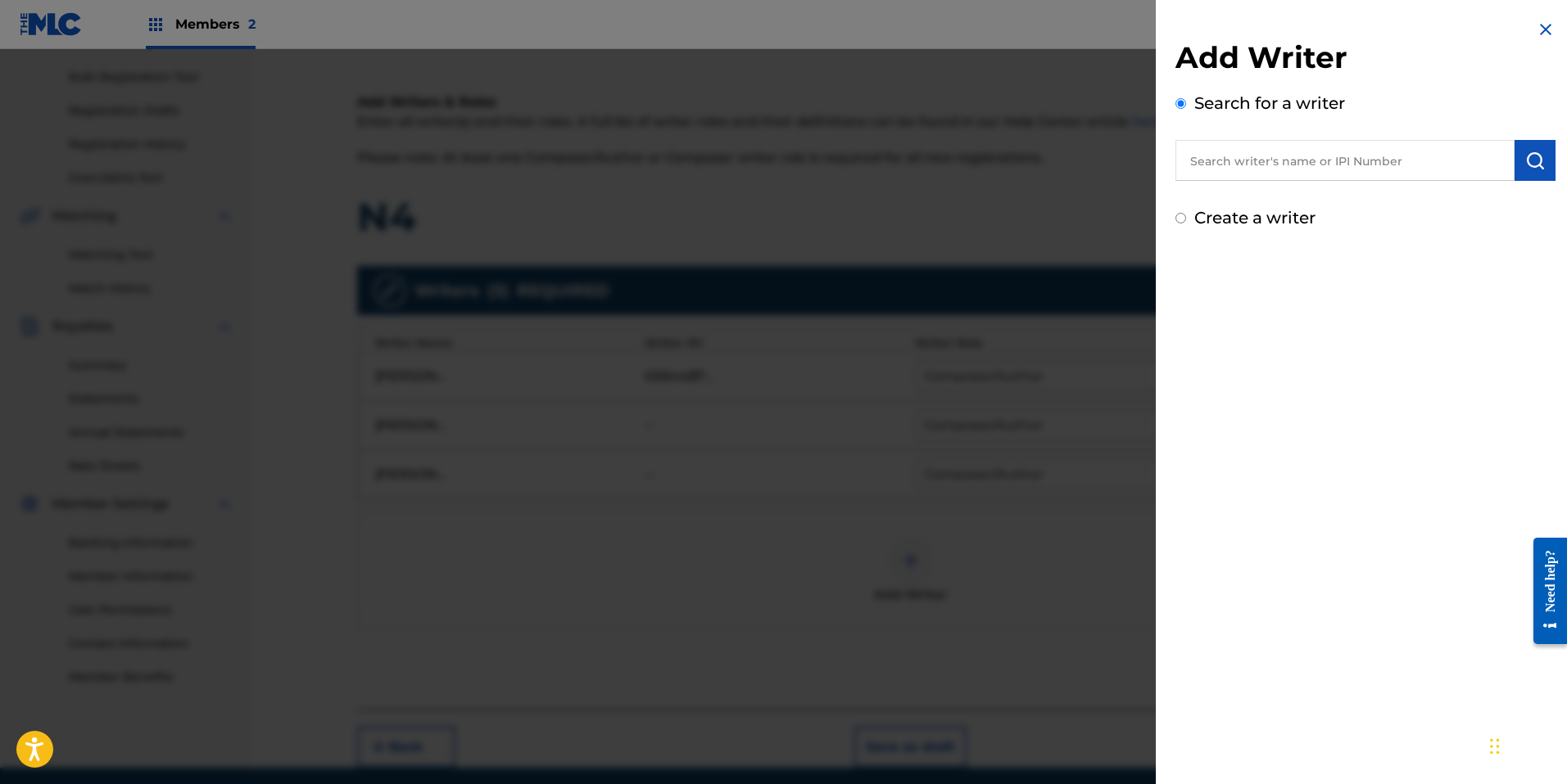
click at [1238, 171] on input "text" at bounding box center [1345, 160] width 340 height 41
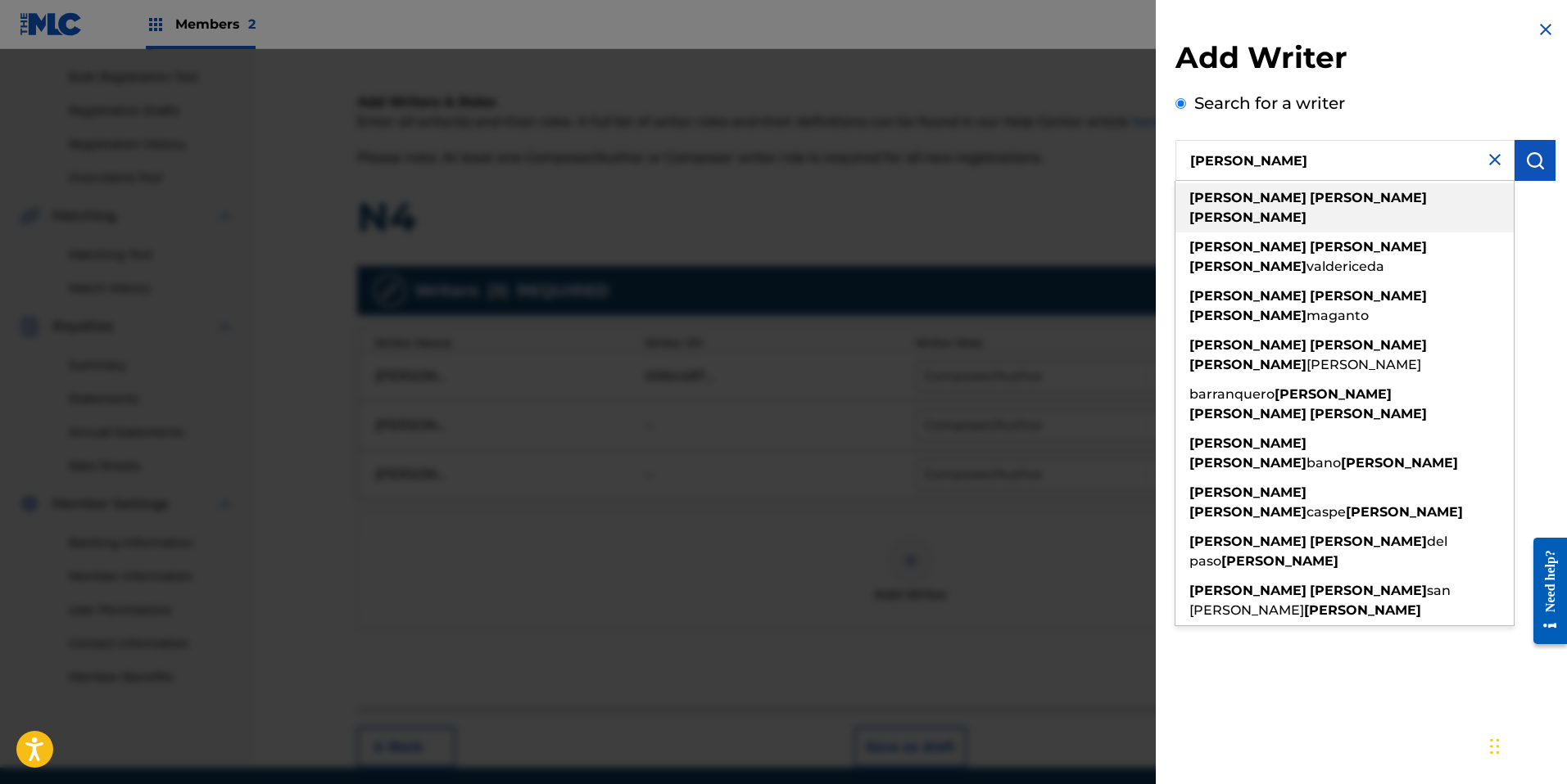
type input "[PERSON_NAME]"
click at [1310, 198] on strong "[PERSON_NAME]" at bounding box center [1368, 197] width 117 height 15
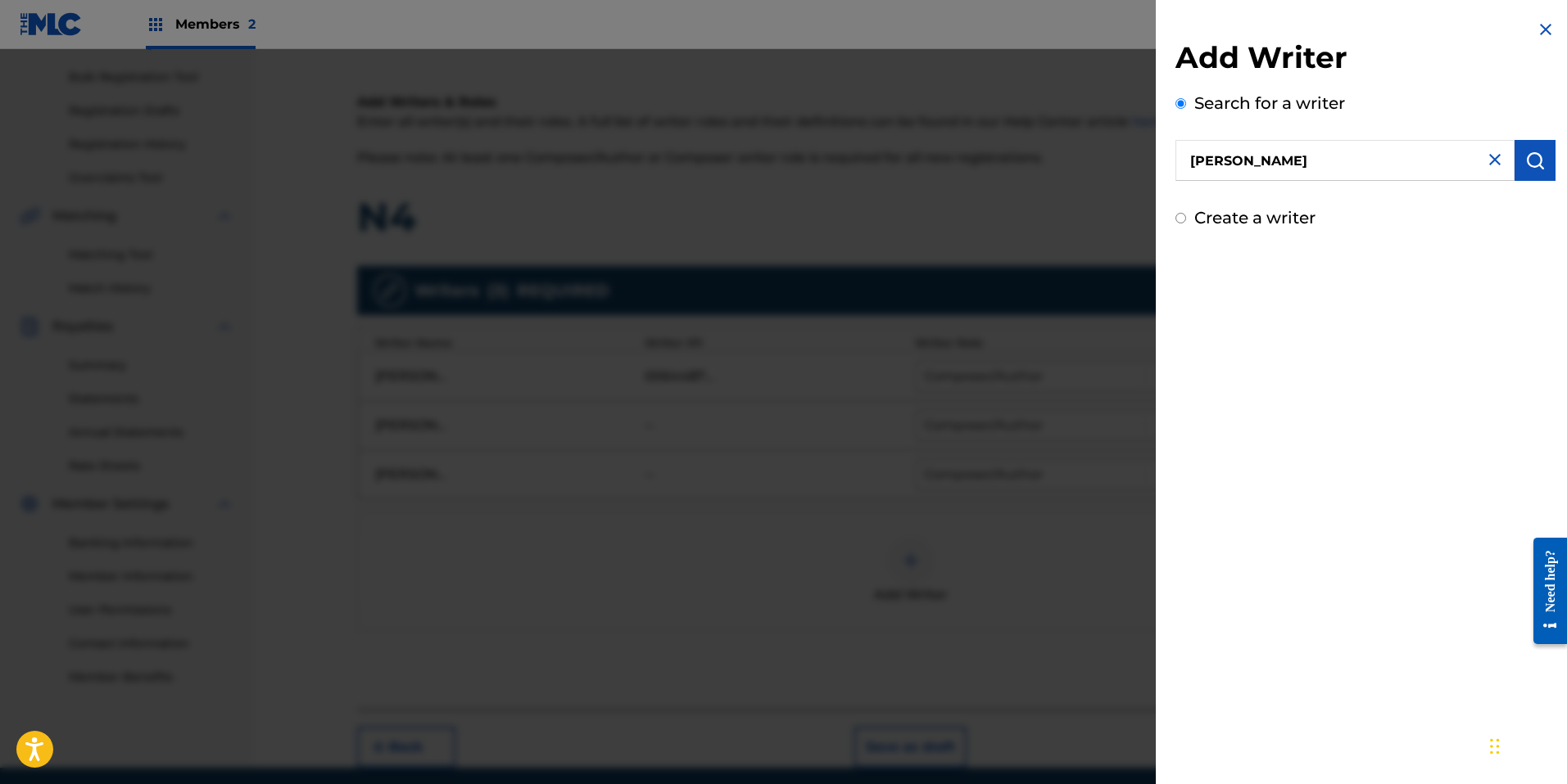
click at [1526, 167] on img "submit" at bounding box center [1535, 160] width 20 height 20
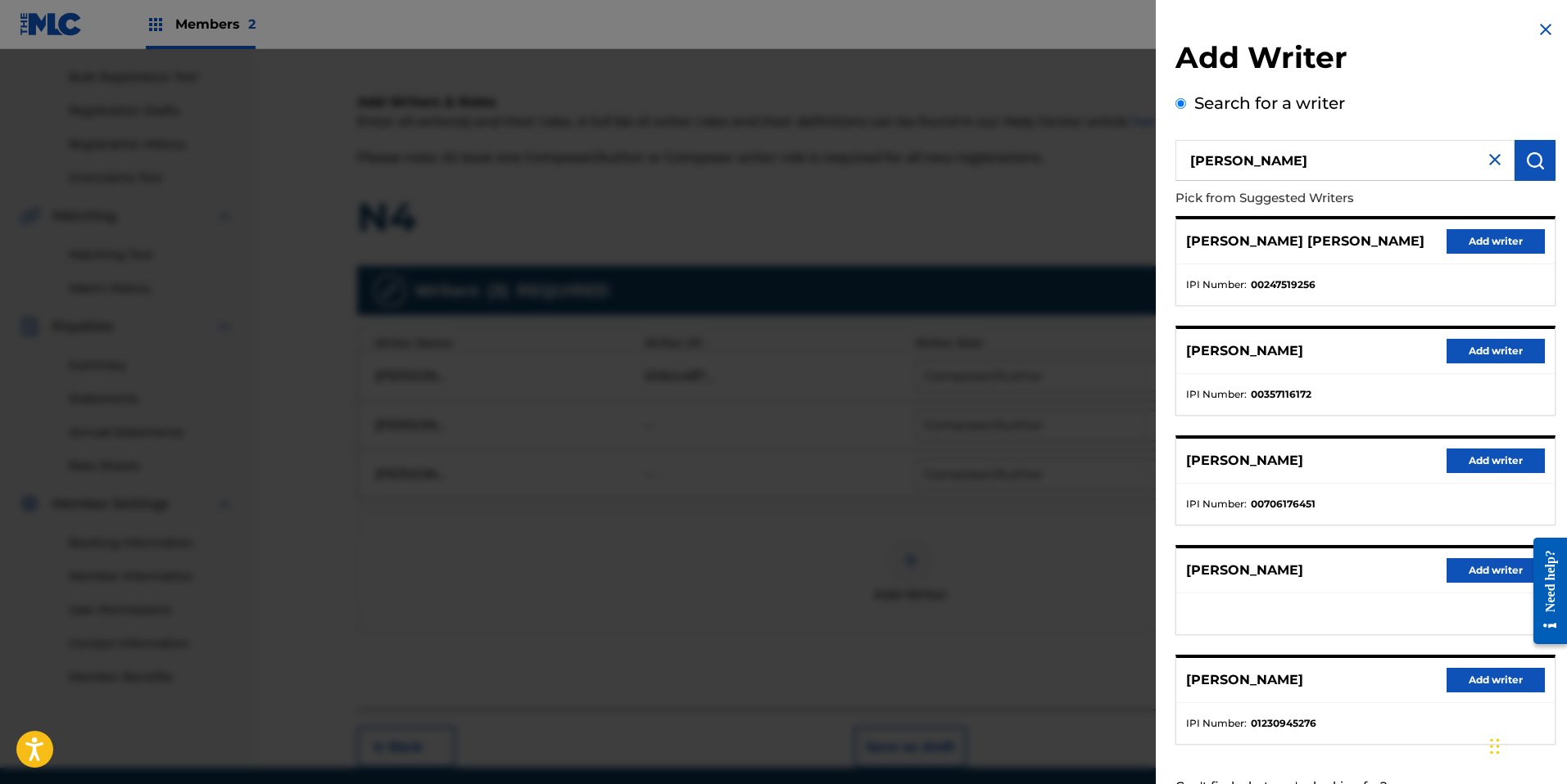
click at [1489, 462] on button "Add writer" at bounding box center [1496, 461] width 99 height 25
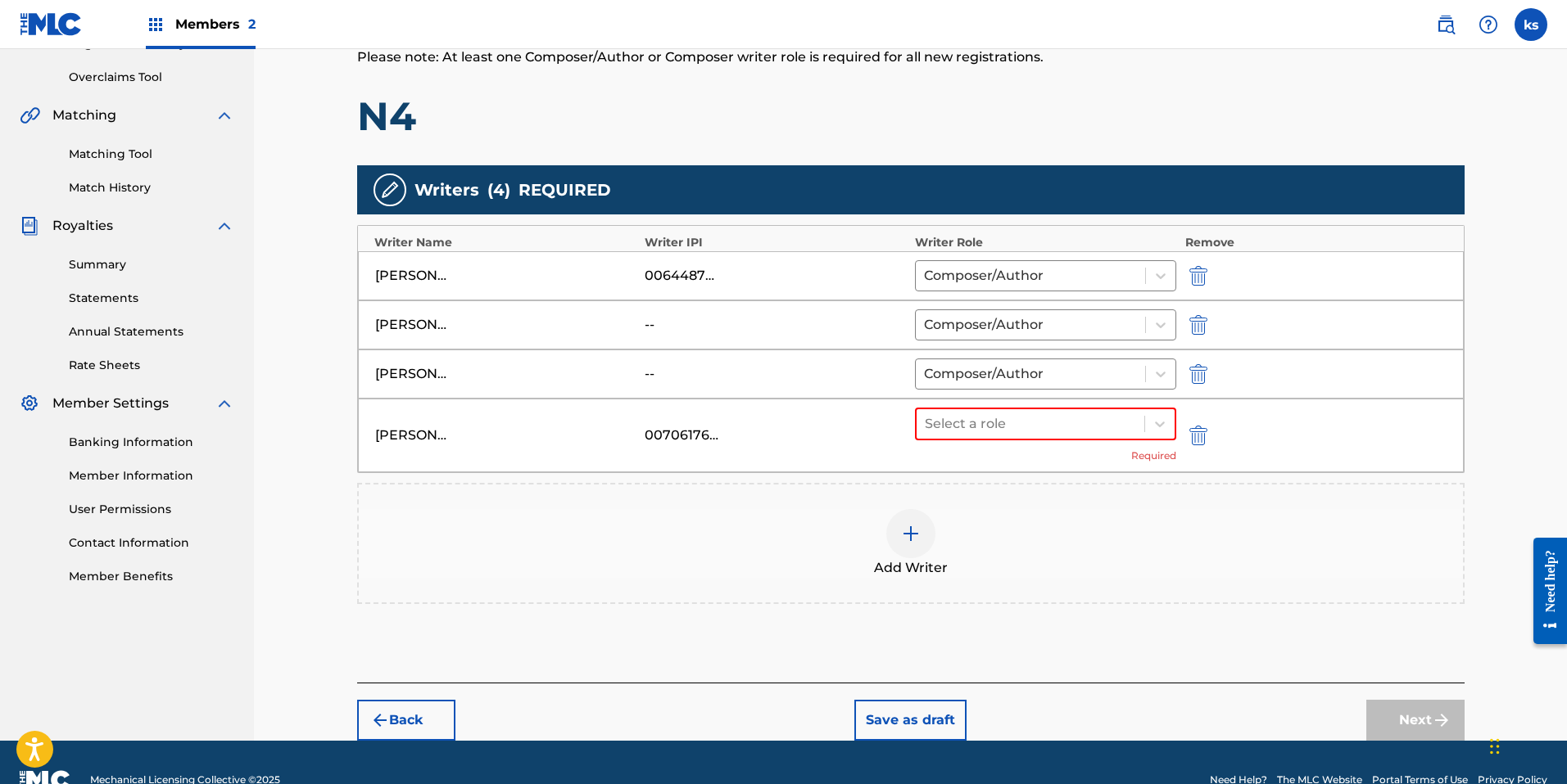
scroll to position [367, 0]
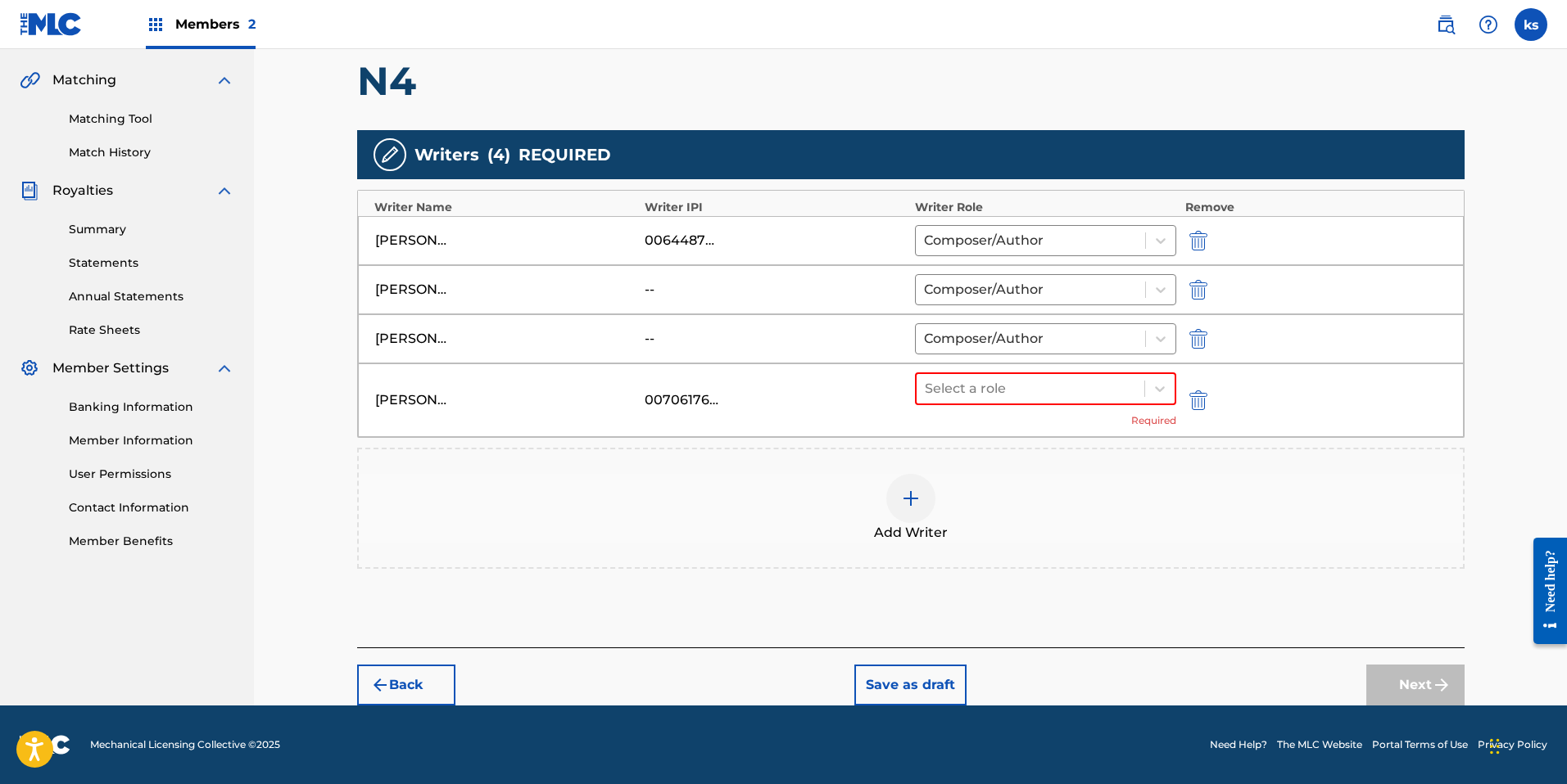
click at [1143, 616] on div "Add Writers & Roles Enter all writer(s) and their roles. A full list of writer …" at bounding box center [912, 283] width 1108 height 730
click at [1164, 388] on icon at bounding box center [1159, 389] width 16 height 16
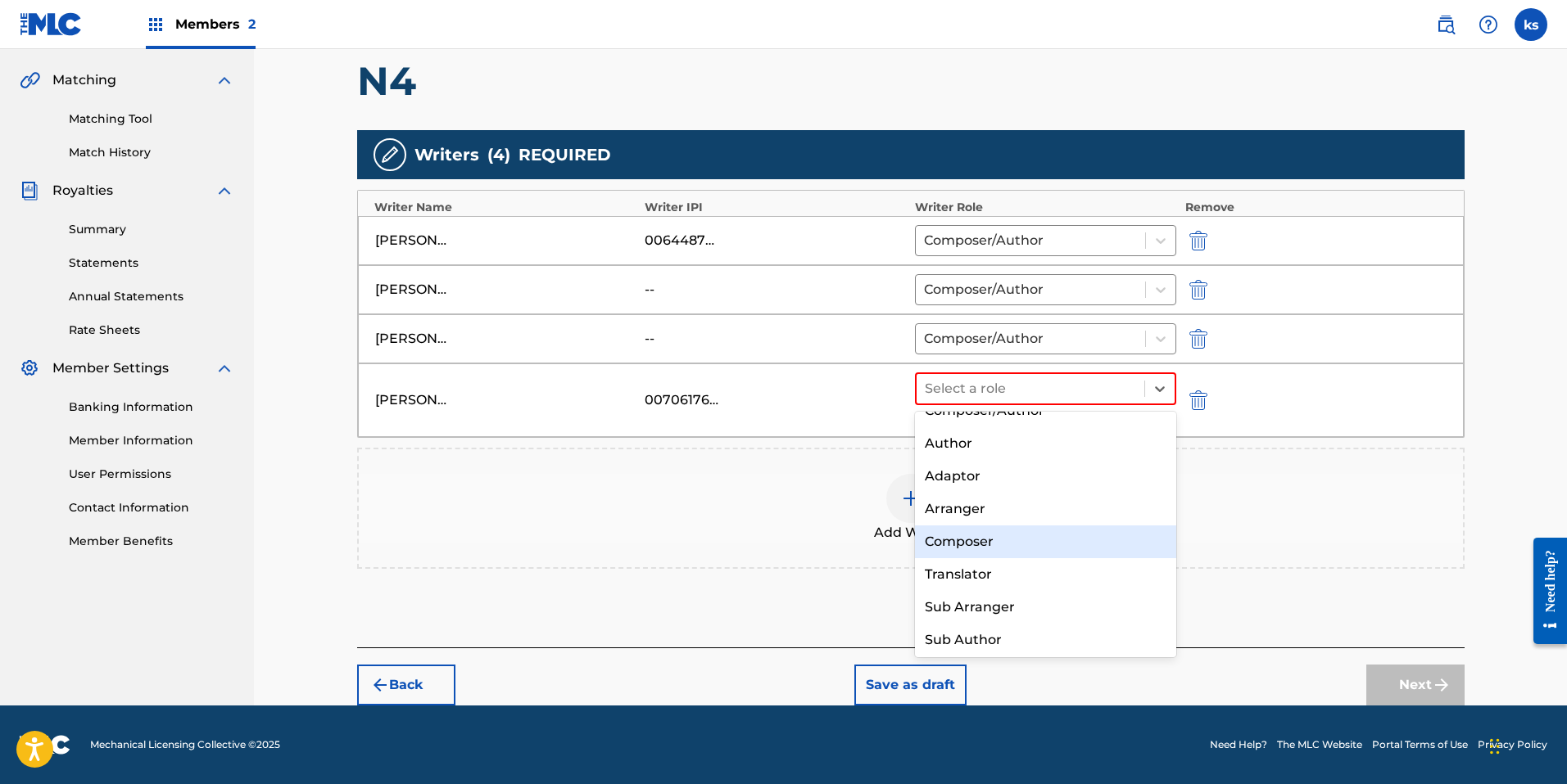
scroll to position [0, 0]
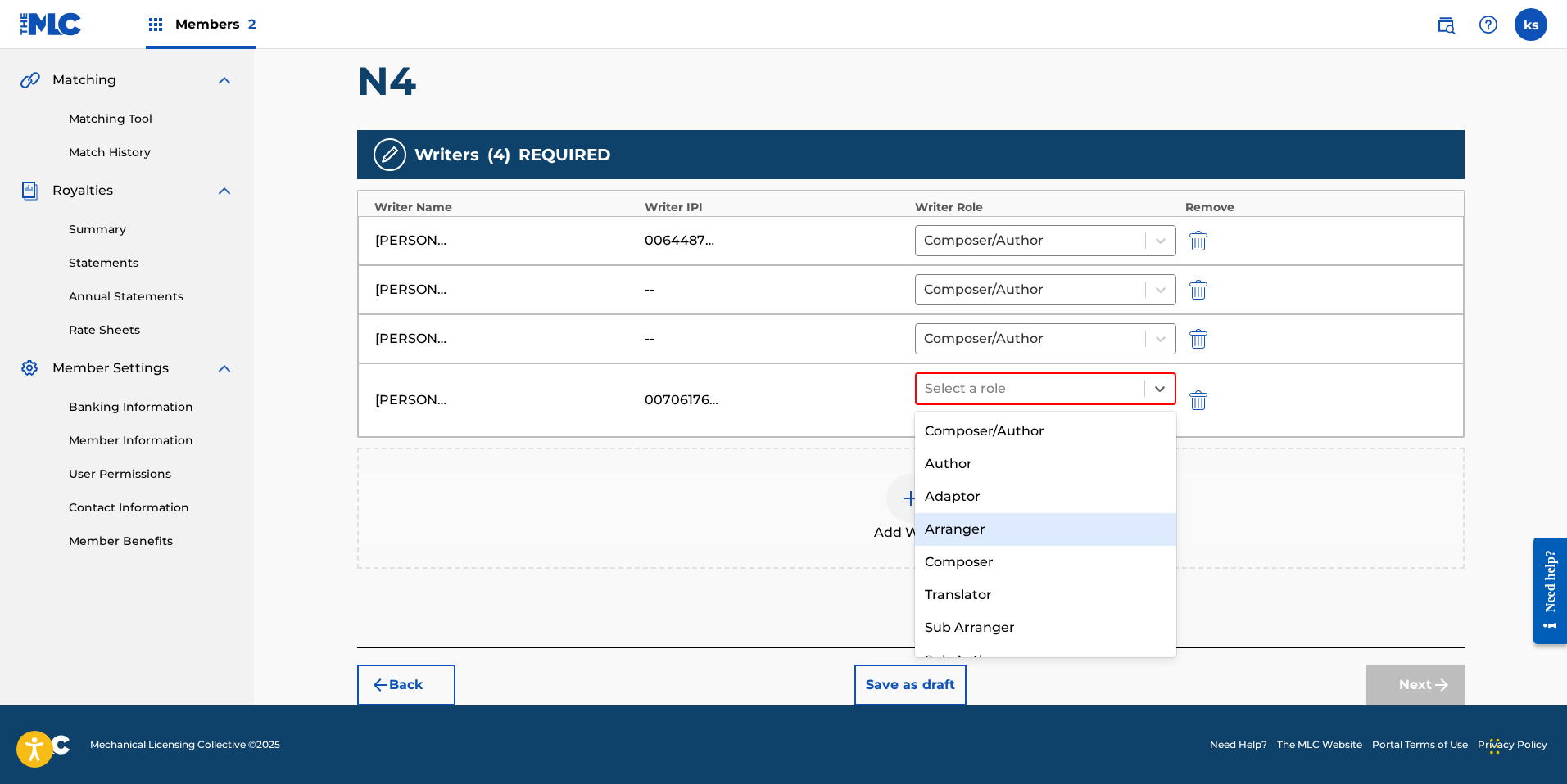
click at [1005, 522] on div "Arranger" at bounding box center [1046, 529] width 262 height 33
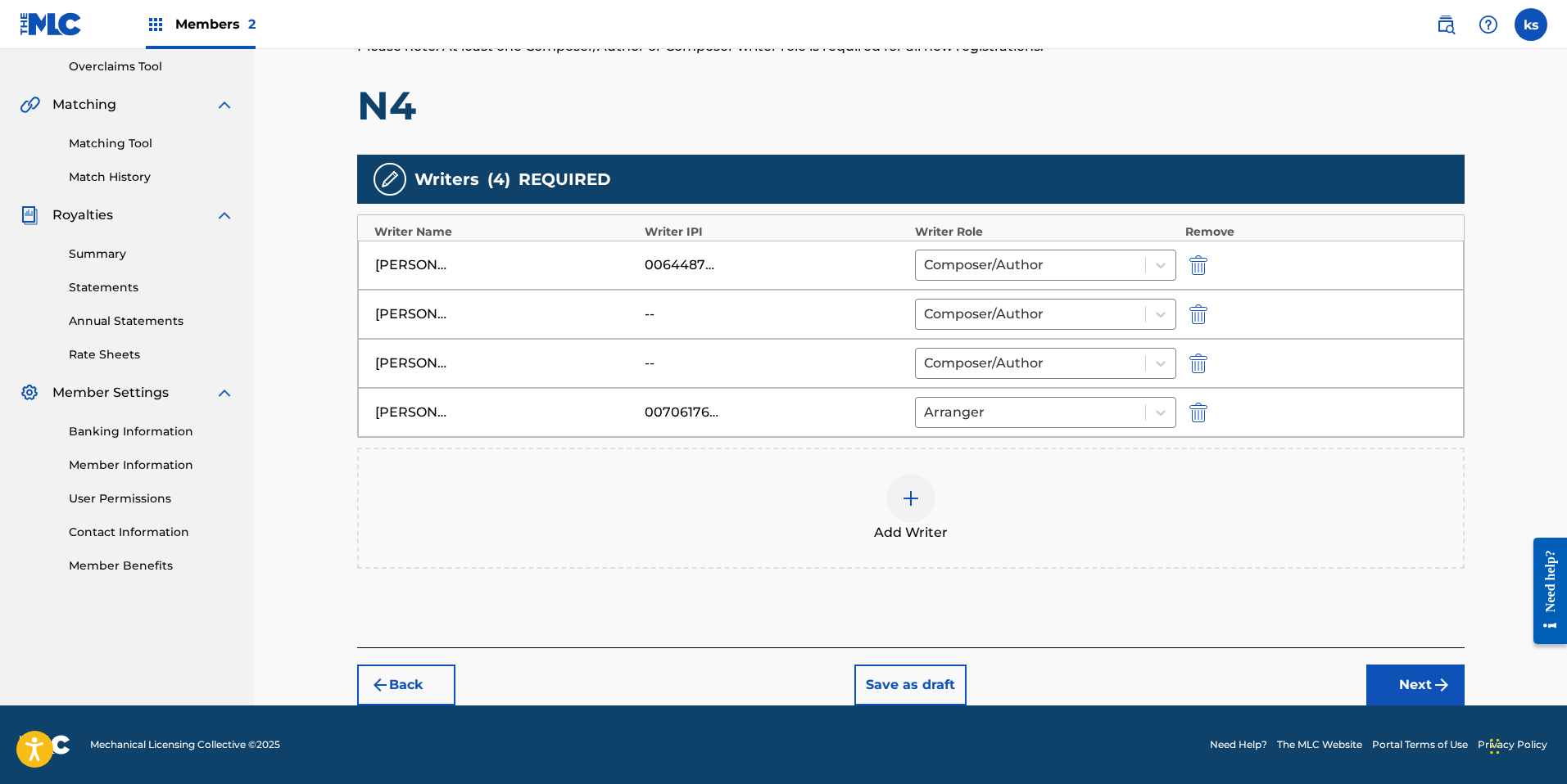
scroll to position [342, 0]
click at [1117, 368] on div at bounding box center [1030, 363] width 213 height 23
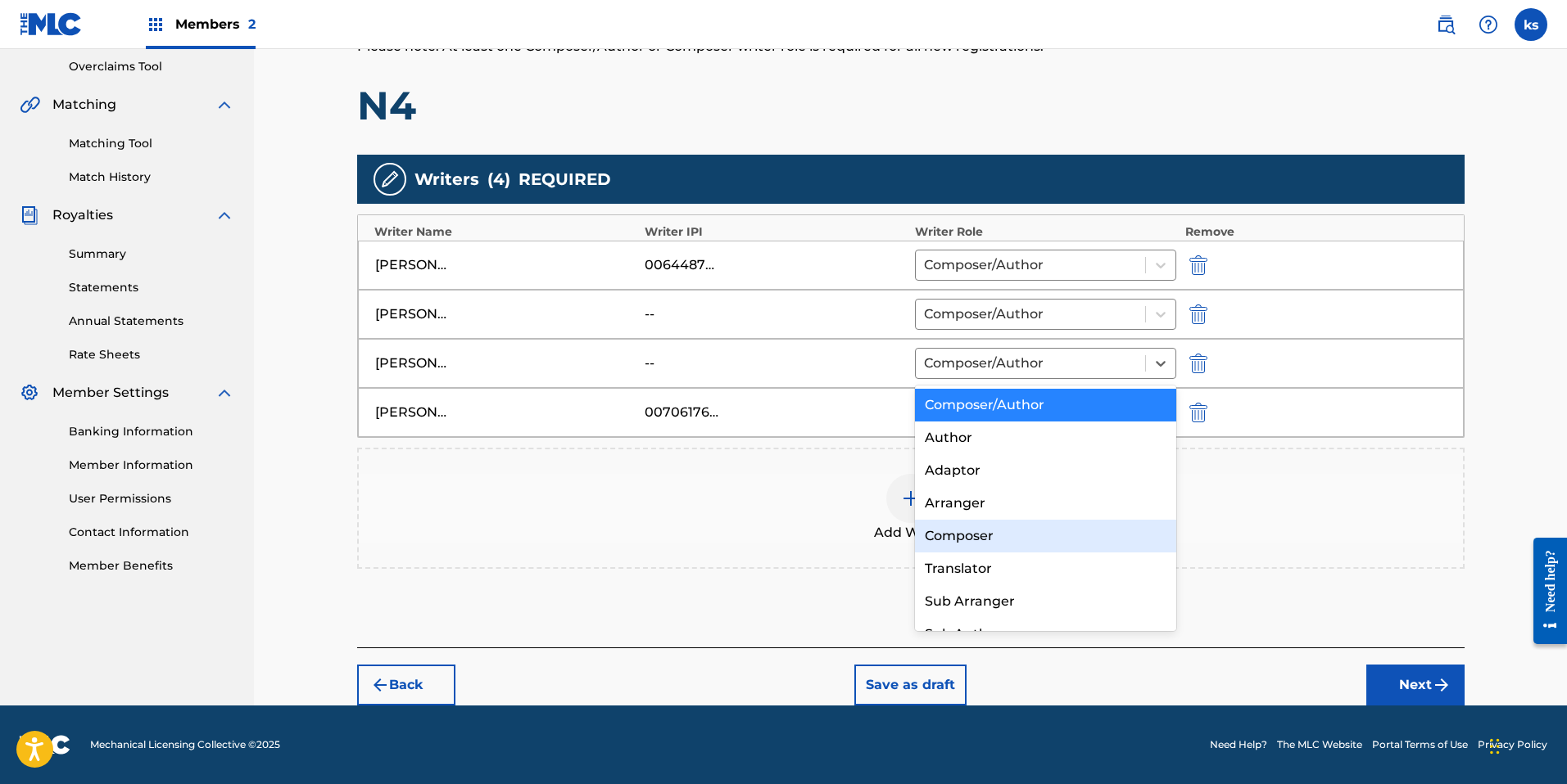
click at [1053, 536] on div "Composer" at bounding box center [1046, 536] width 262 height 33
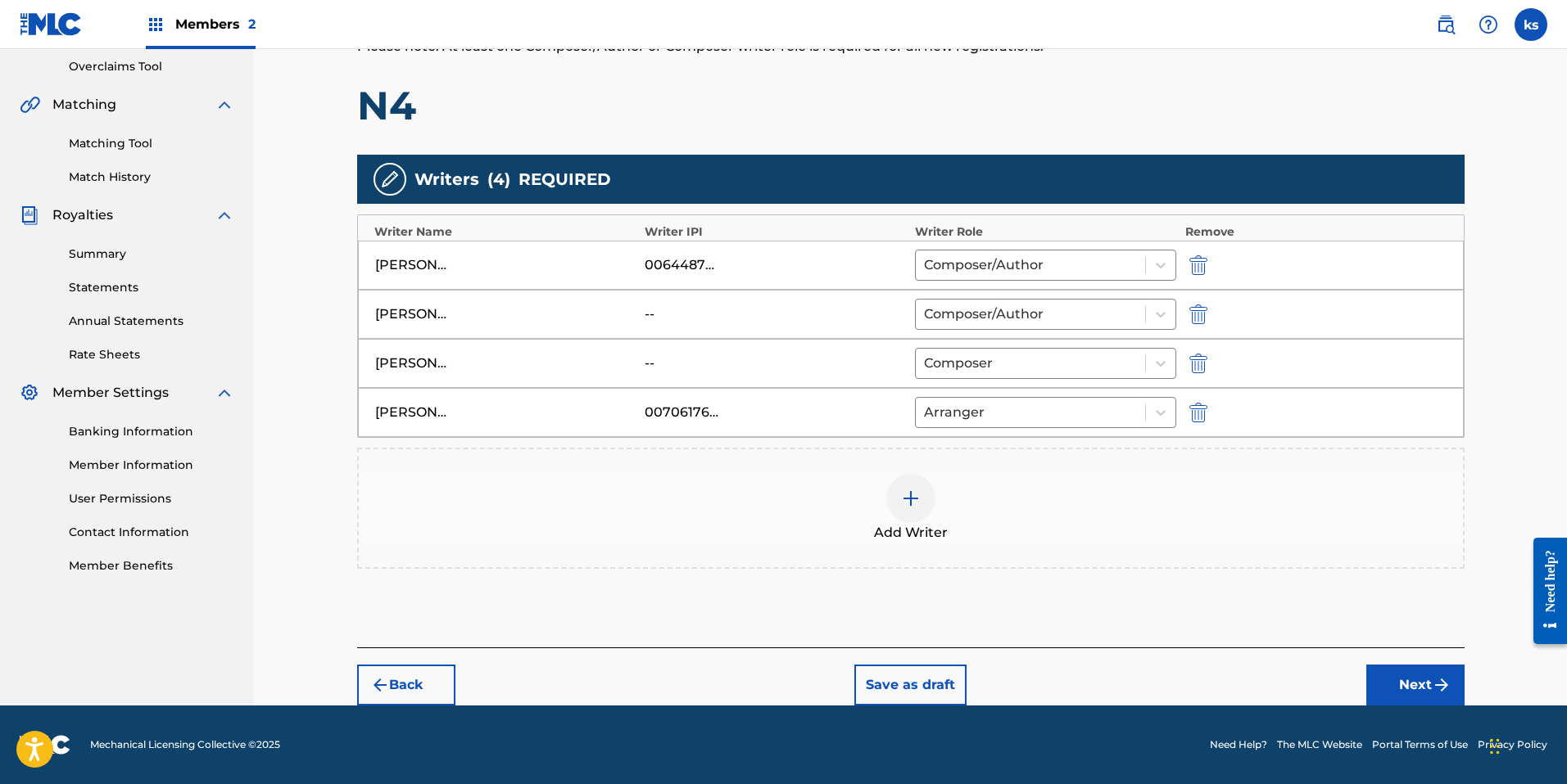
click at [1409, 674] on button "Next" at bounding box center [1416, 684] width 99 height 41
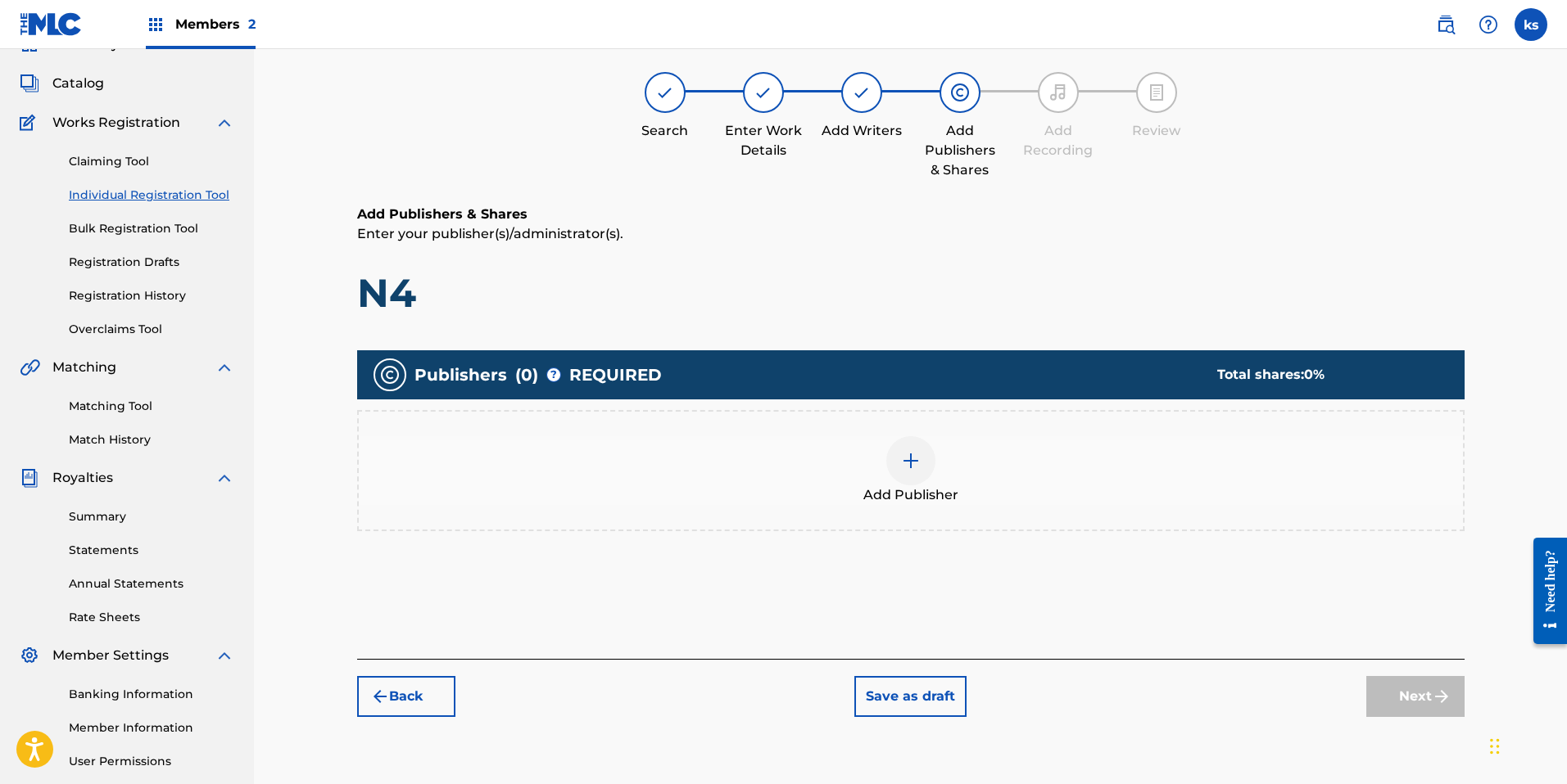
scroll to position [74, 0]
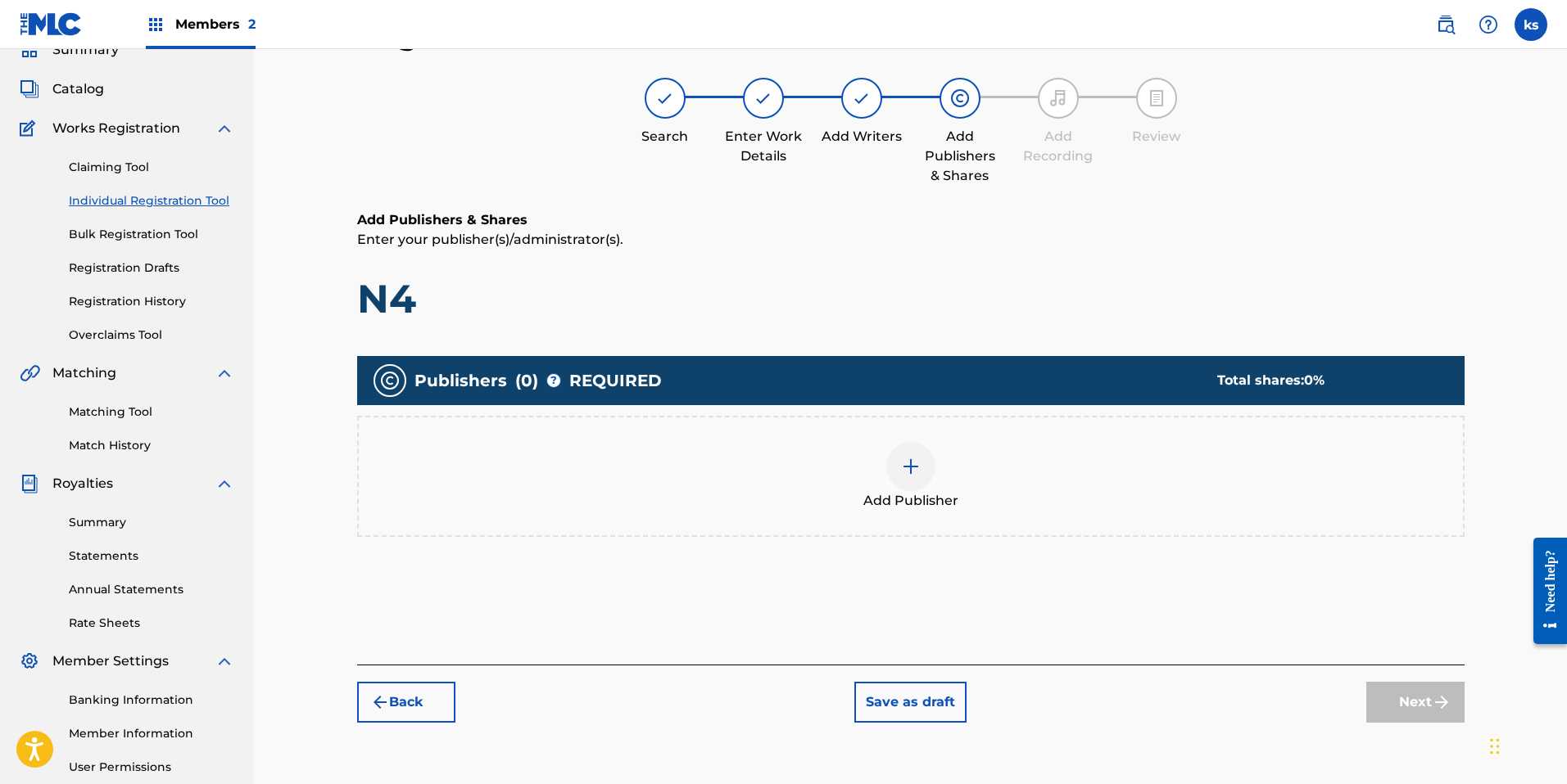
click at [902, 481] on div at bounding box center [911, 466] width 49 height 49
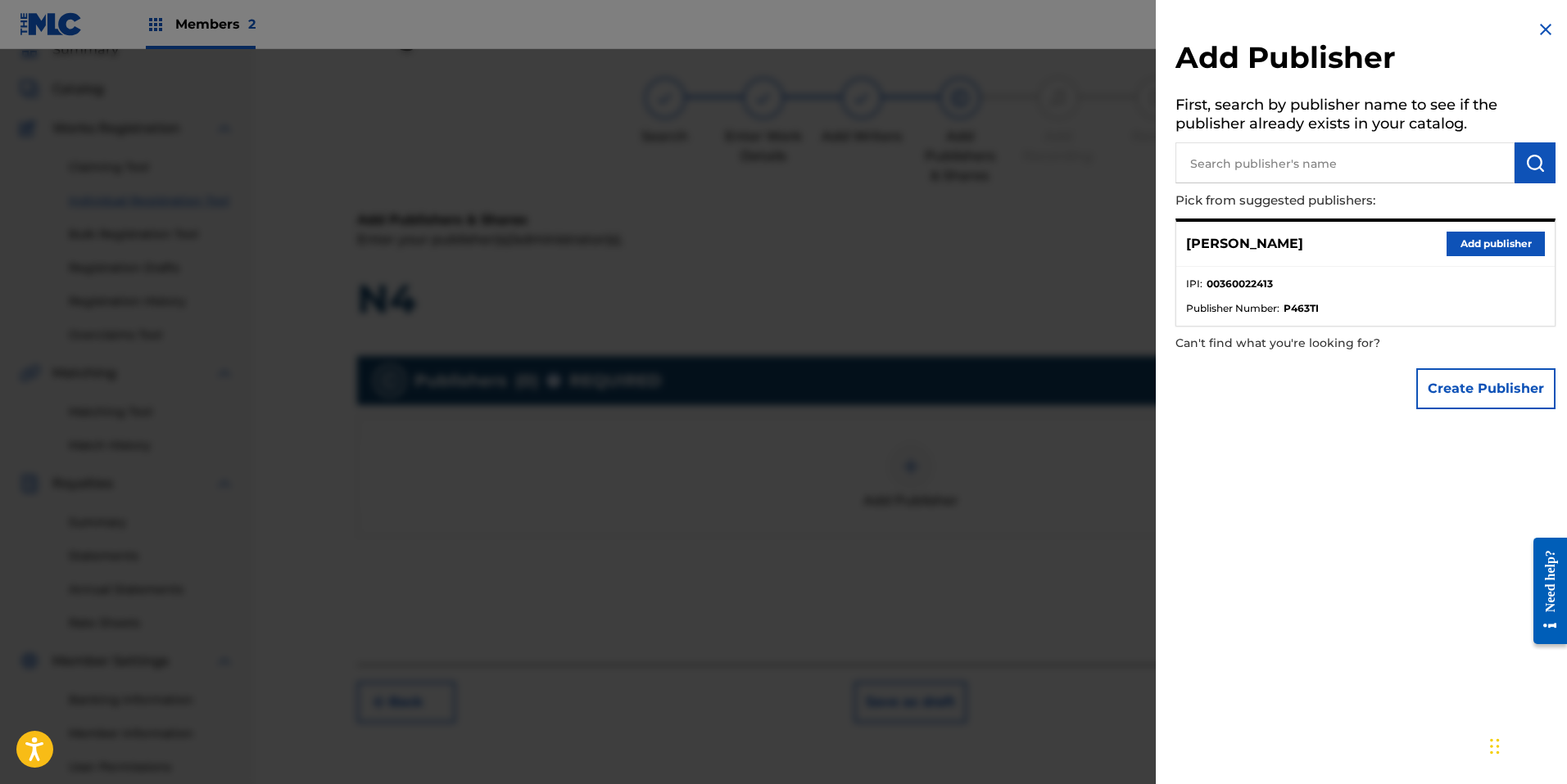
click at [1303, 173] on input "text" at bounding box center [1345, 162] width 340 height 41
type input "[PERSON_NAME] buena vida llc"
click at [1533, 161] on img "submit" at bounding box center [1535, 162] width 20 height 20
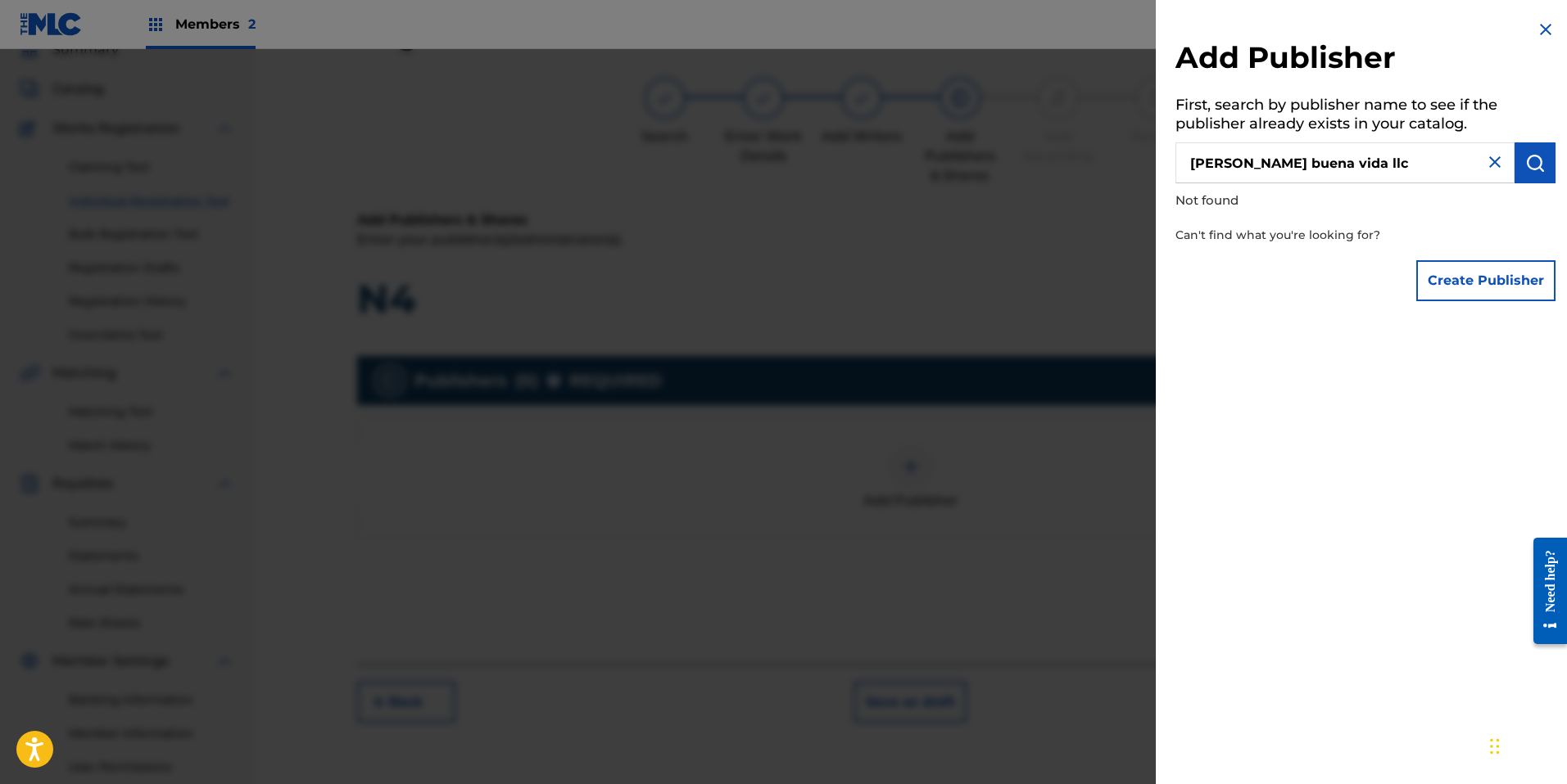
click at [1354, 253] on div "Create Publisher" at bounding box center [1365, 281] width 380 height 57
click at [1486, 163] on img at bounding box center [1495, 162] width 20 height 20
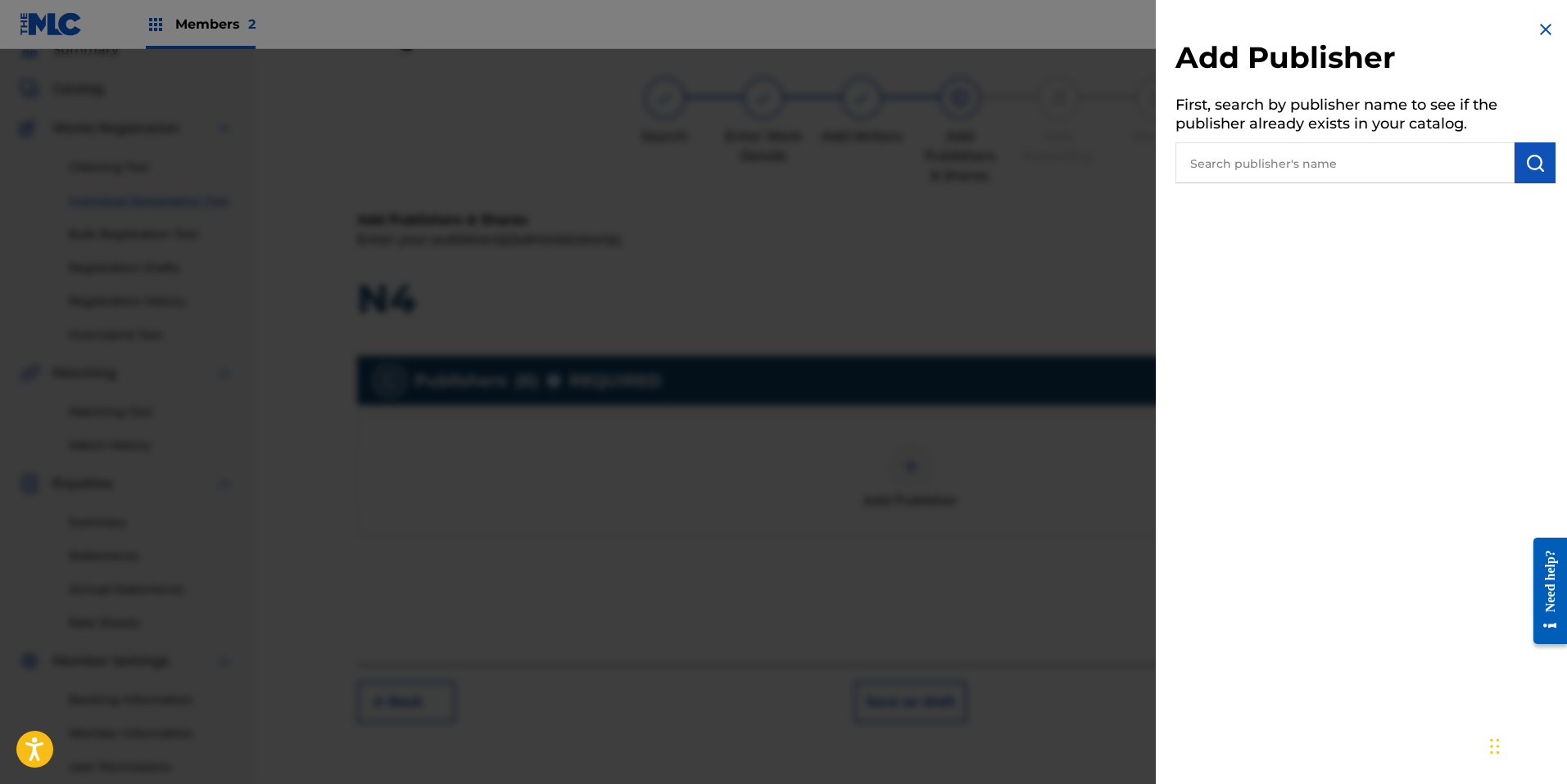
click at [1447, 173] on input "text" at bounding box center [1345, 162] width 340 height 41
type input "[PERSON_NAME] buena vida"
click at [1537, 164] on img "submit" at bounding box center [1535, 162] width 20 height 20
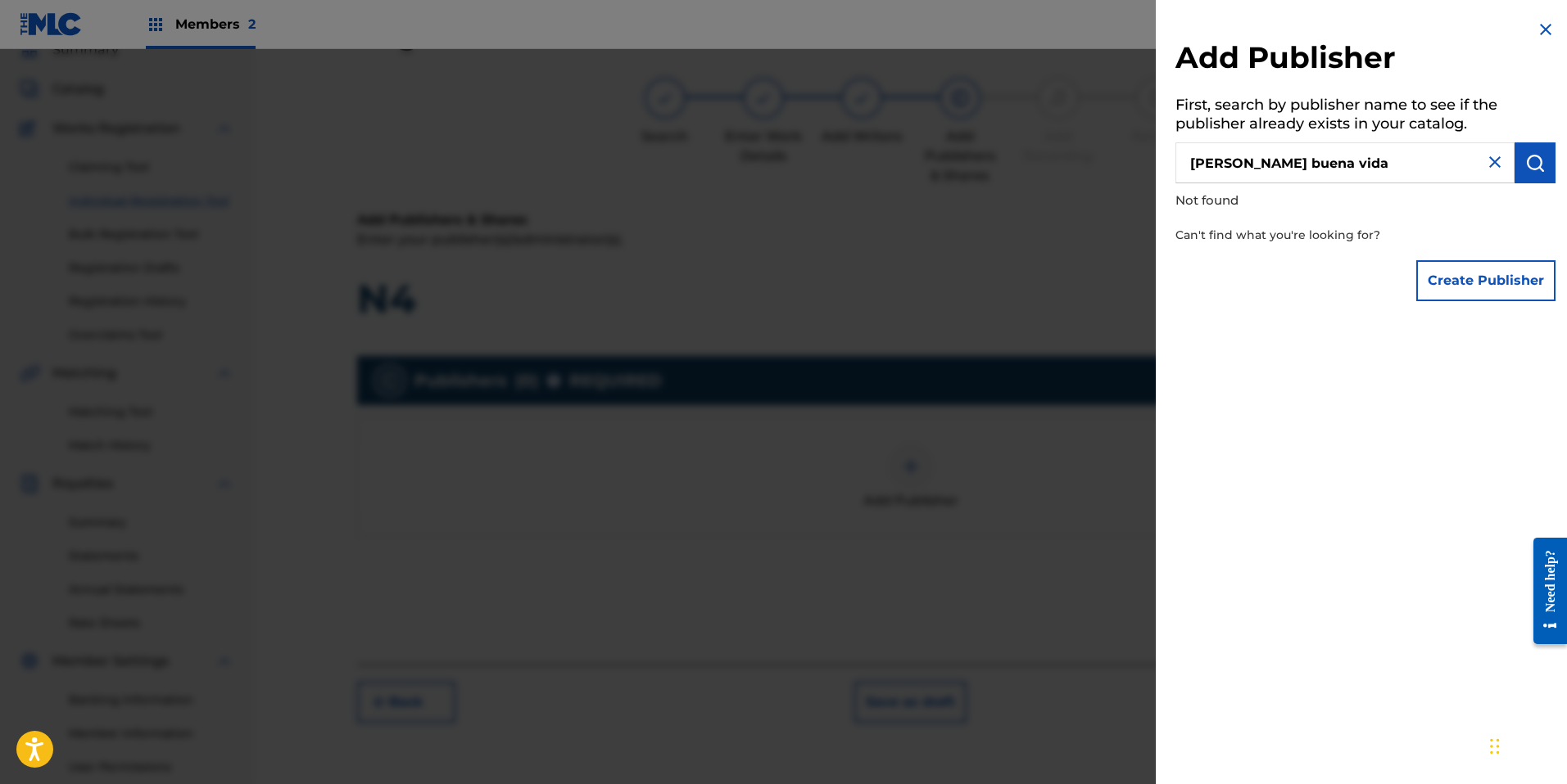
click at [1502, 290] on button "Create Publisher" at bounding box center [1485, 281] width 139 height 41
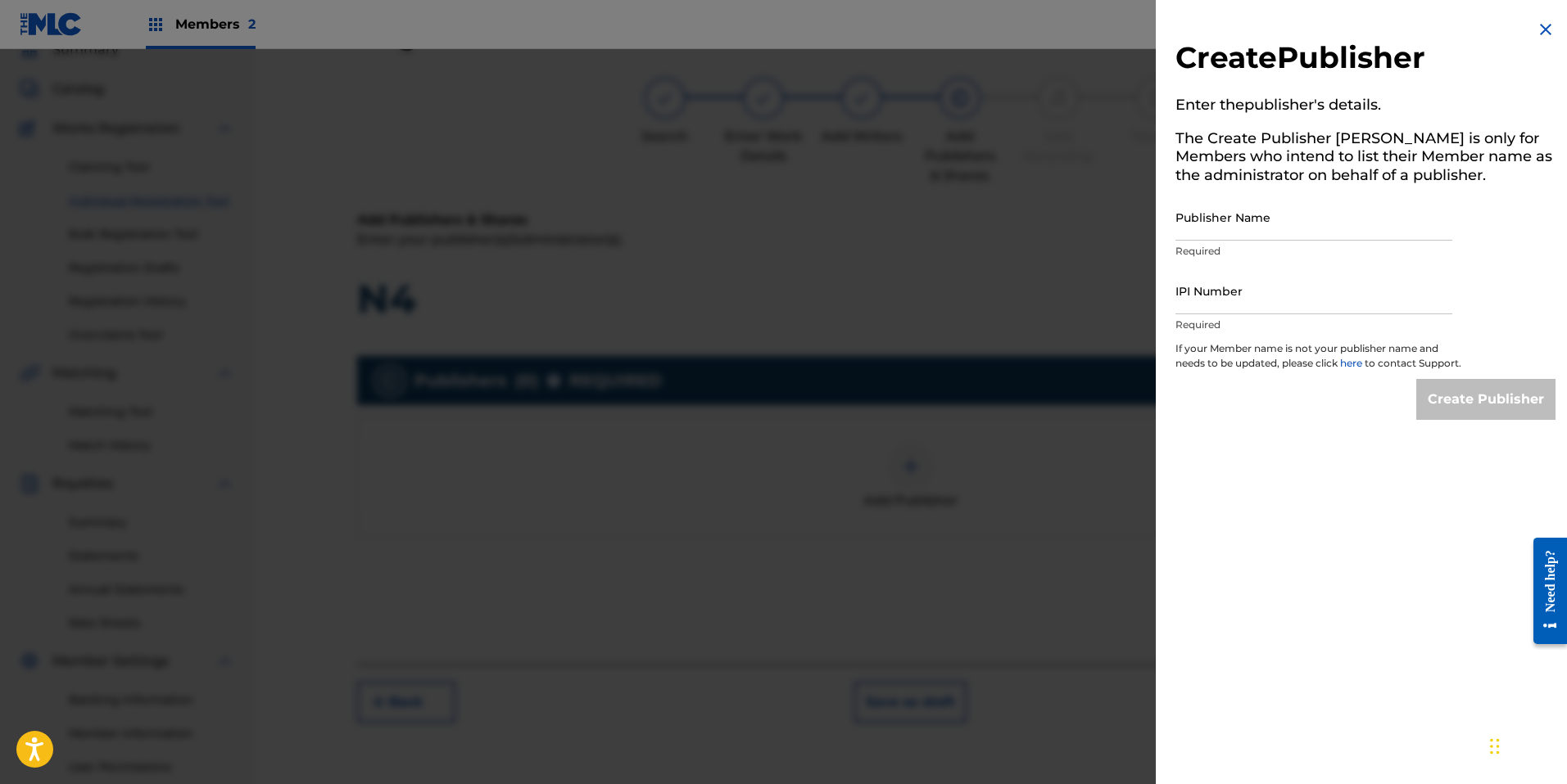
click at [1228, 226] on input "Publisher Name" at bounding box center [1314, 217] width 277 height 46
type input "[PERSON_NAME] Buena Vida"
click at [1251, 290] on input "IPI Number" at bounding box center [1314, 290] width 277 height 46
paste input "360022413"
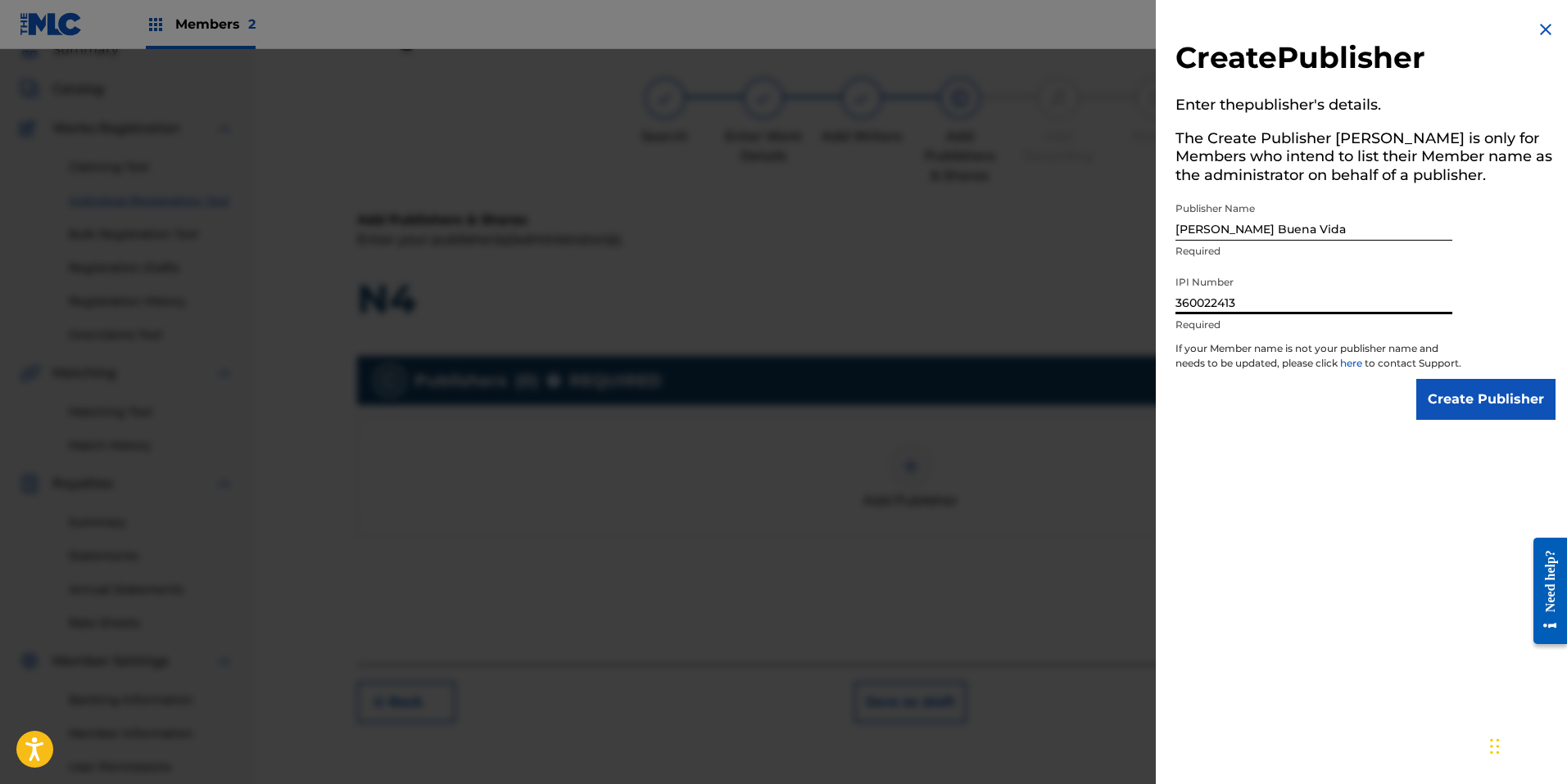
type input "360022413"
click at [1460, 420] on input "Create Publisher" at bounding box center [1485, 399] width 139 height 41
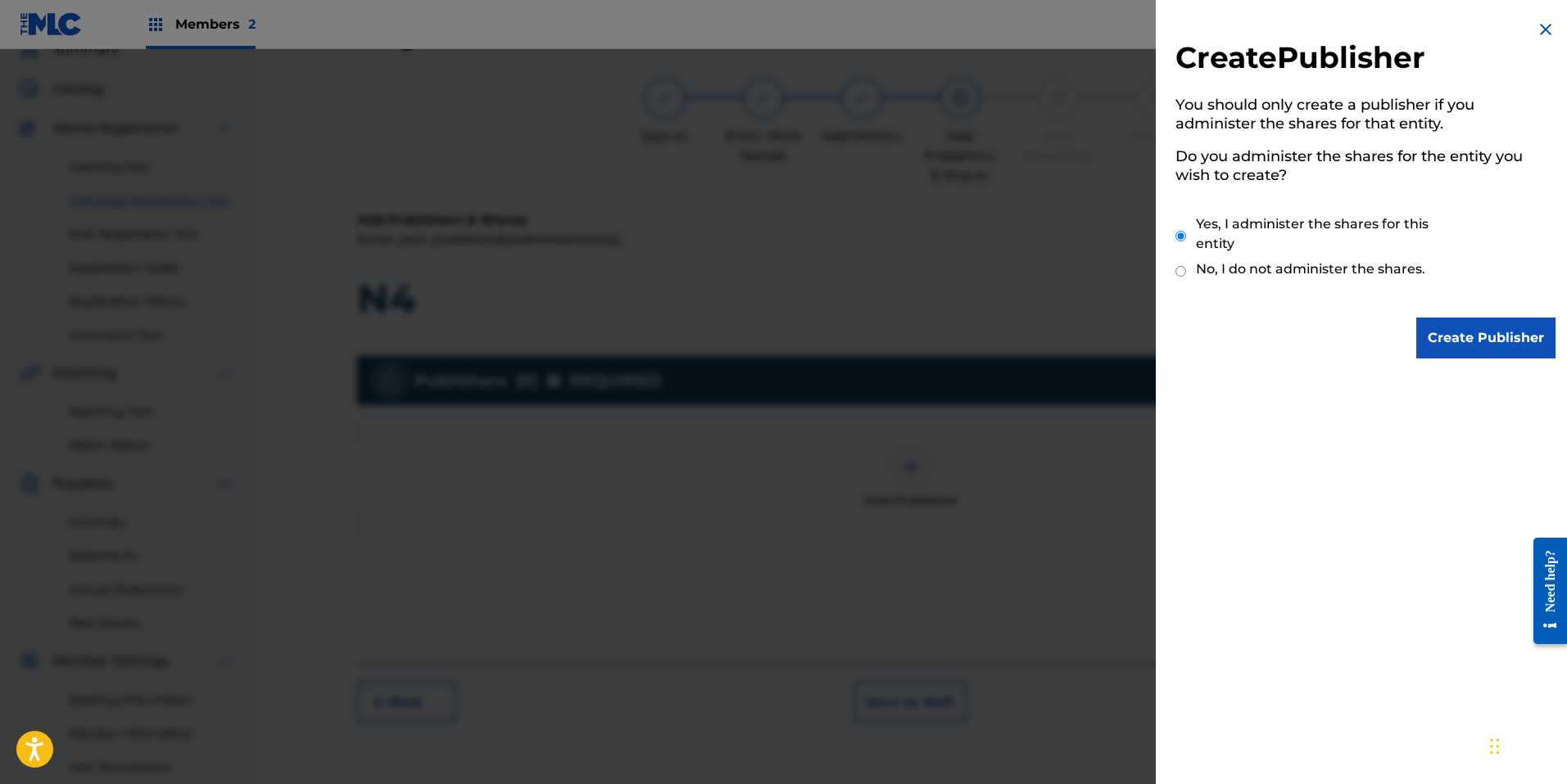
click at [1493, 342] on input "Create Publisher" at bounding box center [1485, 337] width 139 height 41
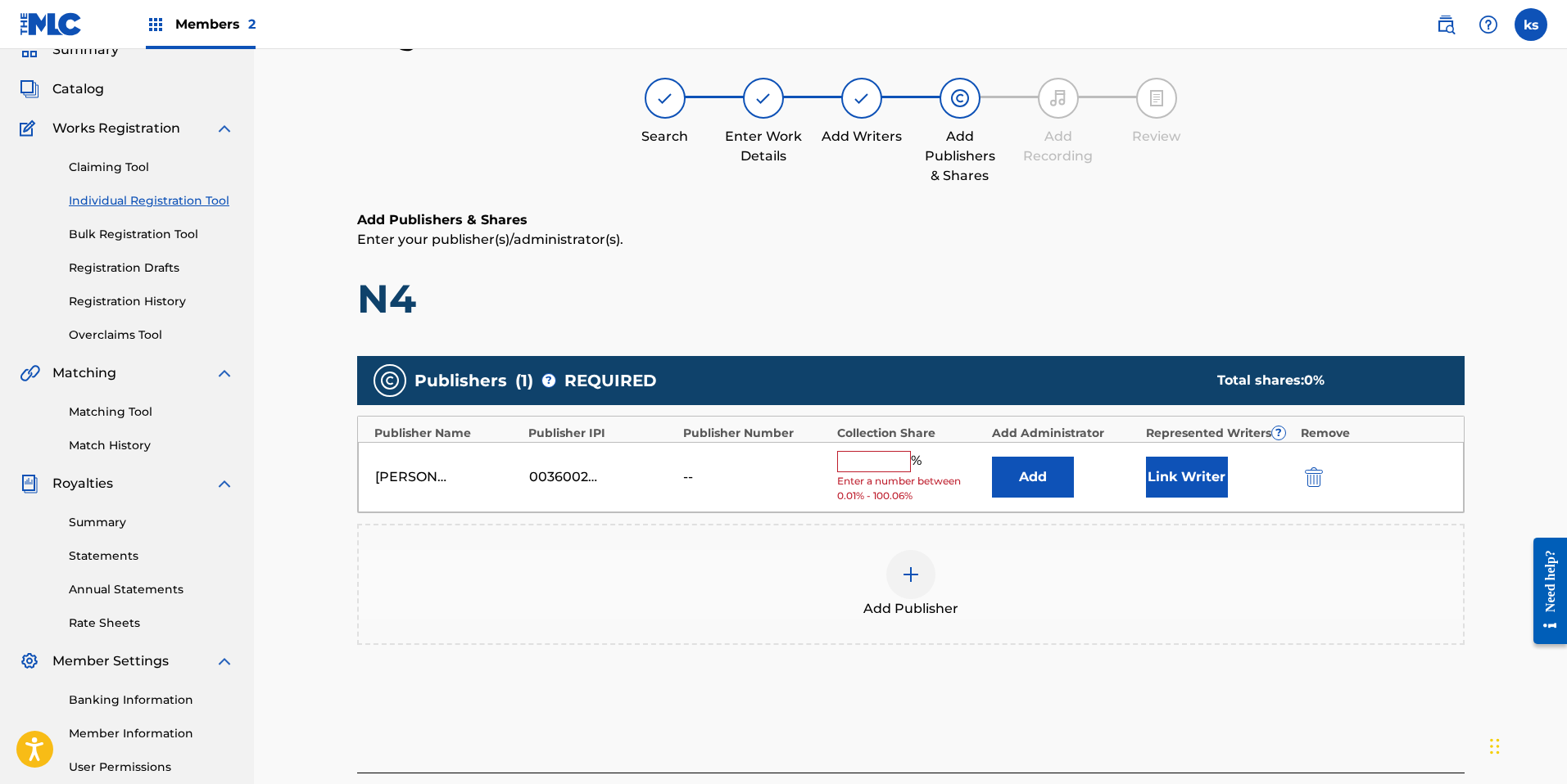
click at [864, 459] on input "text" at bounding box center [875, 462] width 74 height 21
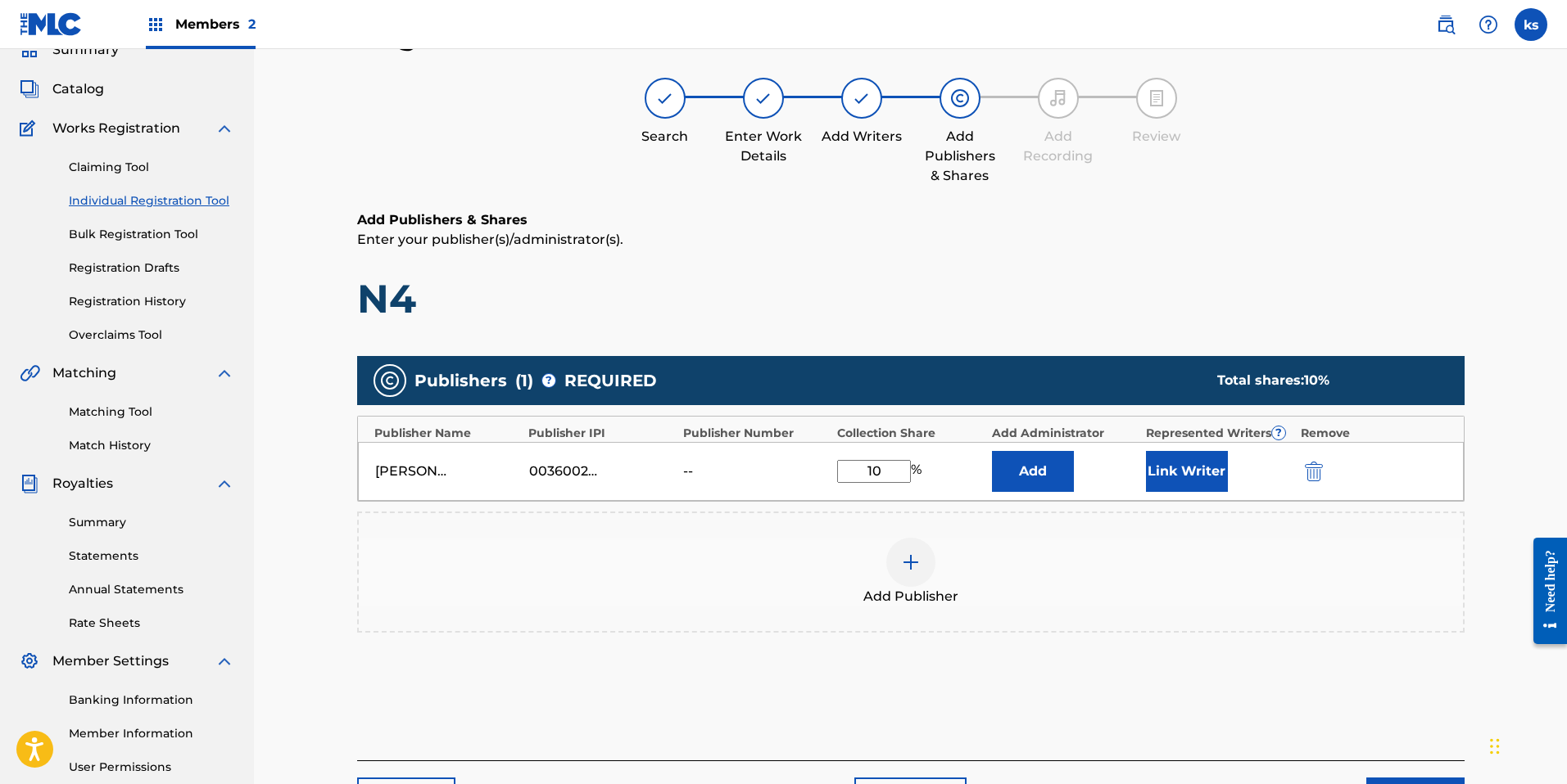
type input "1"
type input "100"
click at [1048, 479] on button "Add" at bounding box center [1033, 471] width 82 height 41
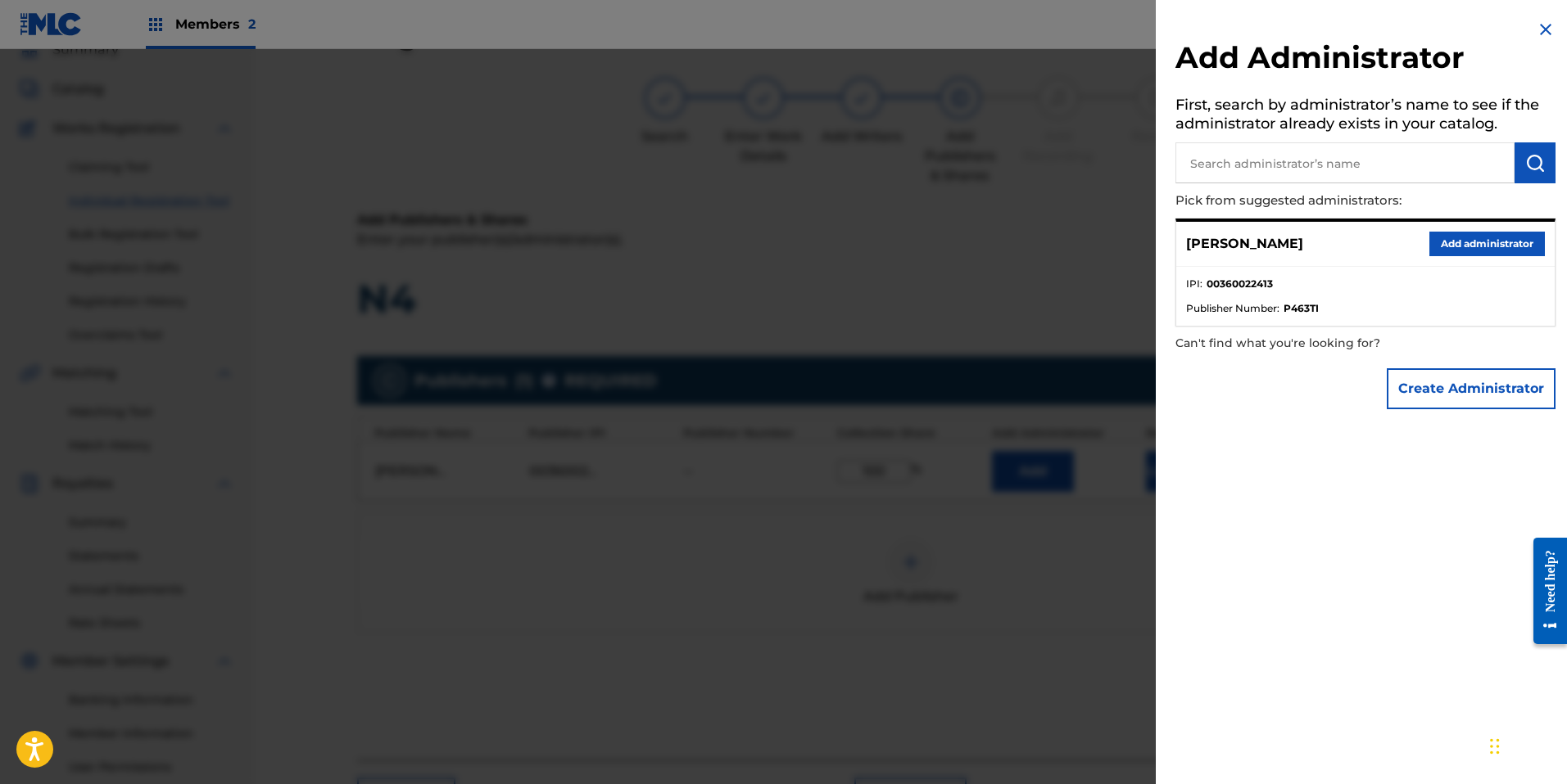
click at [1447, 244] on button "Add administrator" at bounding box center [1487, 244] width 116 height 25
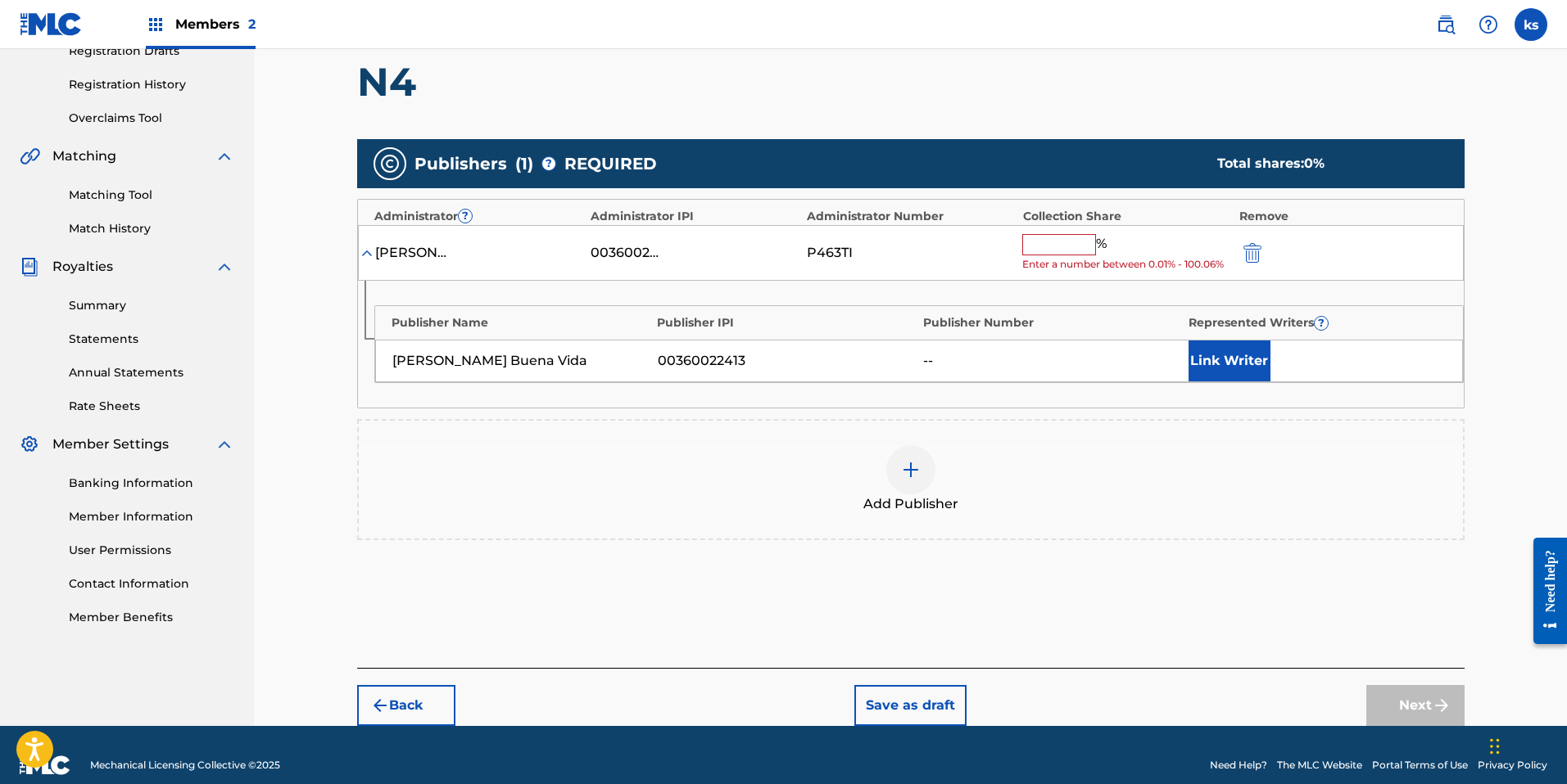
scroll to position [298, 0]
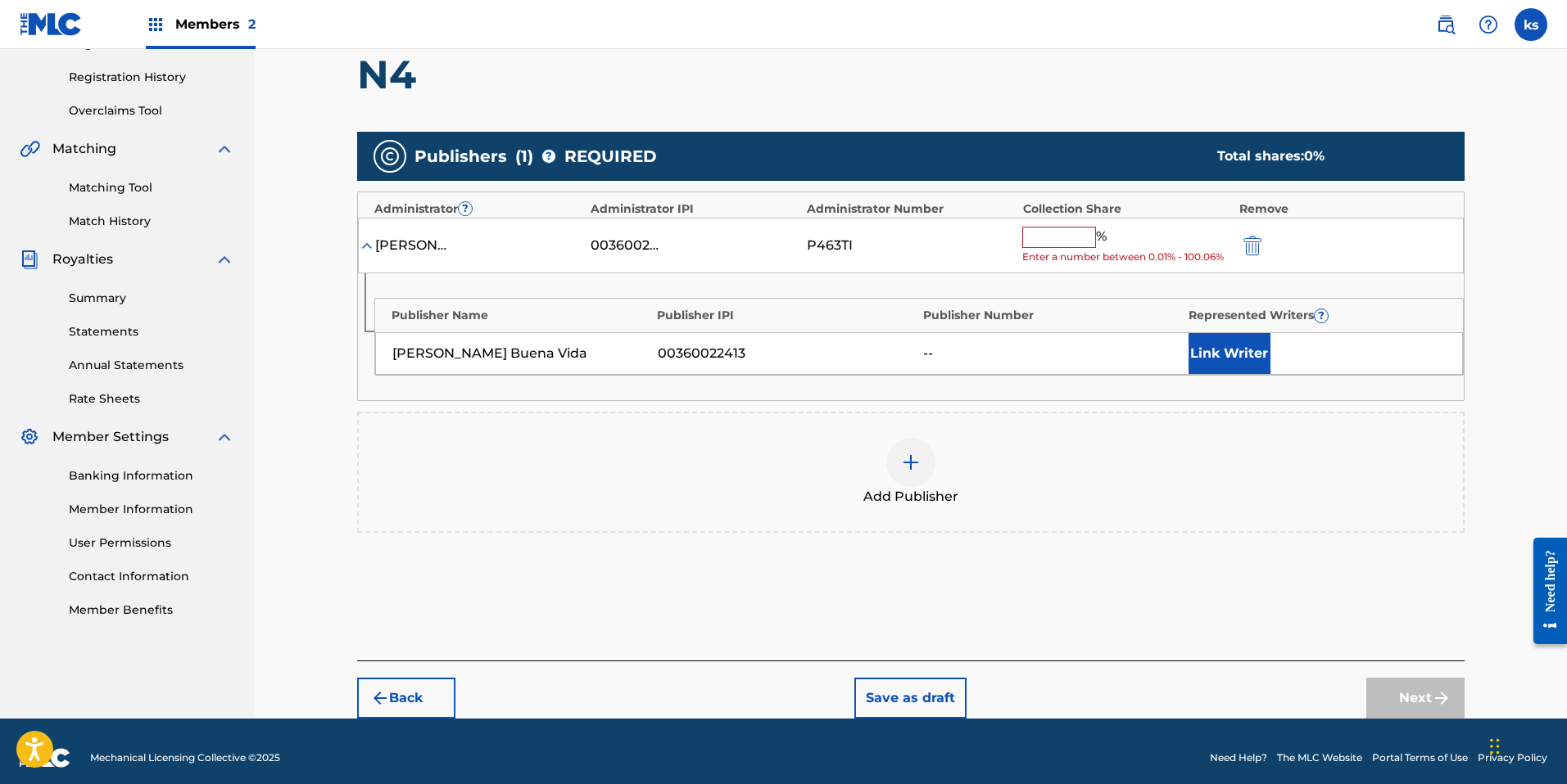
click at [1218, 355] on button "Link Writer" at bounding box center [1229, 353] width 82 height 41
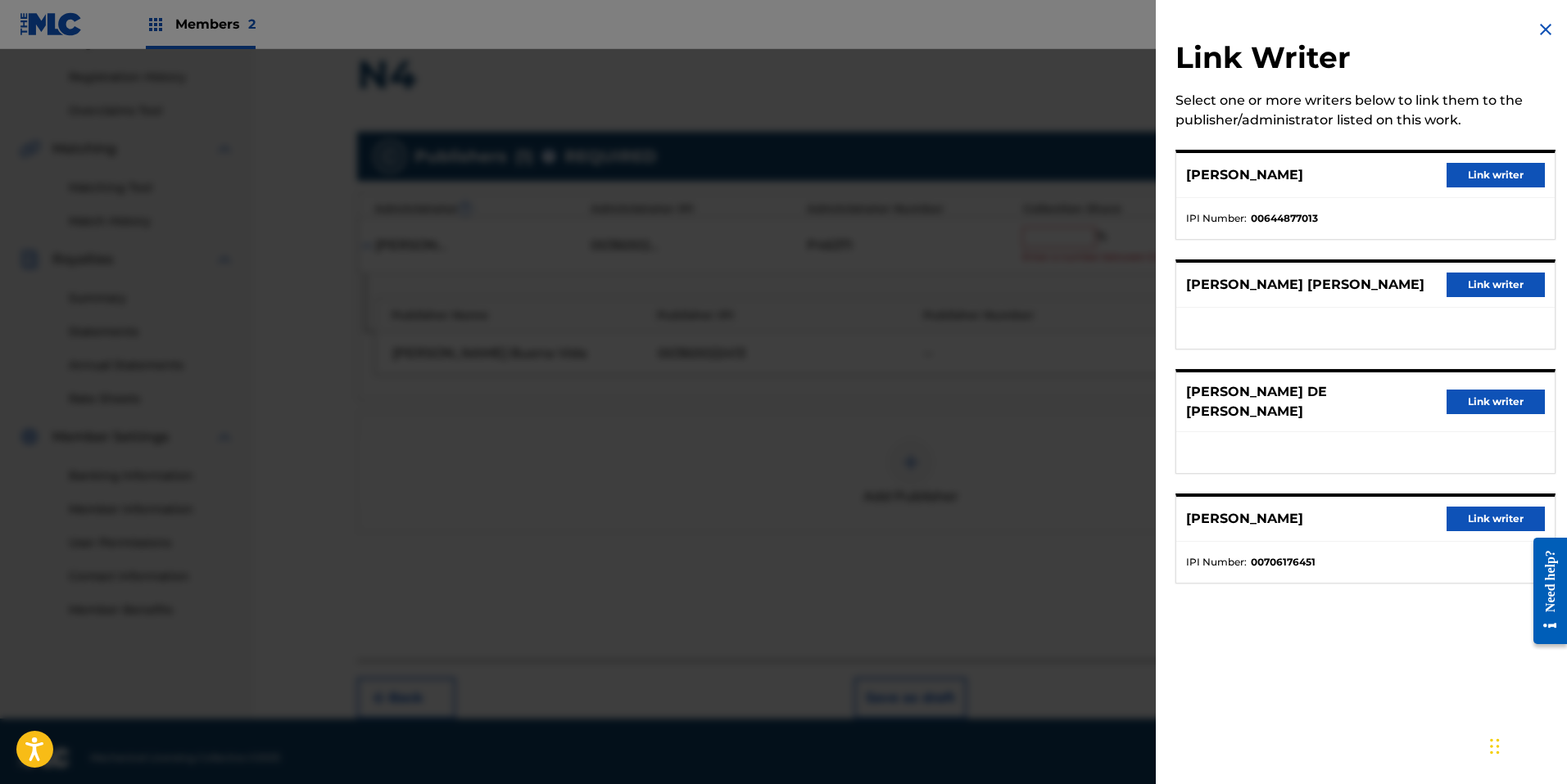
click at [1481, 173] on button "Link writer" at bounding box center [1496, 175] width 99 height 25
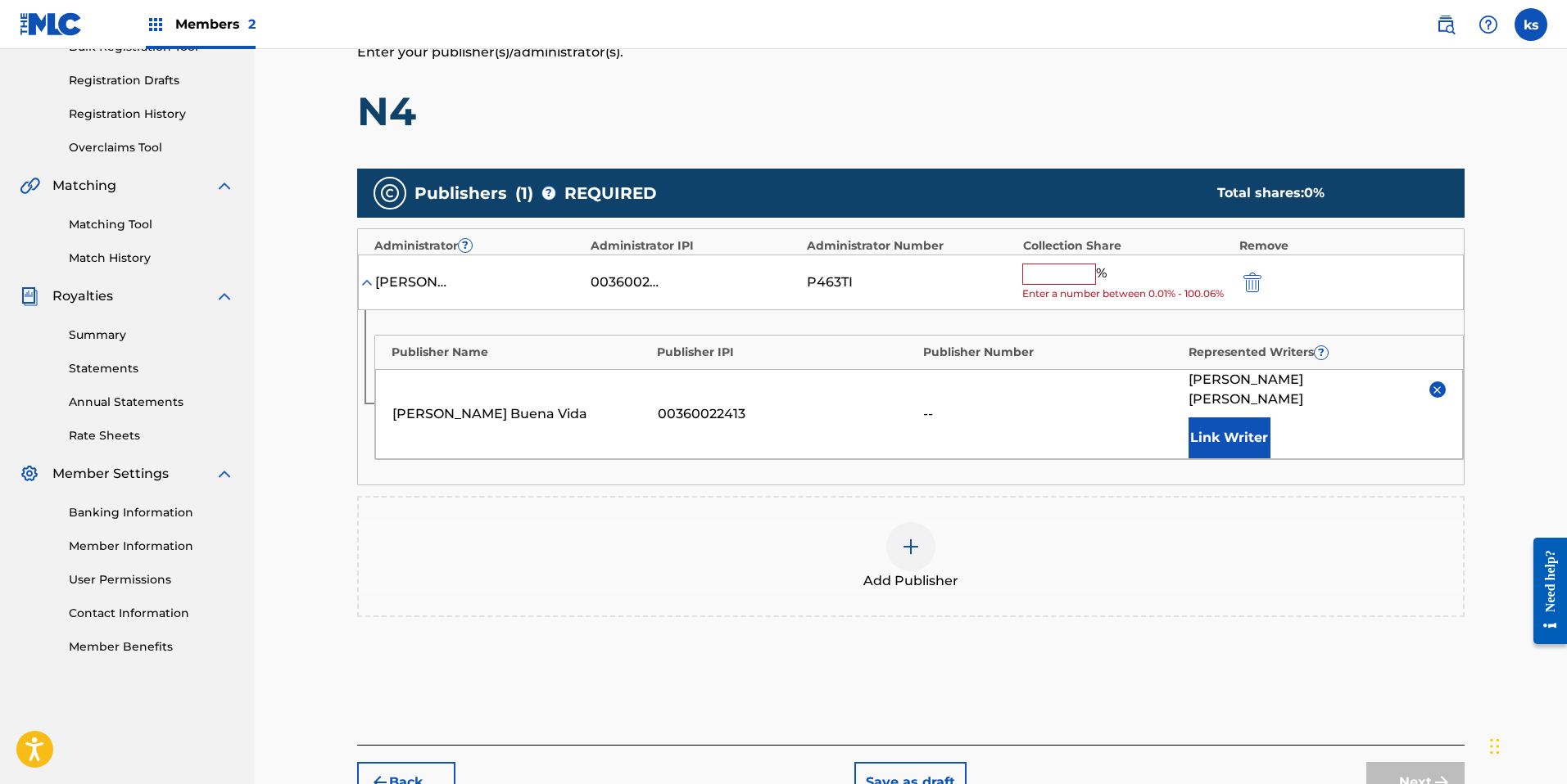
scroll to position [261, 0]
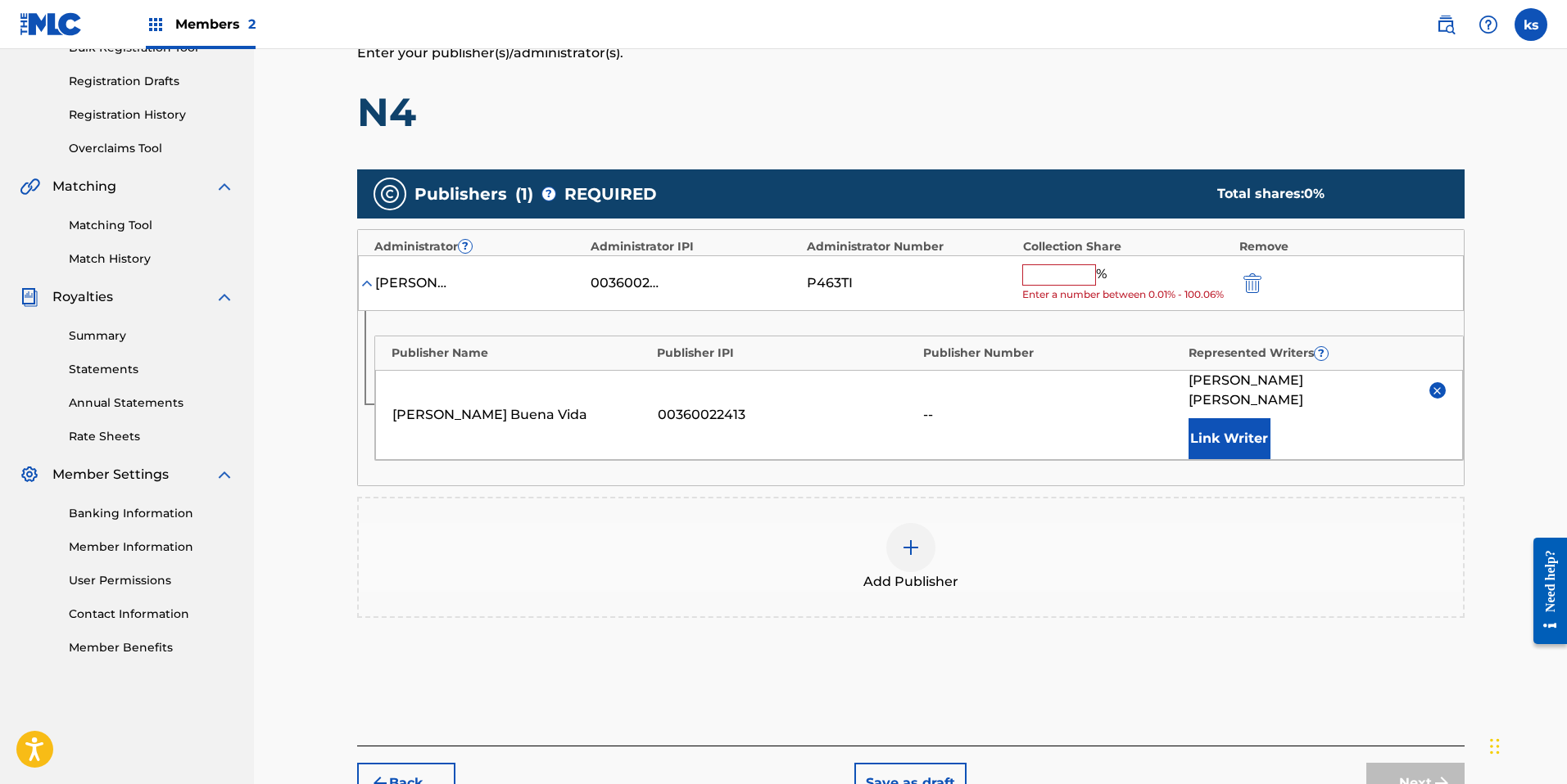
click at [1042, 279] on input "text" at bounding box center [1060, 275] width 74 height 21
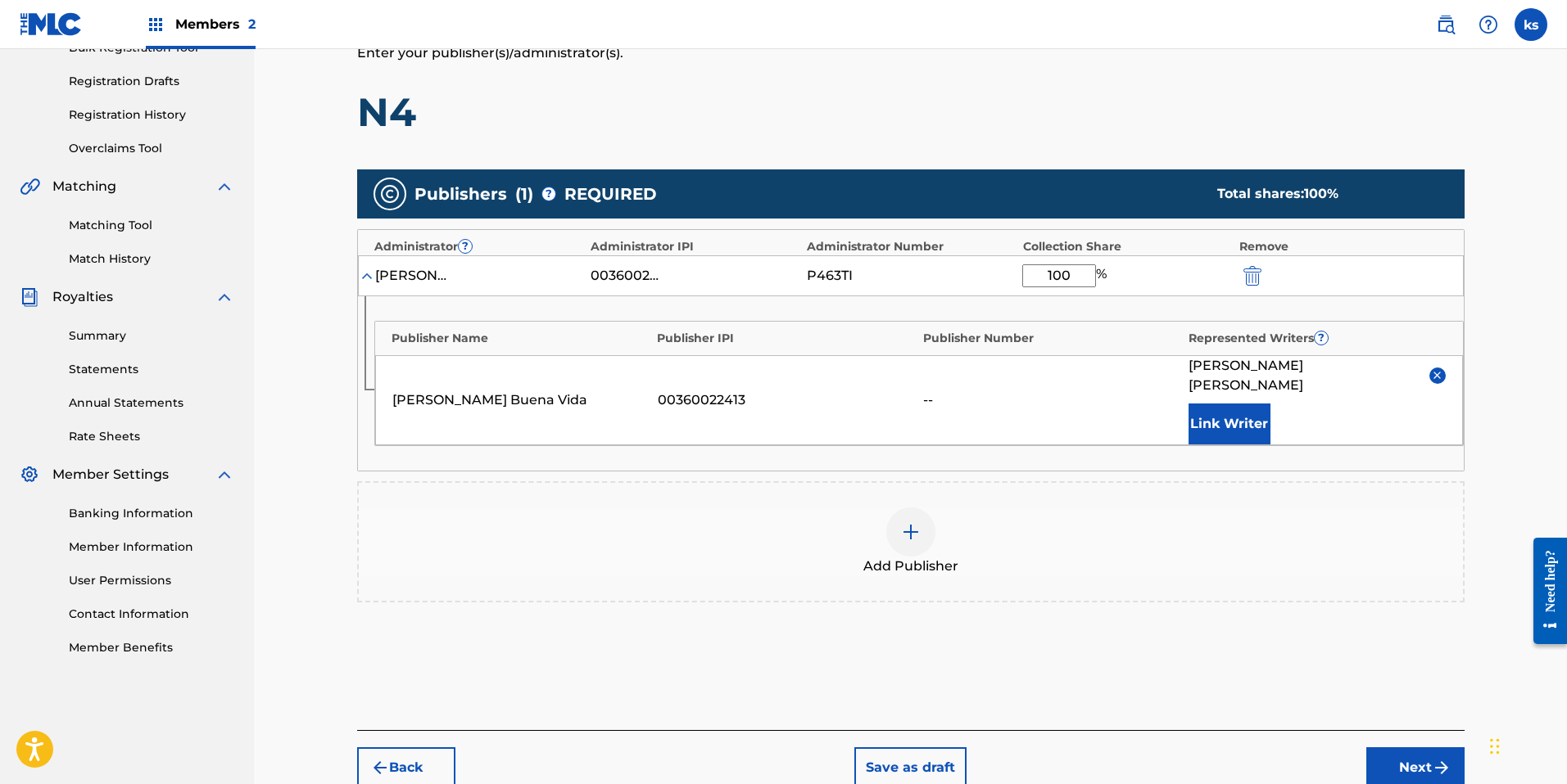
type input "100"
click at [1008, 86] on div "Add Publishers & Shares Enter your publisher(s)/administrator(s). N4" at bounding box center [912, 80] width 1108 height 113
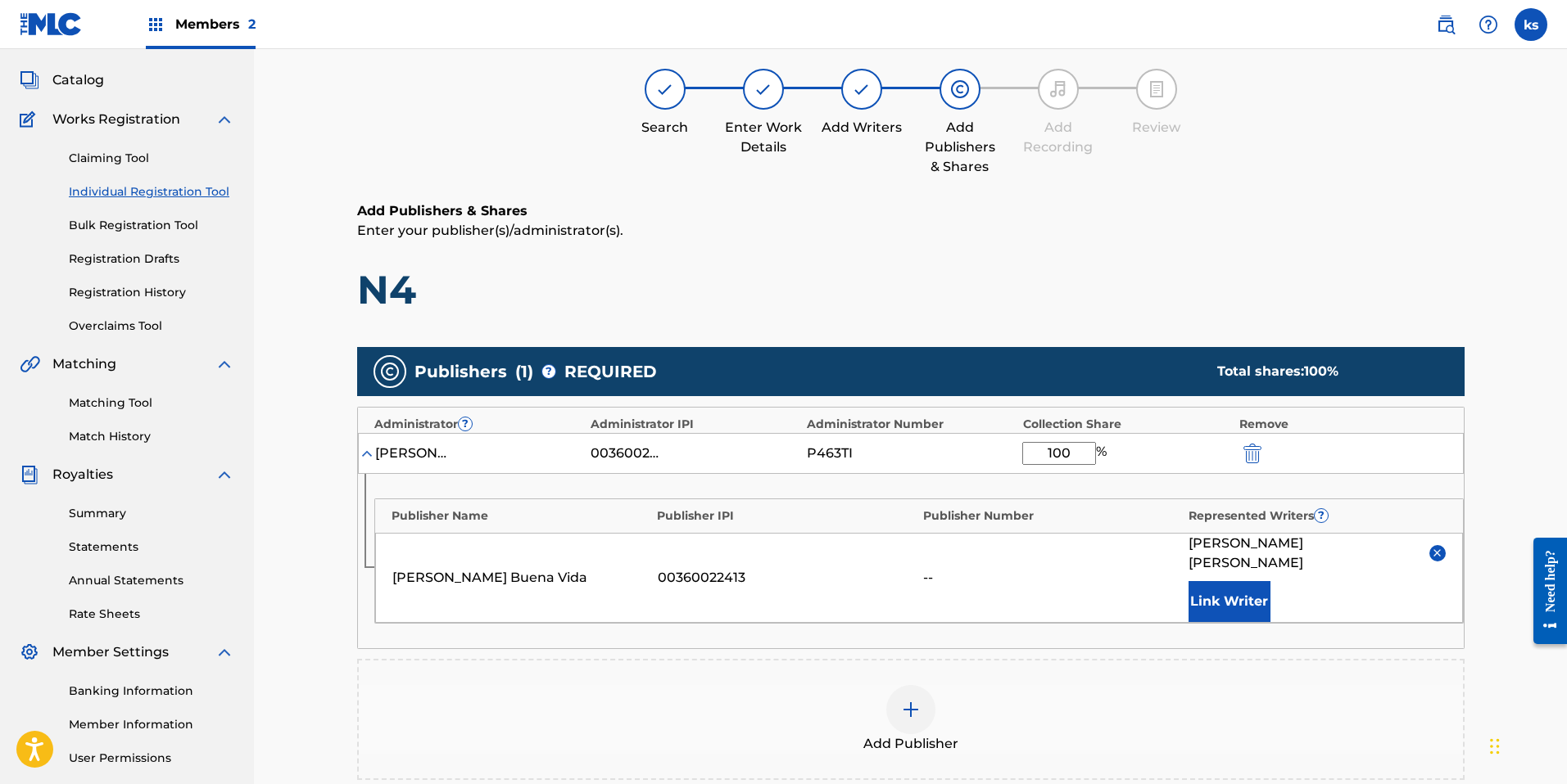
scroll to position [0, 0]
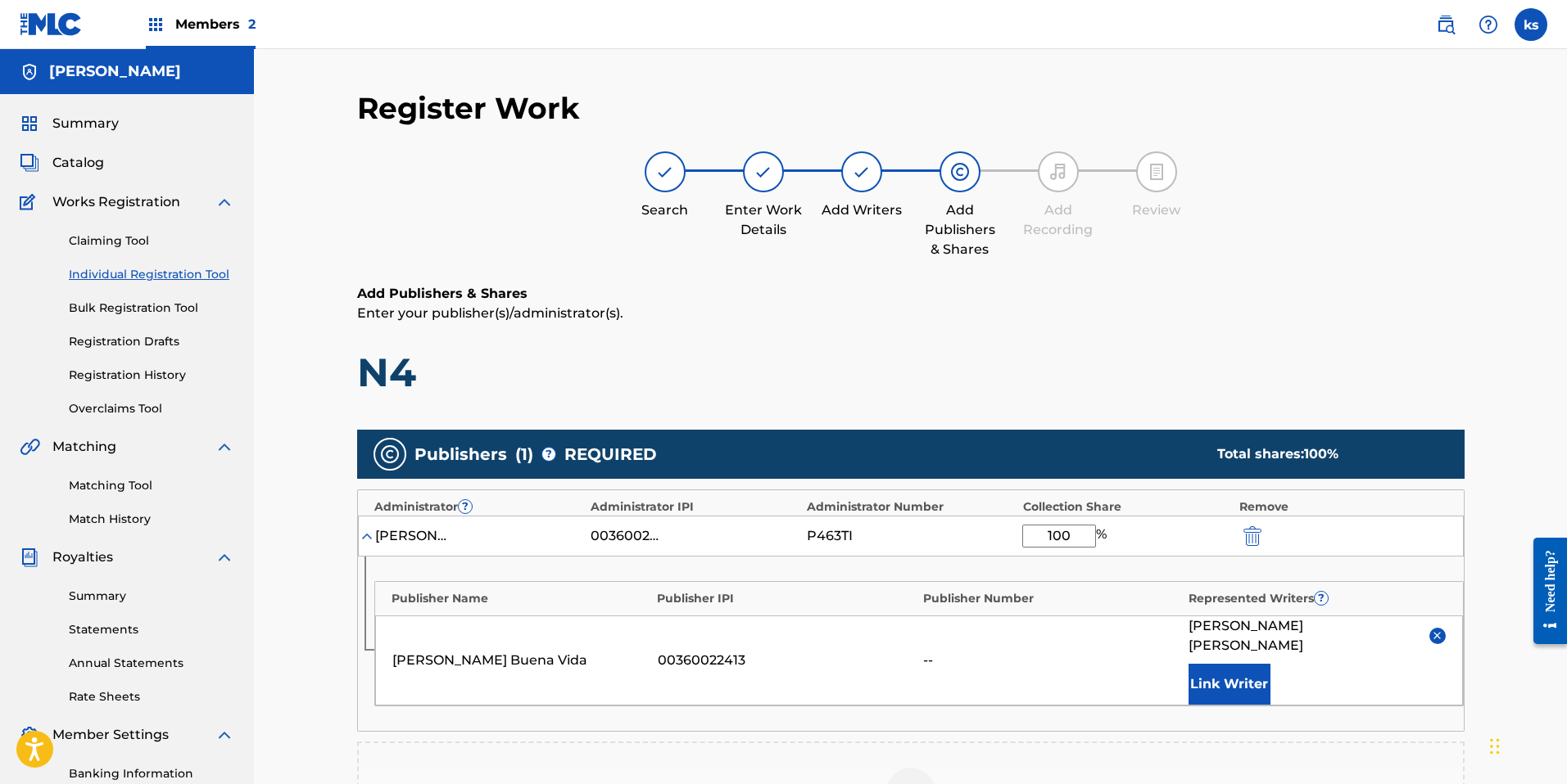
click at [1109, 309] on p "Enter your publisher(s)/administrator(s)." at bounding box center [912, 313] width 1108 height 20
click at [1120, 380] on h1 "N4" at bounding box center [912, 373] width 1108 height 49
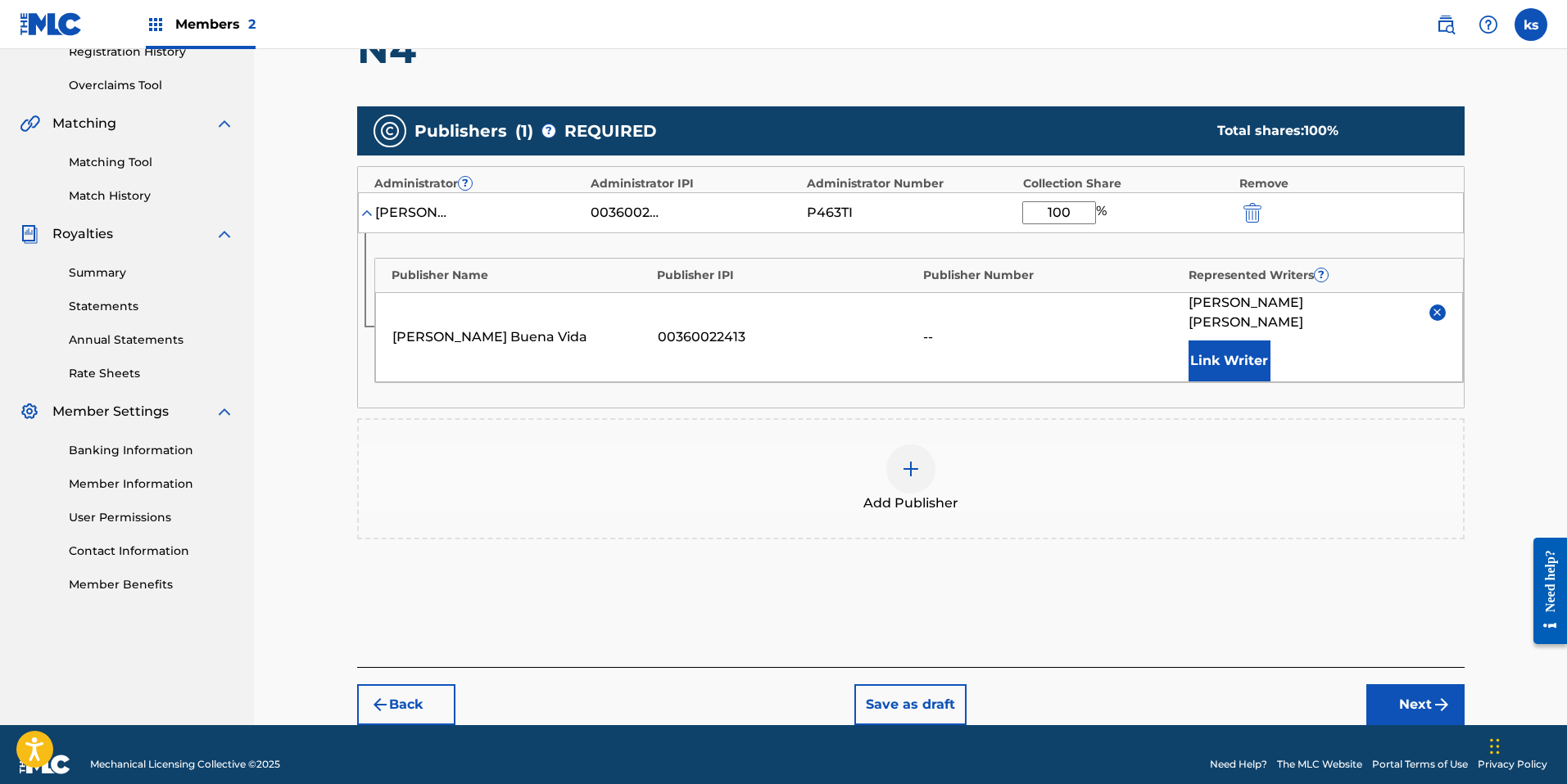
click at [1410, 684] on button "Next" at bounding box center [1416, 704] width 99 height 41
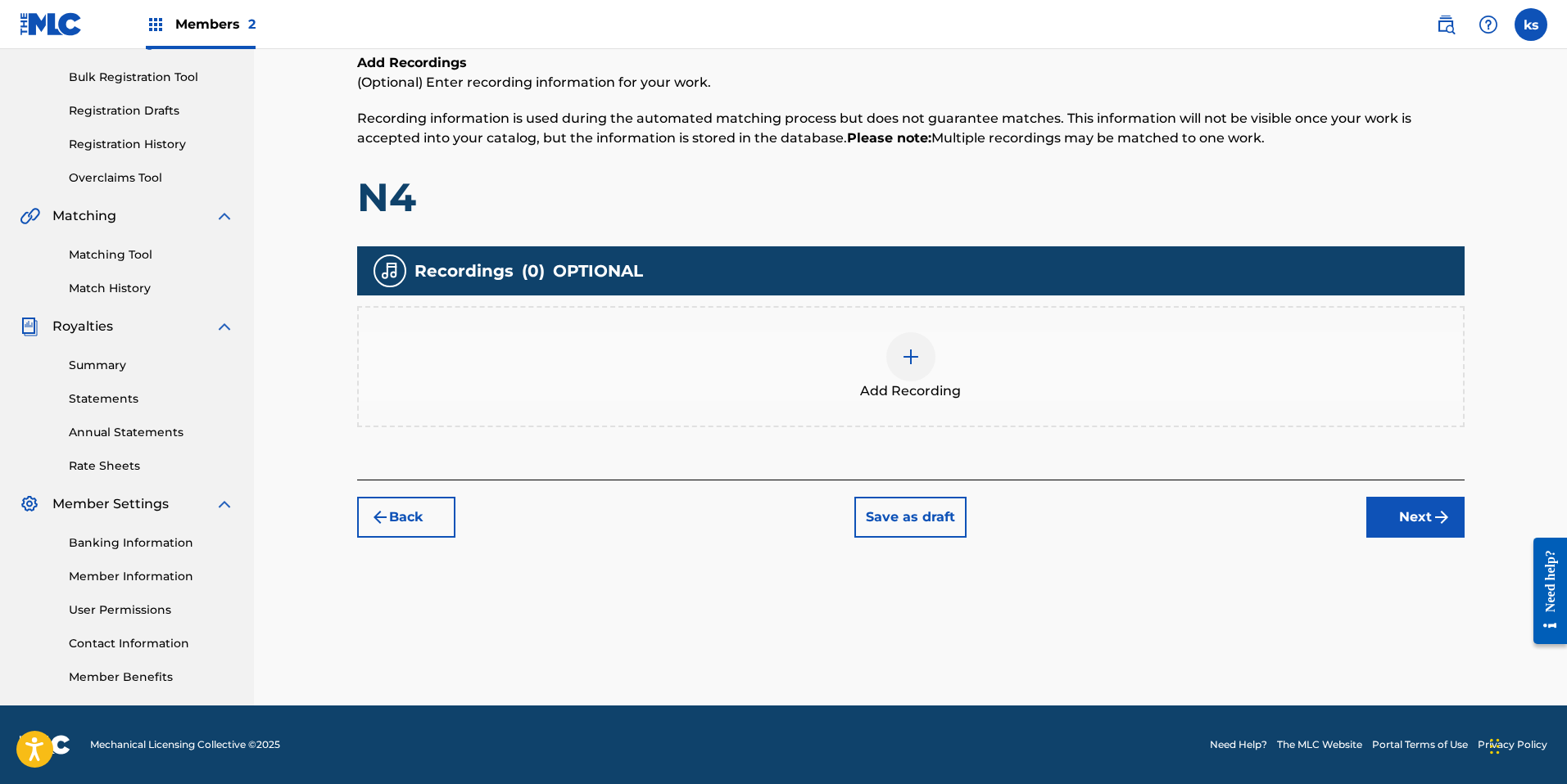
click at [1414, 523] on button "Next" at bounding box center [1416, 517] width 99 height 41
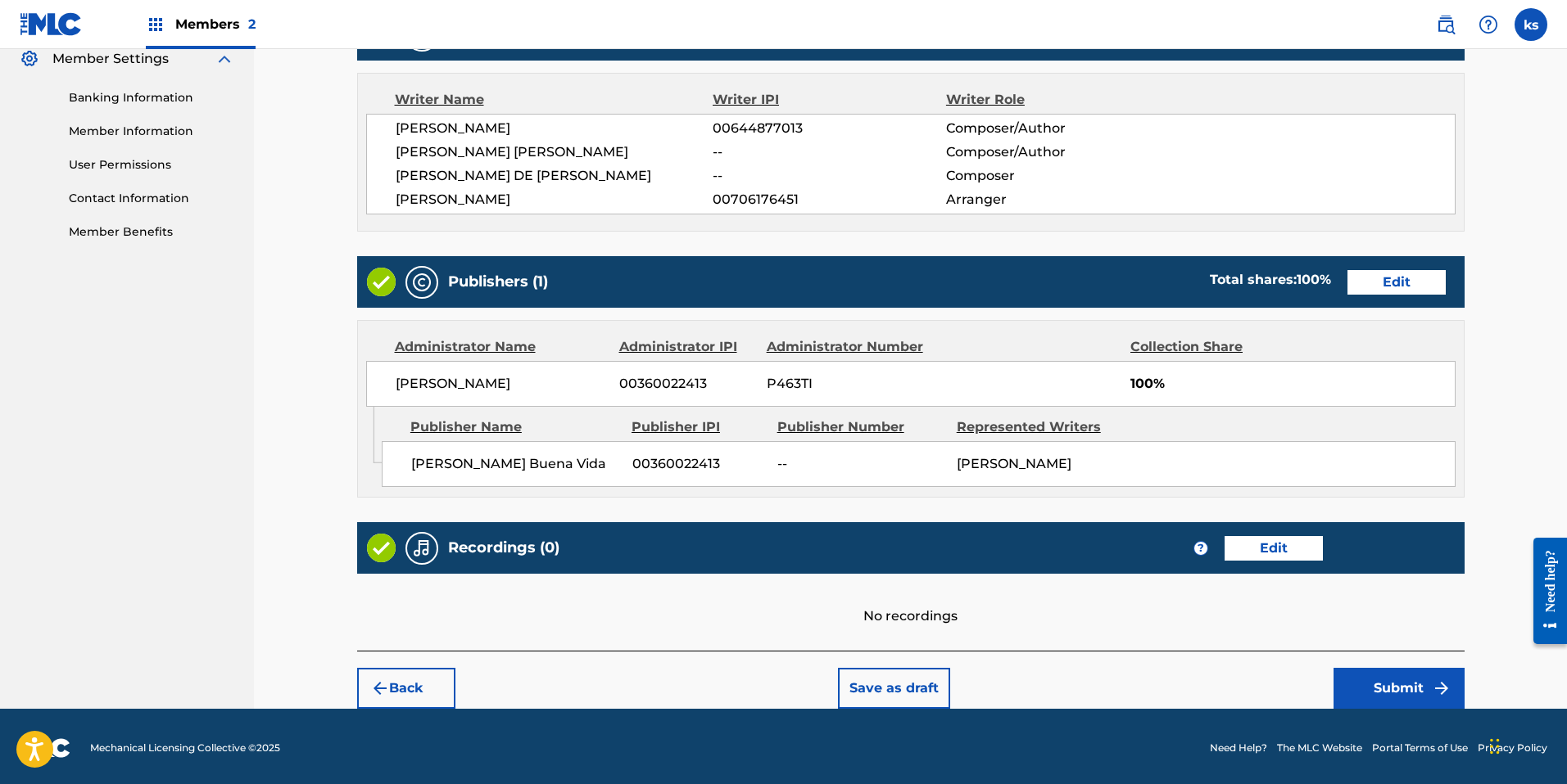
scroll to position [695, 0]
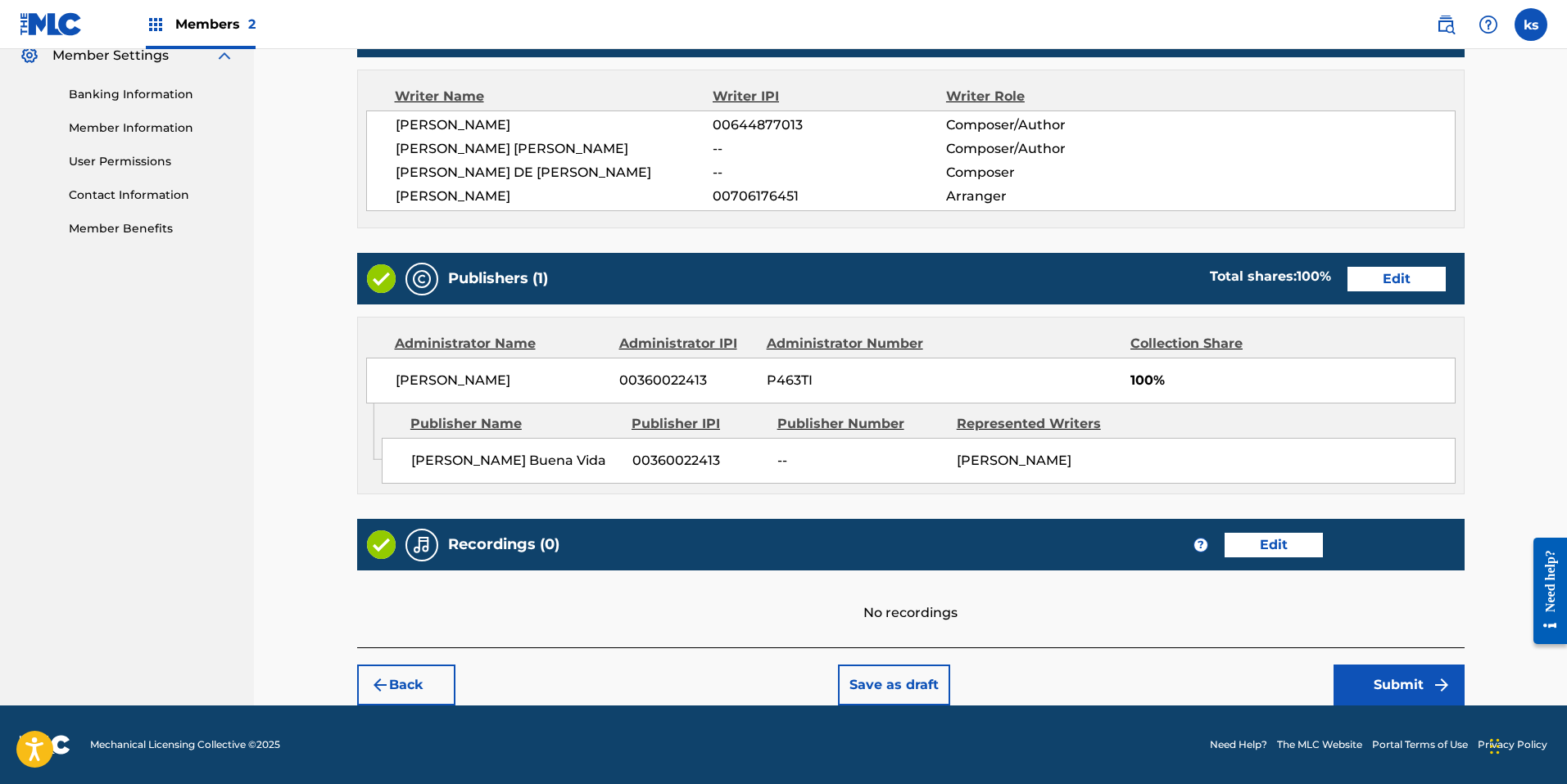
click at [1405, 679] on button "Submit" at bounding box center [1399, 684] width 131 height 41
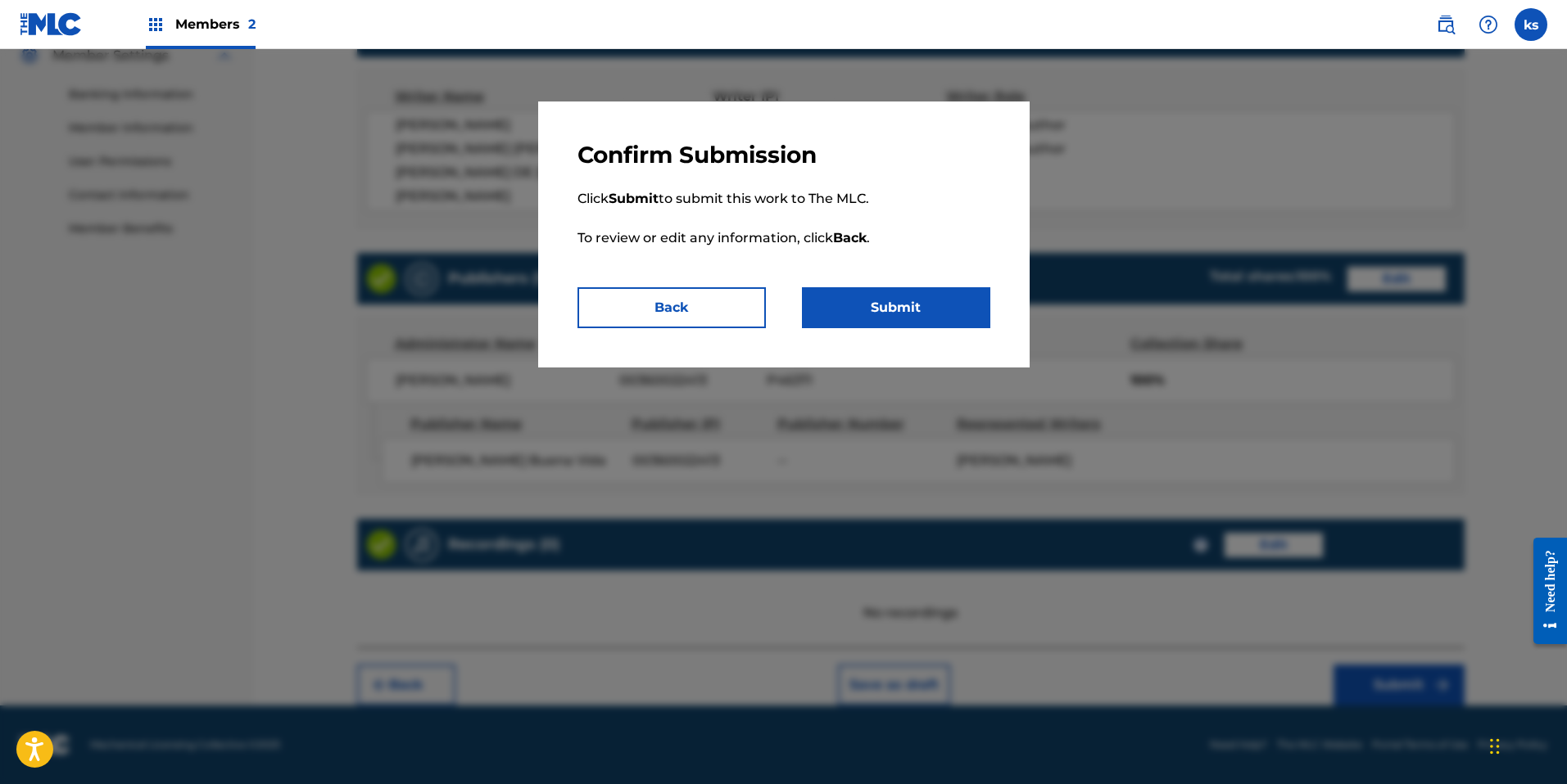
click at [871, 314] on button "Submit" at bounding box center [895, 307] width 189 height 41
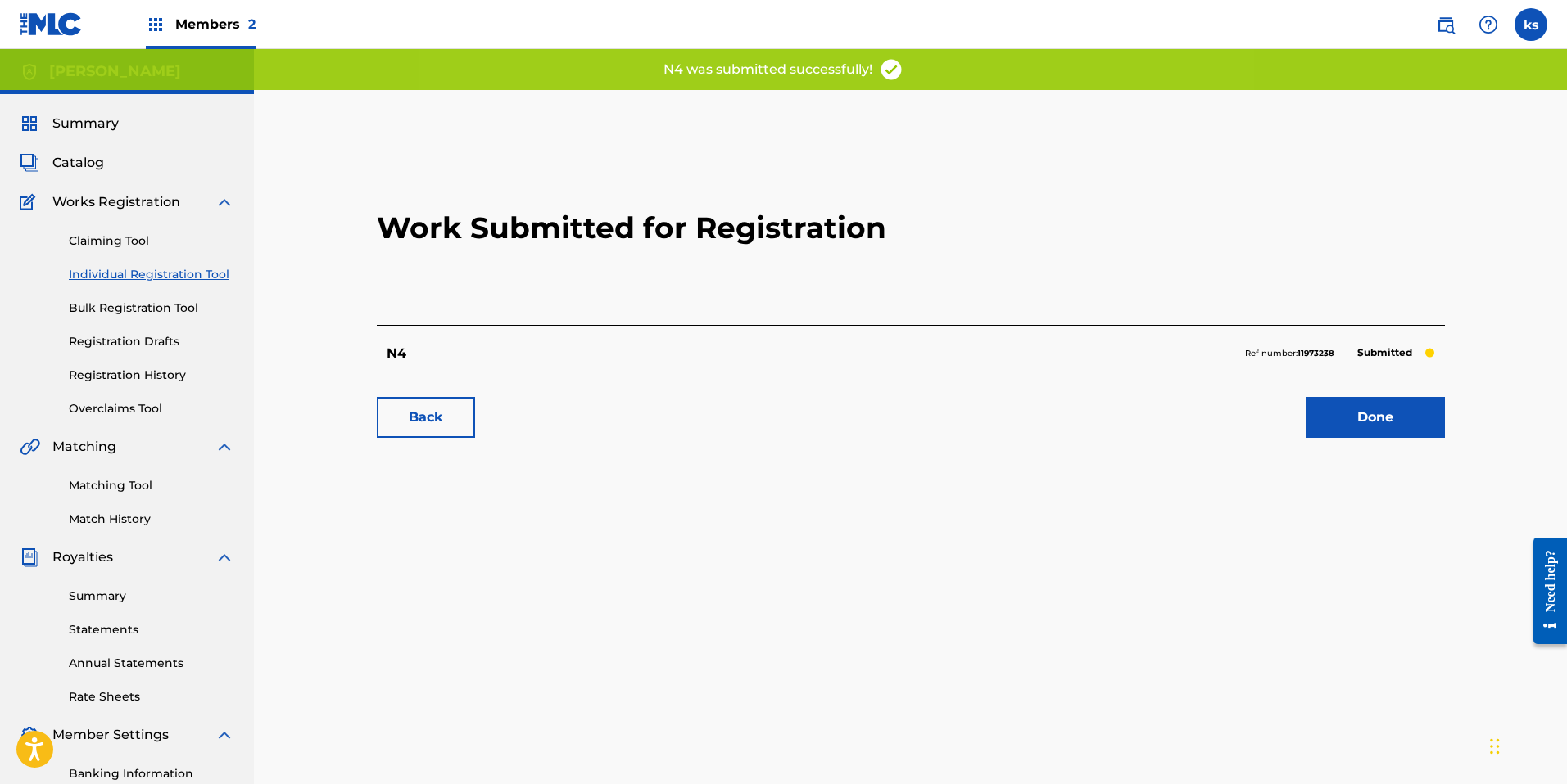
click at [1383, 431] on link "Done" at bounding box center [1375, 417] width 139 height 41
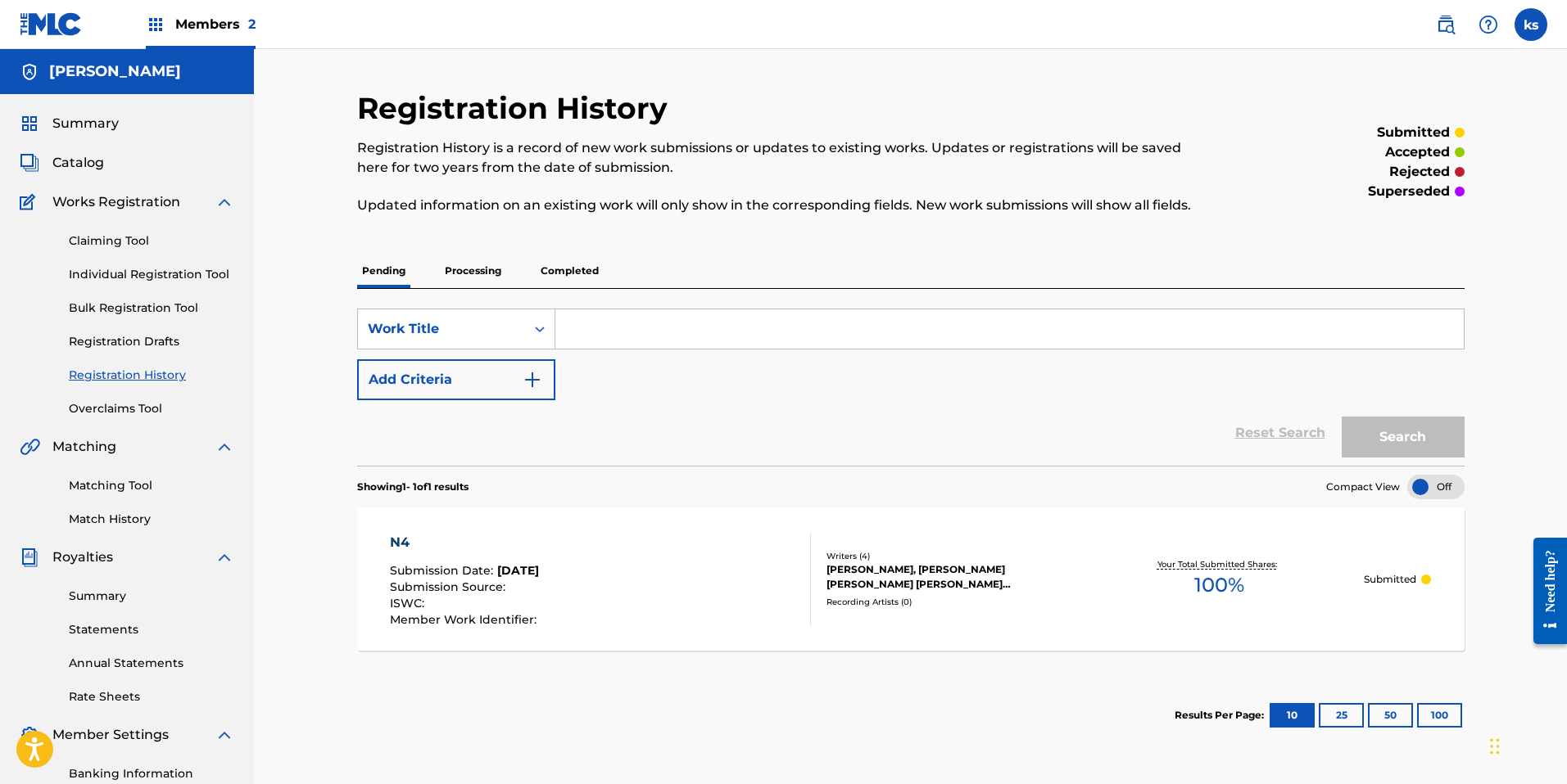
click at [86, 161] on span "Catalog" at bounding box center [78, 162] width 51 height 20
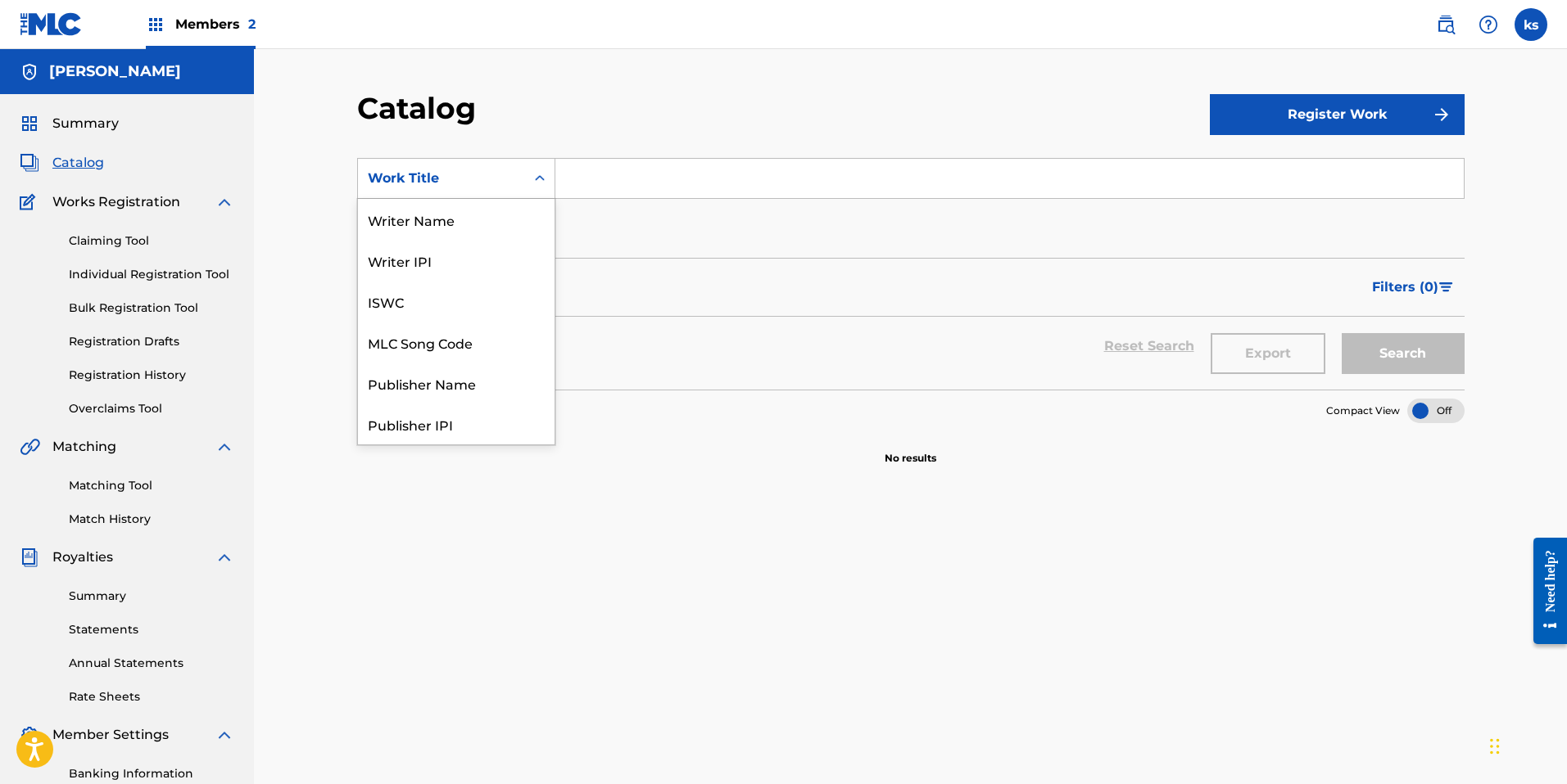
click at [543, 184] on icon "Search Form" at bounding box center [539, 178] width 16 height 16
click at [638, 96] on div "Catalog" at bounding box center [784, 114] width 853 height 48
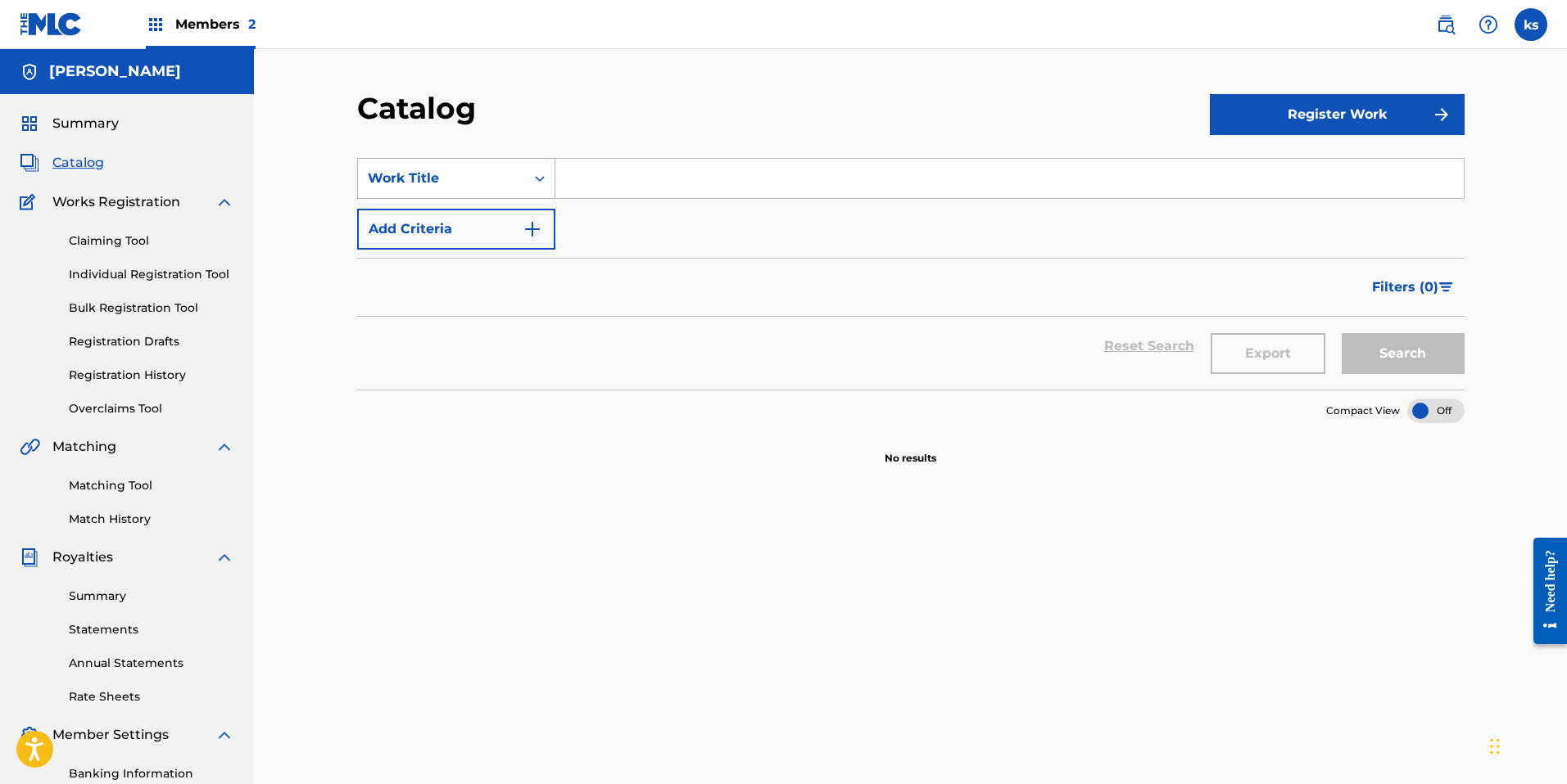
click at [449, 181] on div "Work Title" at bounding box center [441, 178] width 147 height 20
click at [126, 597] on link "Summary" at bounding box center [152, 596] width 165 height 17
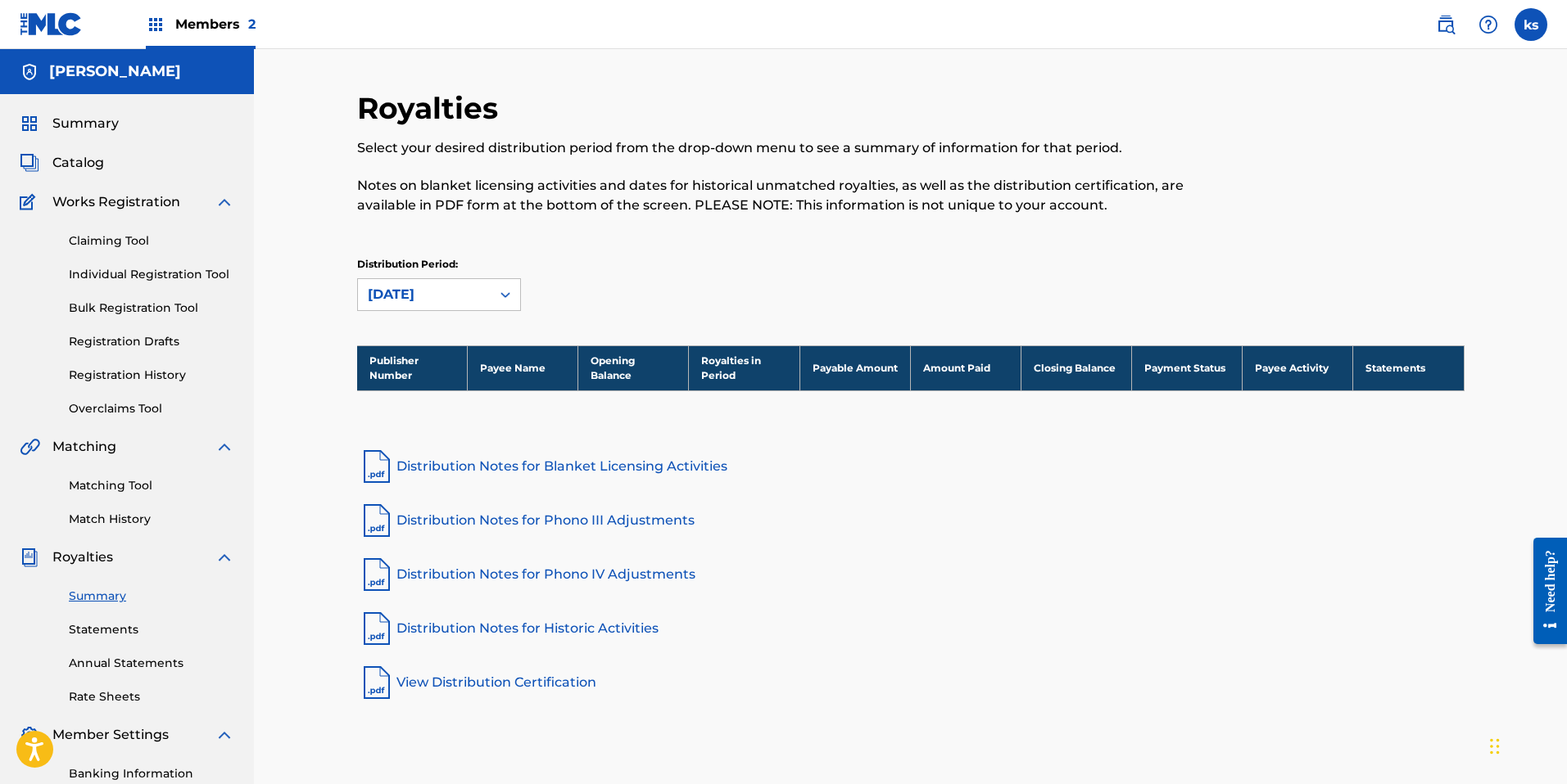
click at [102, 404] on link "Overclaims Tool" at bounding box center [152, 409] width 165 height 17
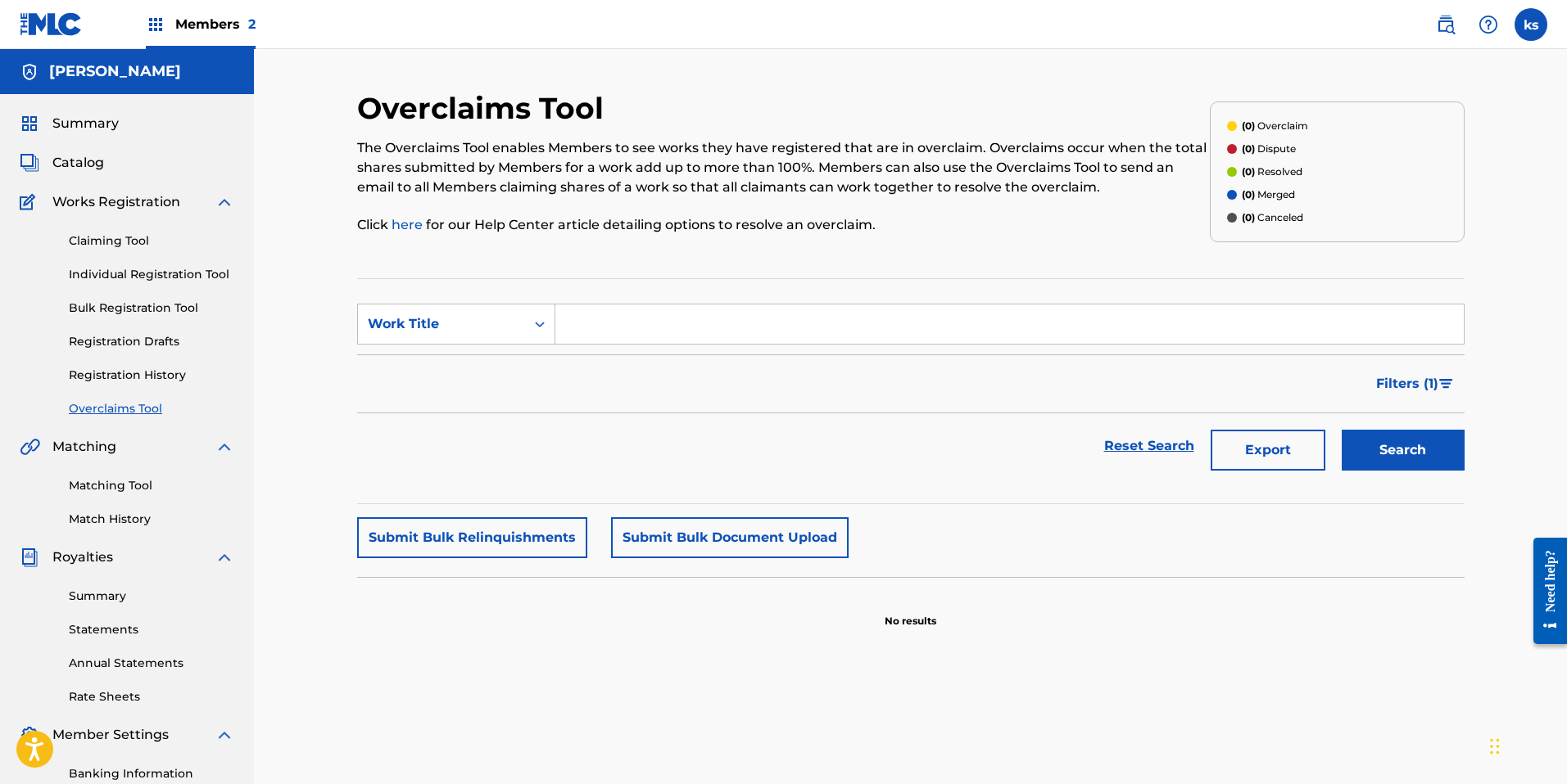
click at [110, 520] on link "Match History" at bounding box center [152, 520] width 165 height 17
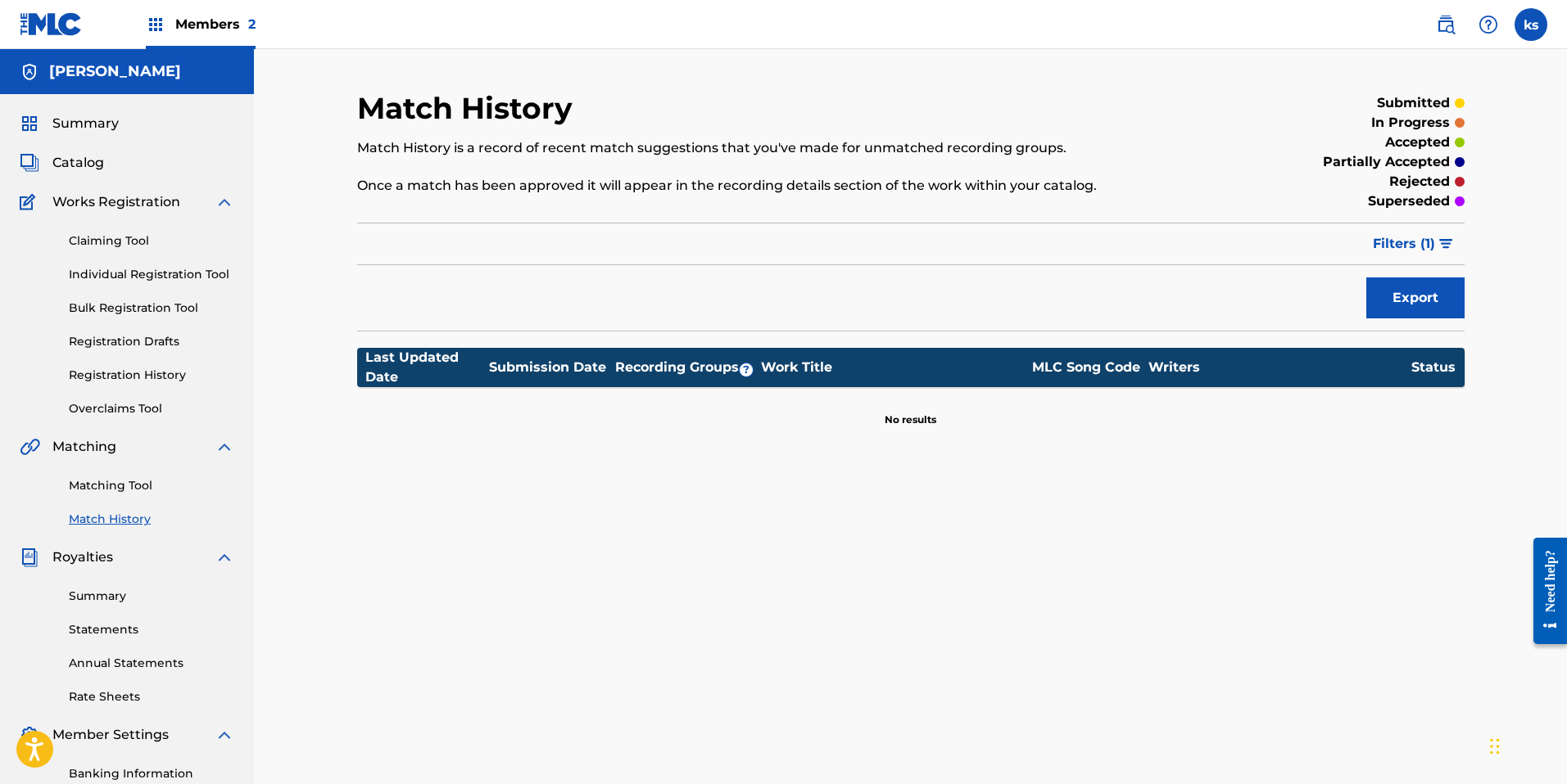
click at [141, 337] on link "Registration Drafts" at bounding box center [152, 341] width 165 height 17
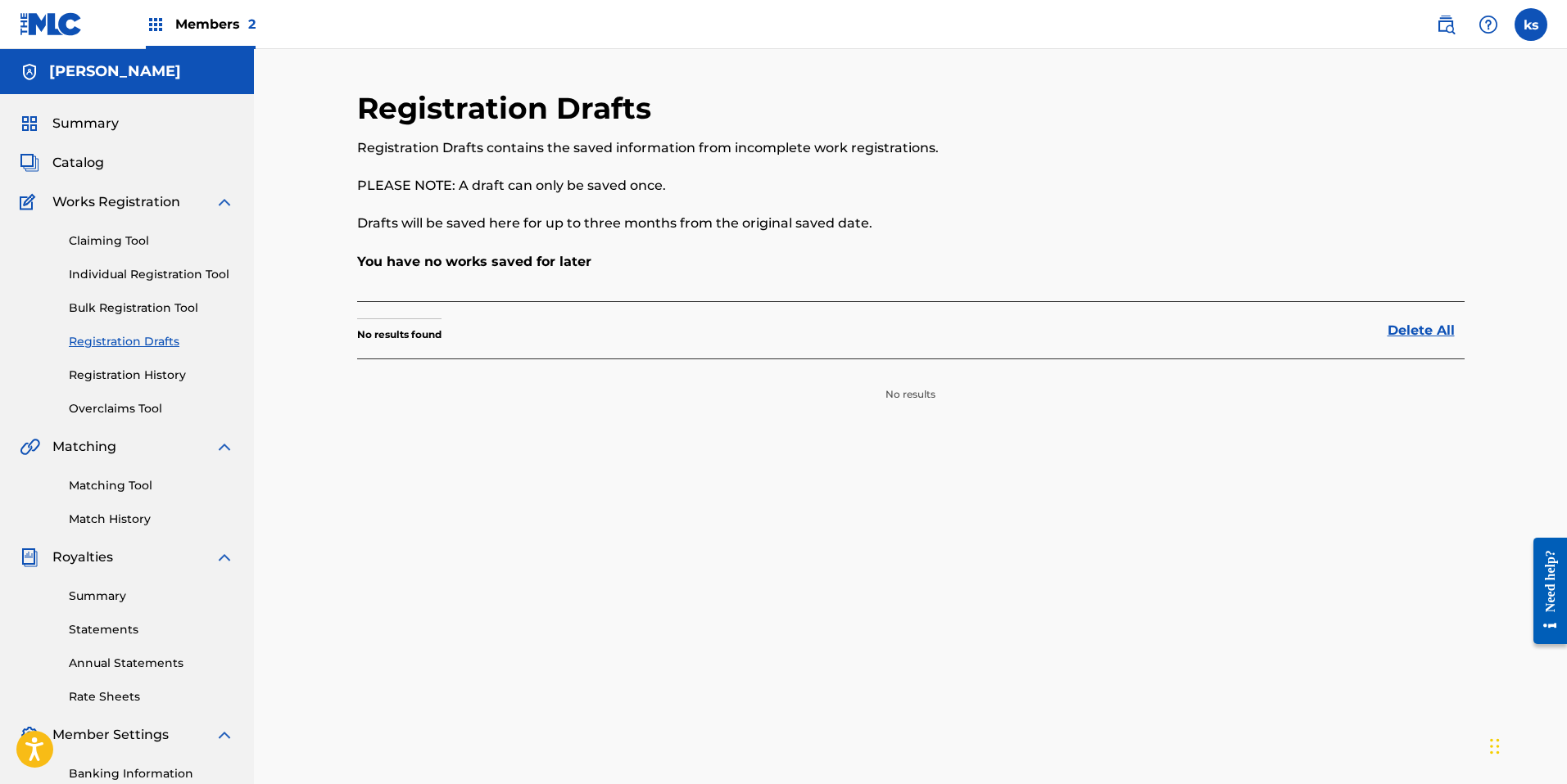
click at [141, 378] on link "Registration History" at bounding box center [152, 375] width 165 height 17
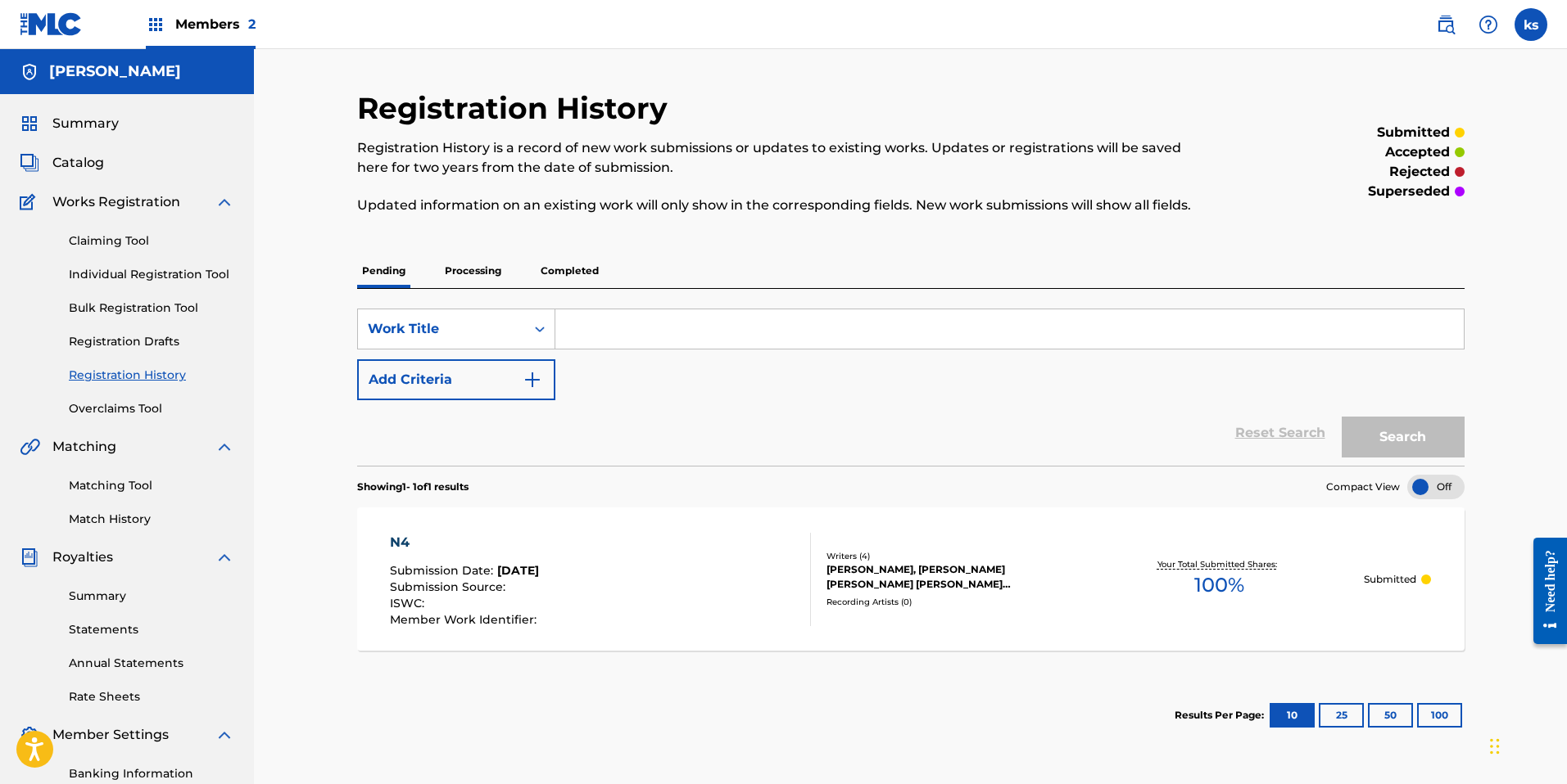
click at [93, 162] on span "Catalog" at bounding box center [78, 162] width 51 height 20
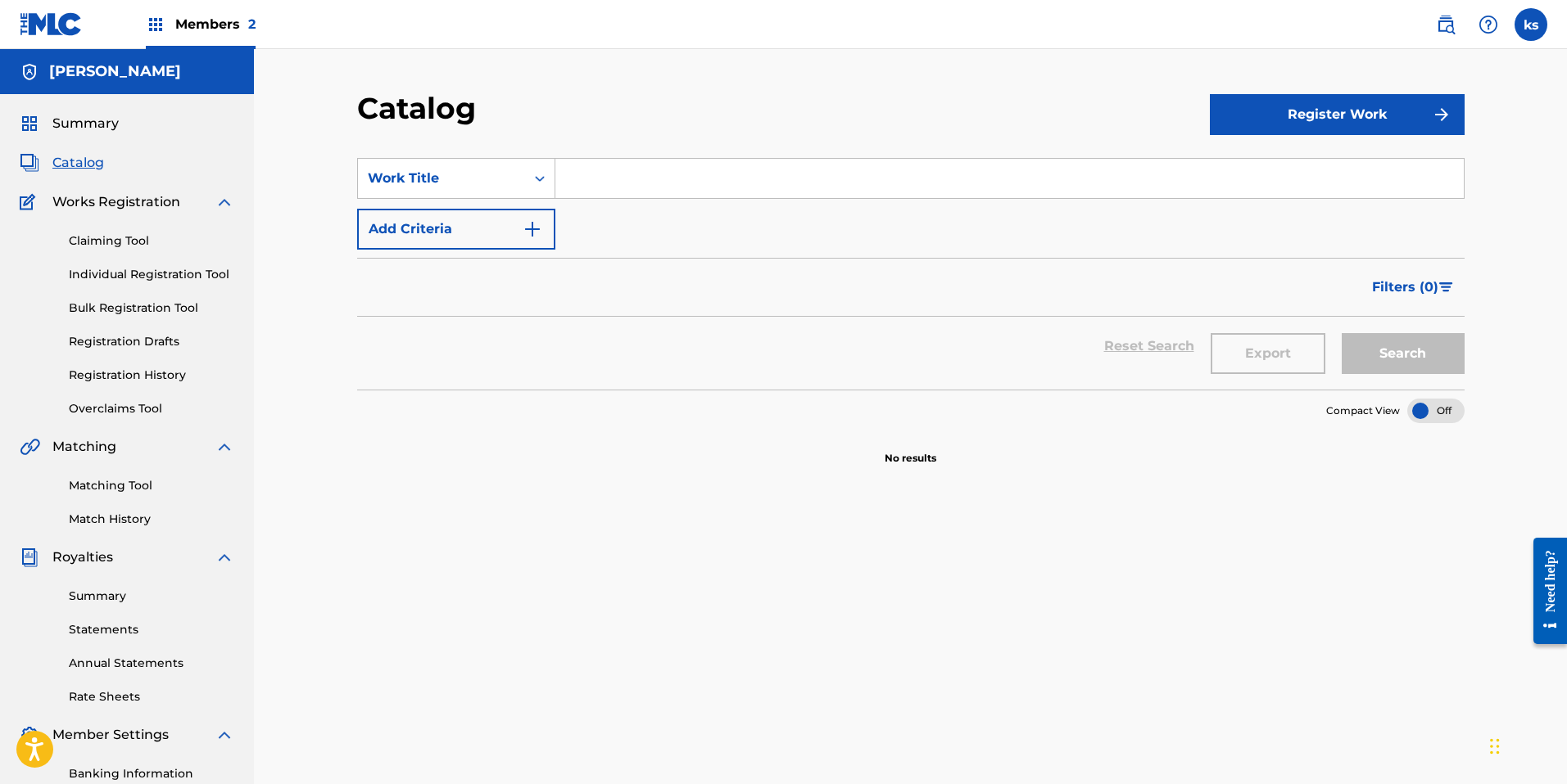
click at [94, 66] on h5 "[PERSON_NAME]" at bounding box center [115, 72] width 132 height 19
click at [1540, 22] on label at bounding box center [1531, 25] width 33 height 33
click at [1531, 25] on input "ks [PERSON_NAME] [PERSON_NAME][EMAIL_ADDRESS][DOMAIN_NAME] Notification Prefere…" at bounding box center [1531, 25] width 0 height 0
click at [1360, 203] on link "Profile" at bounding box center [1370, 204] width 33 height 15
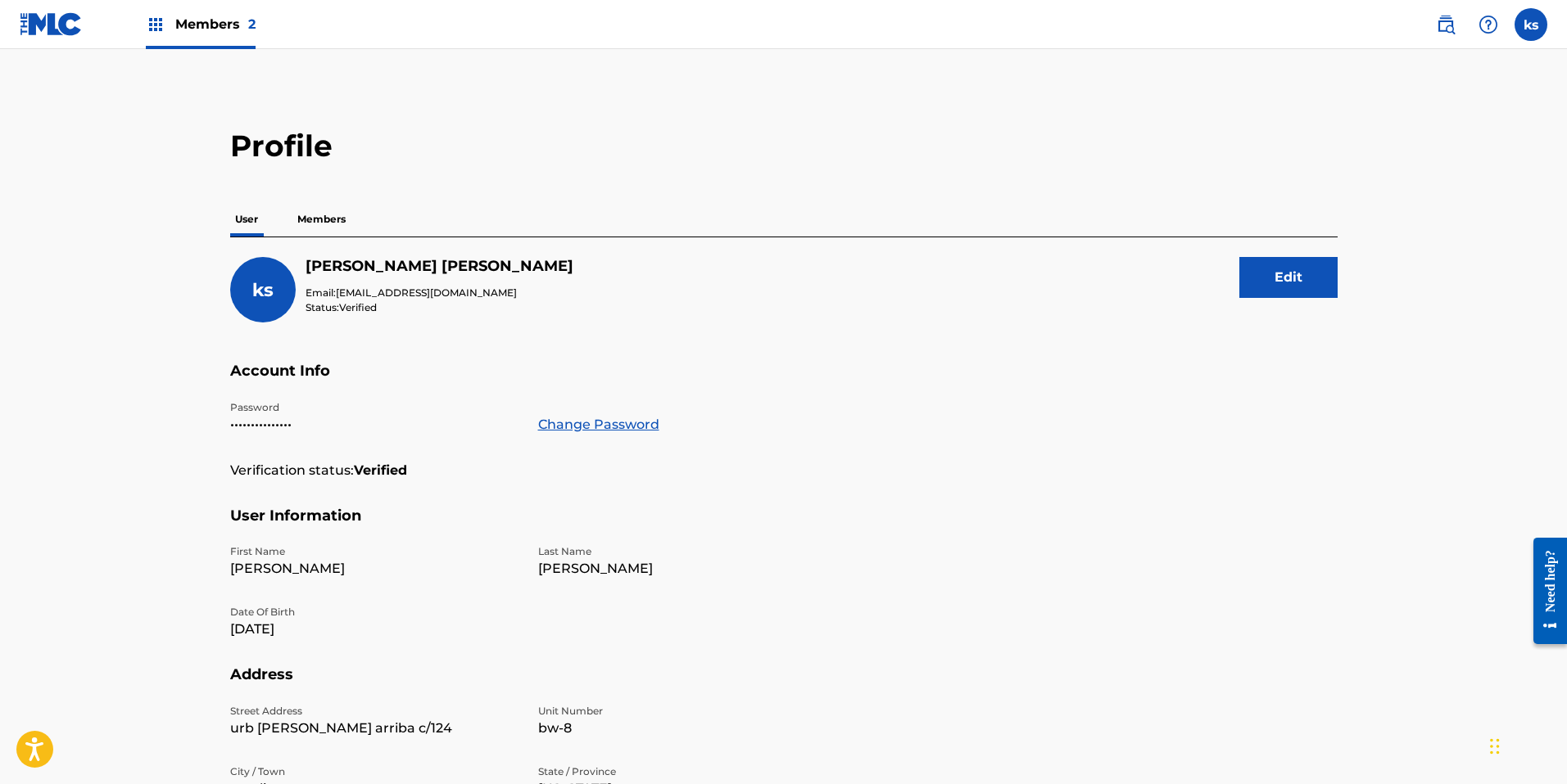
click at [1529, 34] on label at bounding box center [1531, 25] width 33 height 33
click at [1531, 25] on input "ks [PERSON_NAME] [PERSON_NAME][EMAIL_ADDRESS][DOMAIN_NAME] Notification Prefere…" at bounding box center [1531, 25] width 0 height 0
click at [975, 180] on div "Profile User Members ks [PERSON_NAME] Email: [EMAIL_ADDRESS][DOMAIN_NAME] Statu…" at bounding box center [784, 556] width 1147 height 856
